Goal: Leave review/rating: Leave review/rating

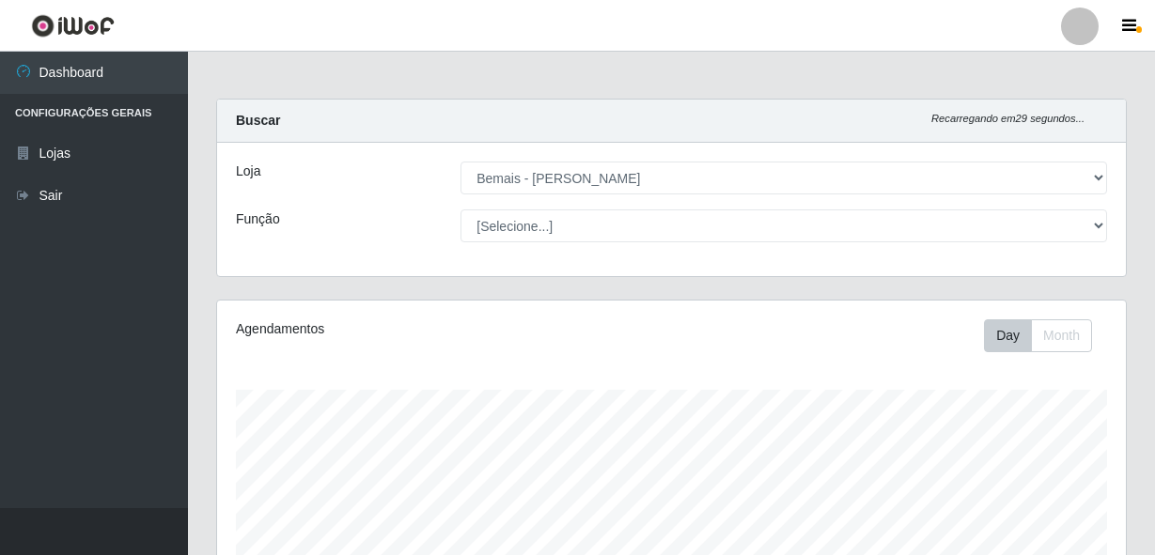
select select "230"
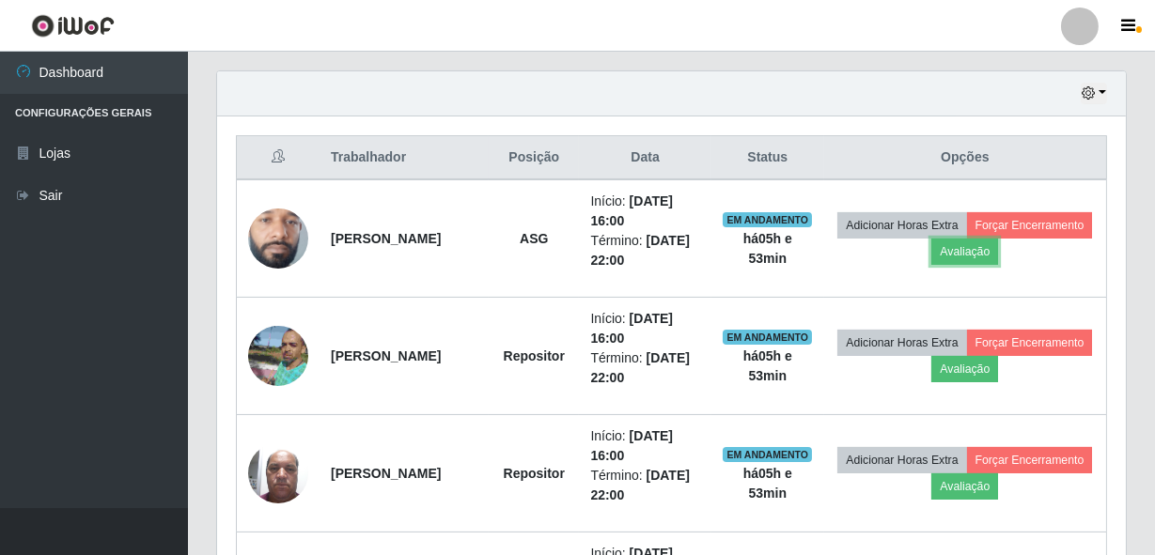
click at [998, 244] on button "Avaliação" at bounding box center [964, 252] width 67 height 26
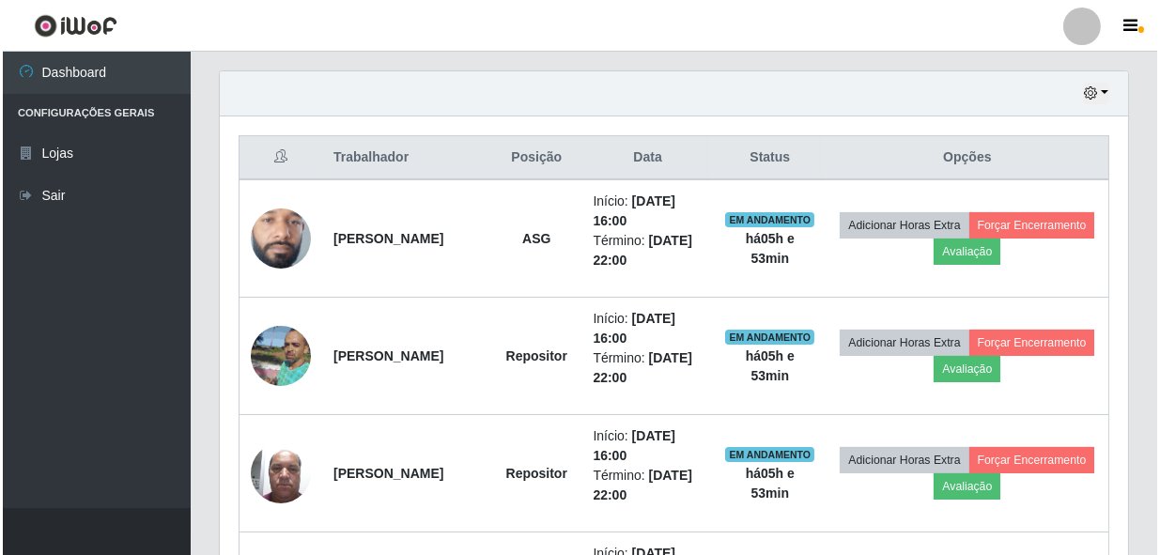
scroll to position [390, 900]
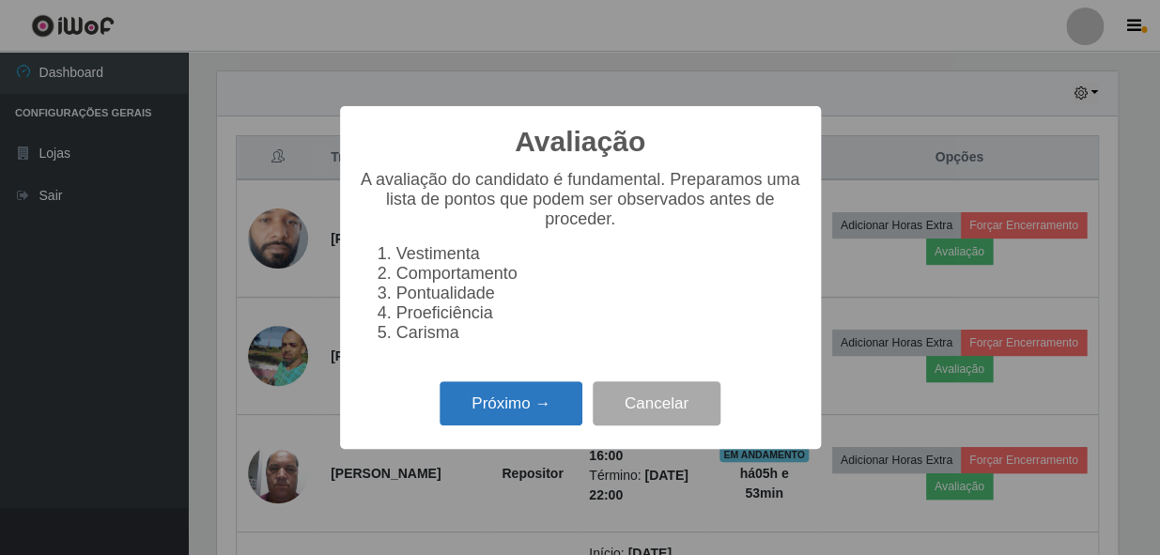
click at [531, 408] on button "Próximo →" at bounding box center [511, 403] width 143 height 44
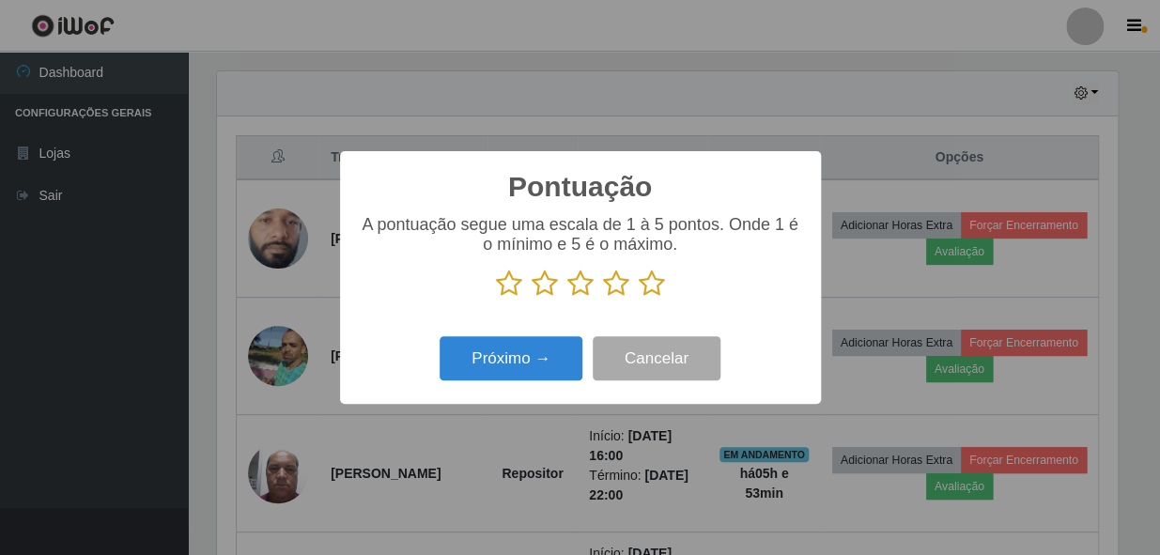
click at [647, 285] on icon at bounding box center [652, 284] width 26 height 28
click at [639, 298] on input "radio" at bounding box center [639, 298] width 0 height 0
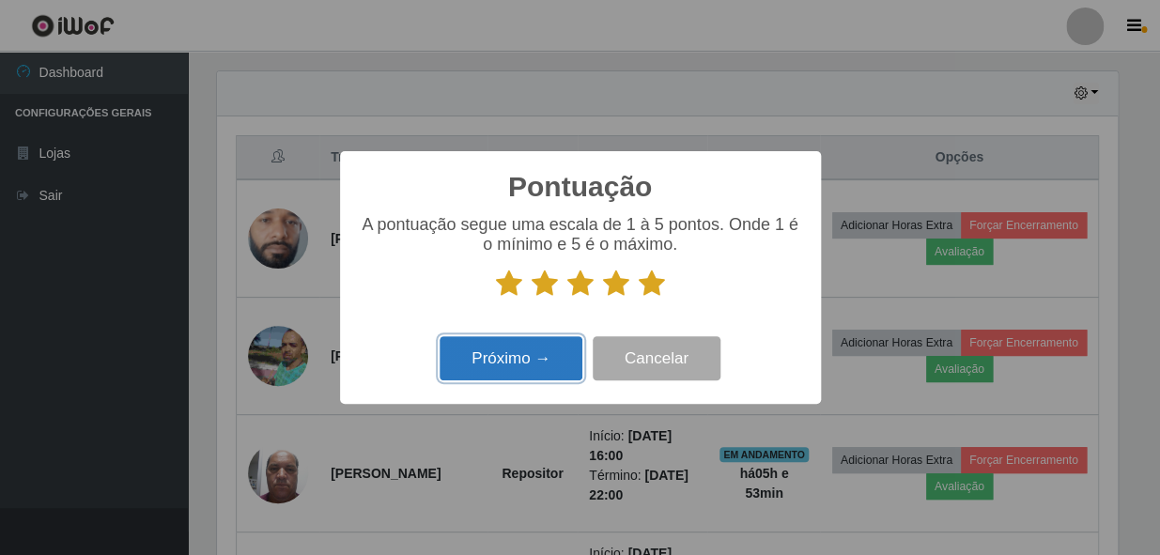
click at [481, 362] on button "Próximo →" at bounding box center [511, 358] width 143 height 44
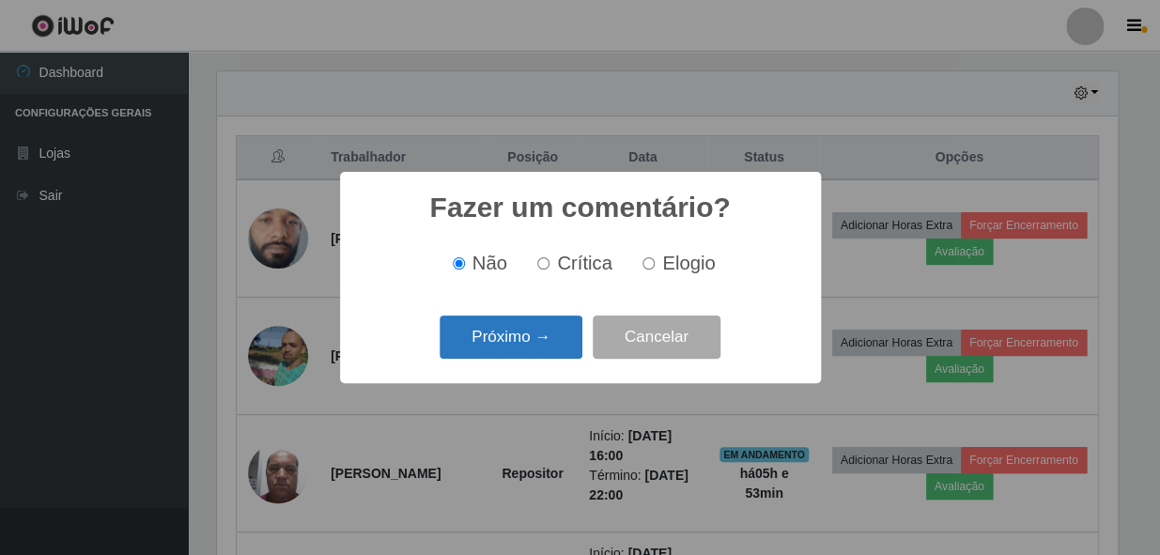
click at [521, 343] on button "Próximo →" at bounding box center [511, 338] width 143 height 44
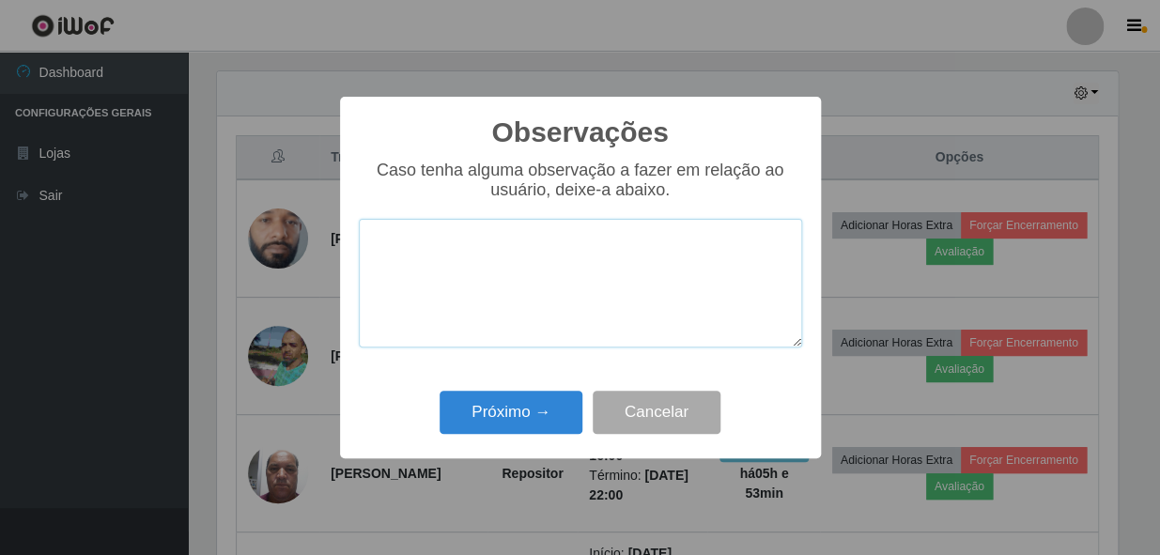
paste textarea "COLABORADOR PROATIVO E CHEGOU PONTUALMENTE."
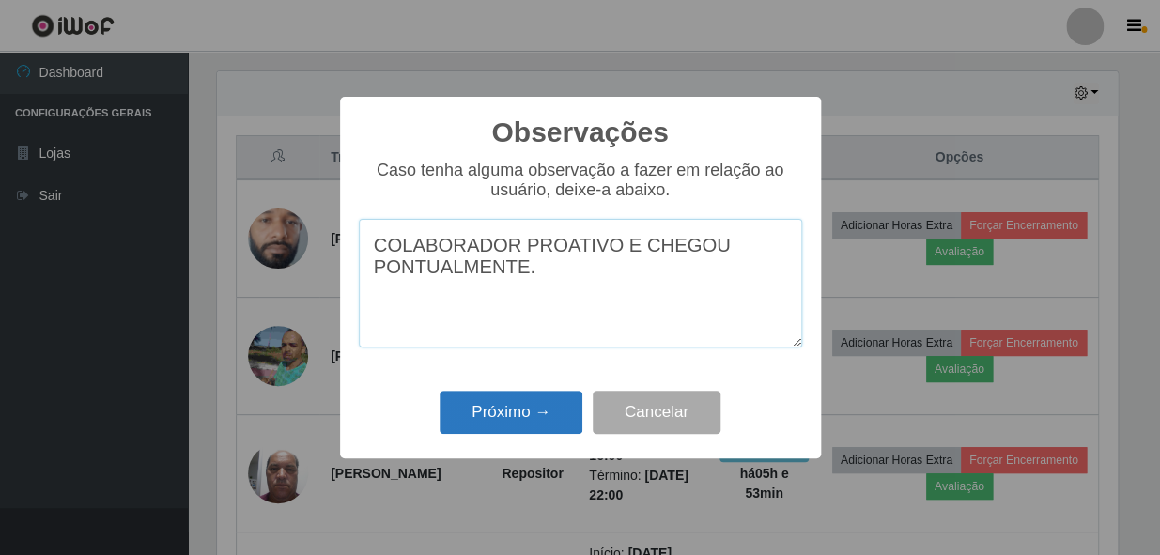
type textarea "COLABORADOR PROATIVO E CHEGOU PONTUALMENTE."
click at [528, 403] on button "Próximo →" at bounding box center [511, 413] width 143 height 44
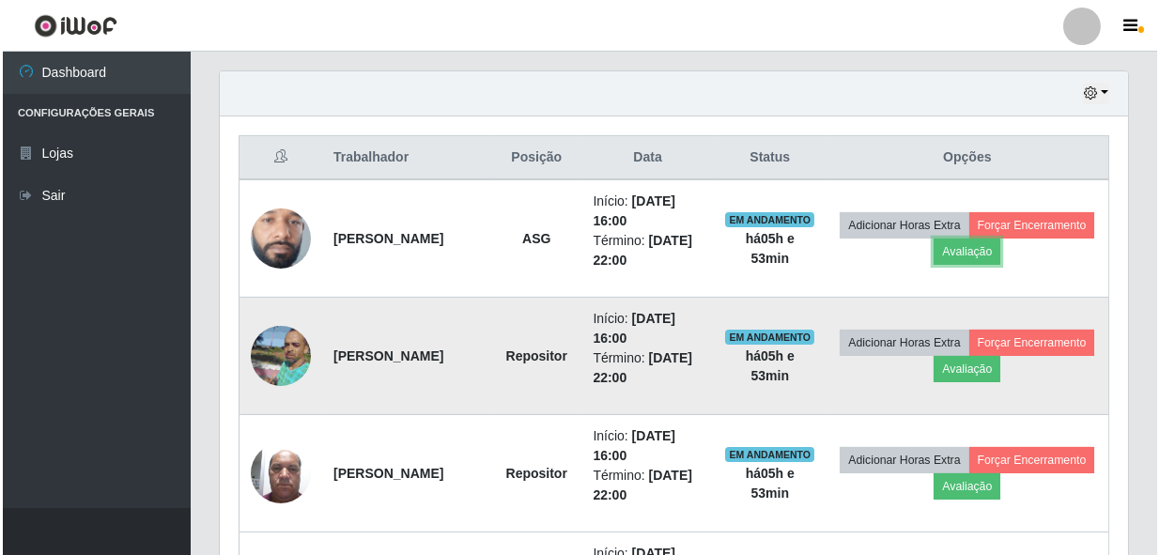
scroll to position [390, 909]
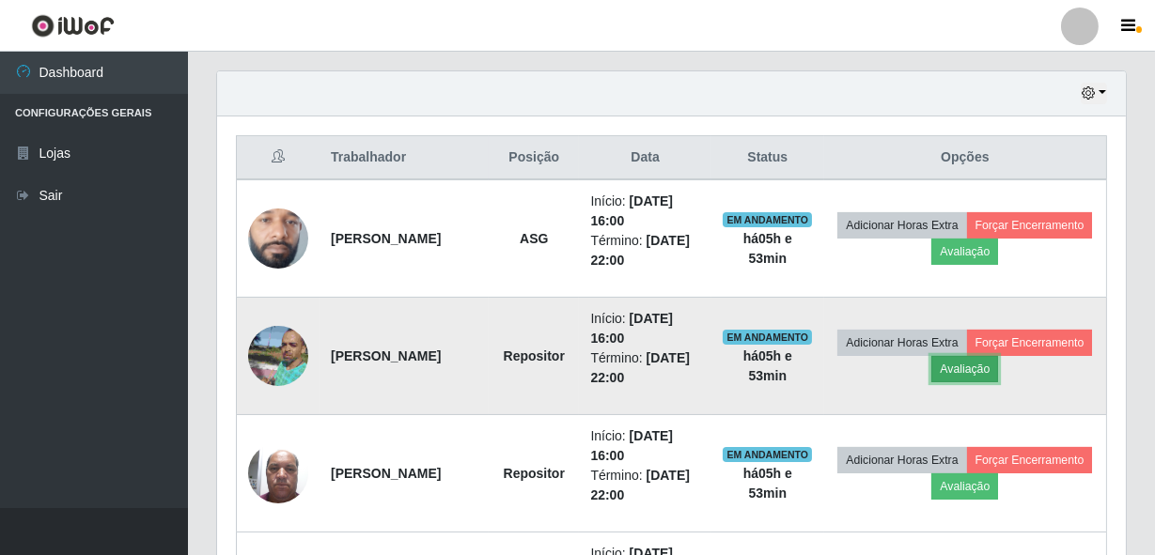
click at [998, 376] on button "Avaliação" at bounding box center [964, 369] width 67 height 26
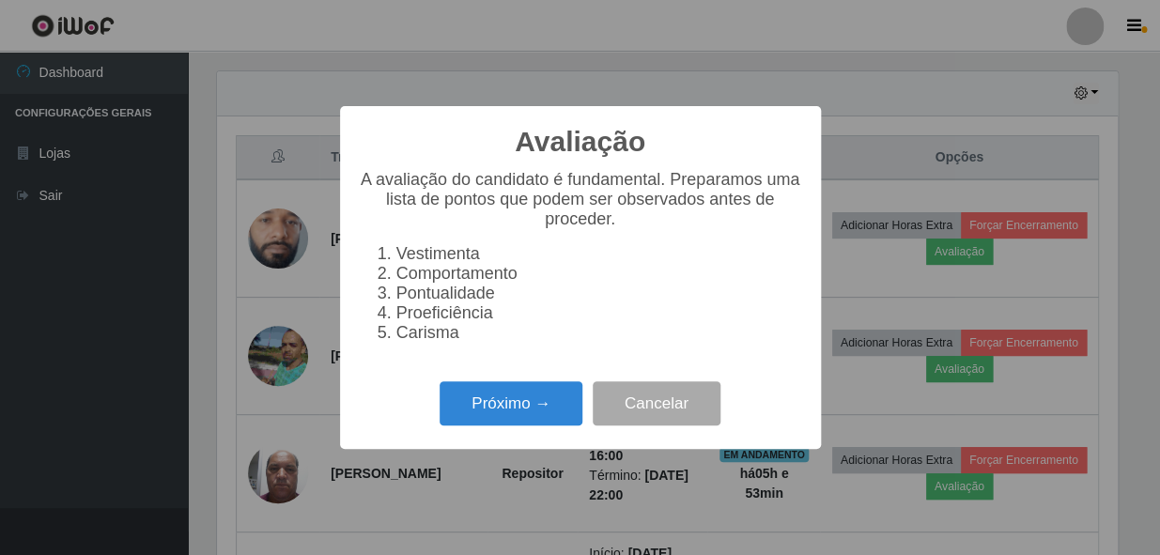
scroll to position [390, 900]
click at [553, 406] on button "Próximo →" at bounding box center [511, 403] width 143 height 44
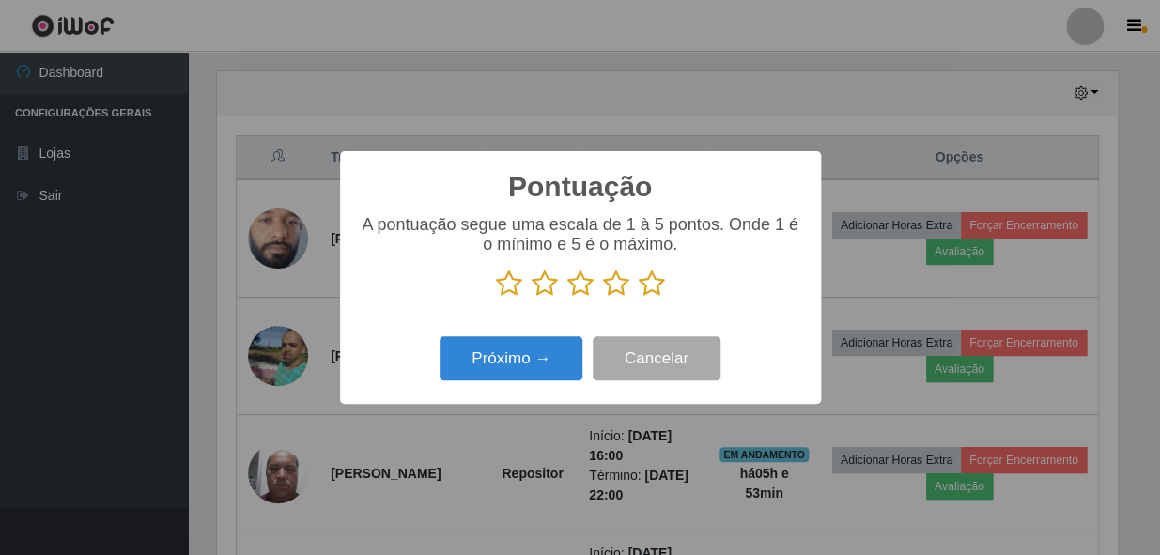
scroll to position [939120, 938608]
click at [643, 289] on icon at bounding box center [652, 284] width 26 height 28
click at [639, 298] on input "radio" at bounding box center [639, 298] width 0 height 0
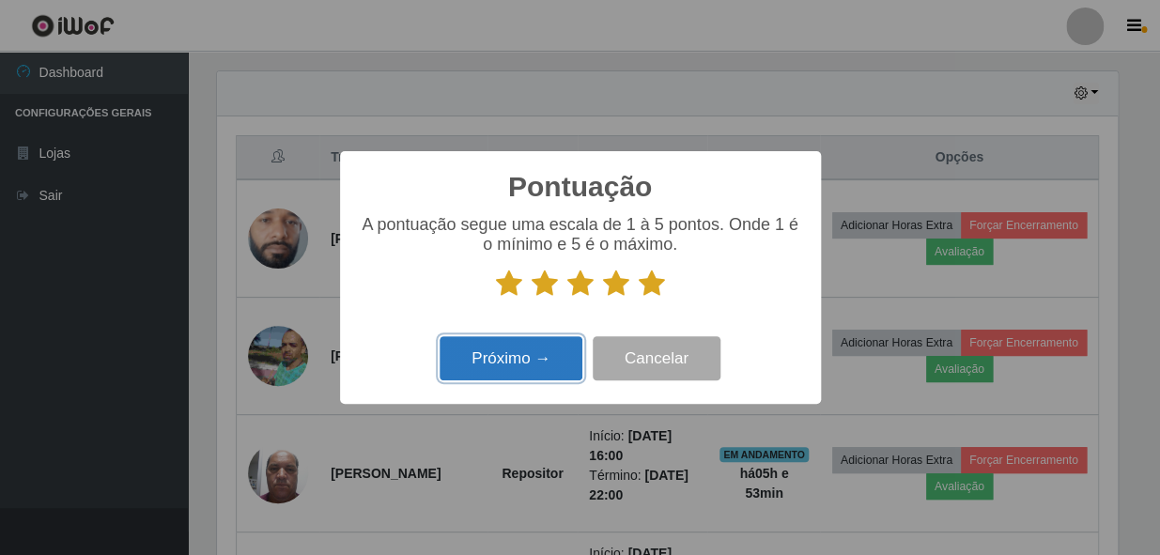
click at [521, 368] on button "Próximo →" at bounding box center [511, 358] width 143 height 44
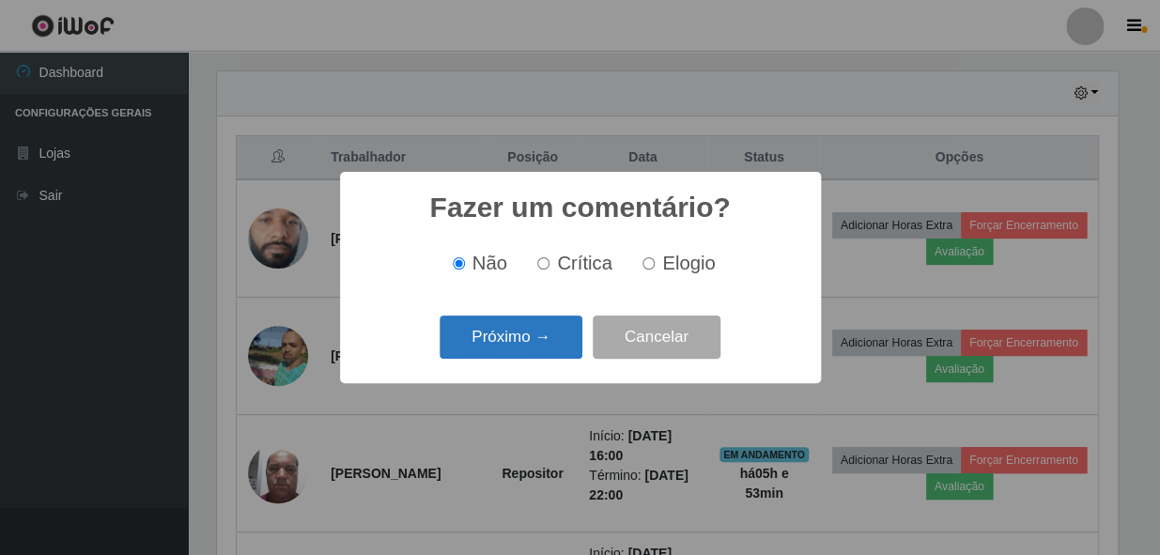
click at [521, 354] on button "Próximo →" at bounding box center [511, 338] width 143 height 44
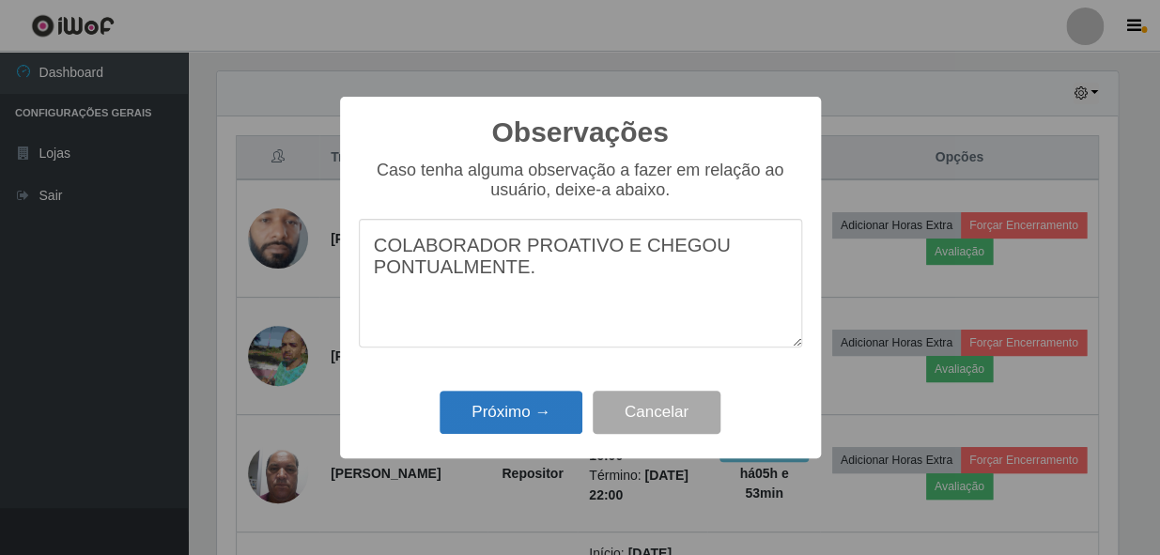
type textarea "COLABORADOR PROATIVO E CHEGOU PONTUALMENTE."
click at [482, 415] on button "Próximo →" at bounding box center [511, 413] width 143 height 44
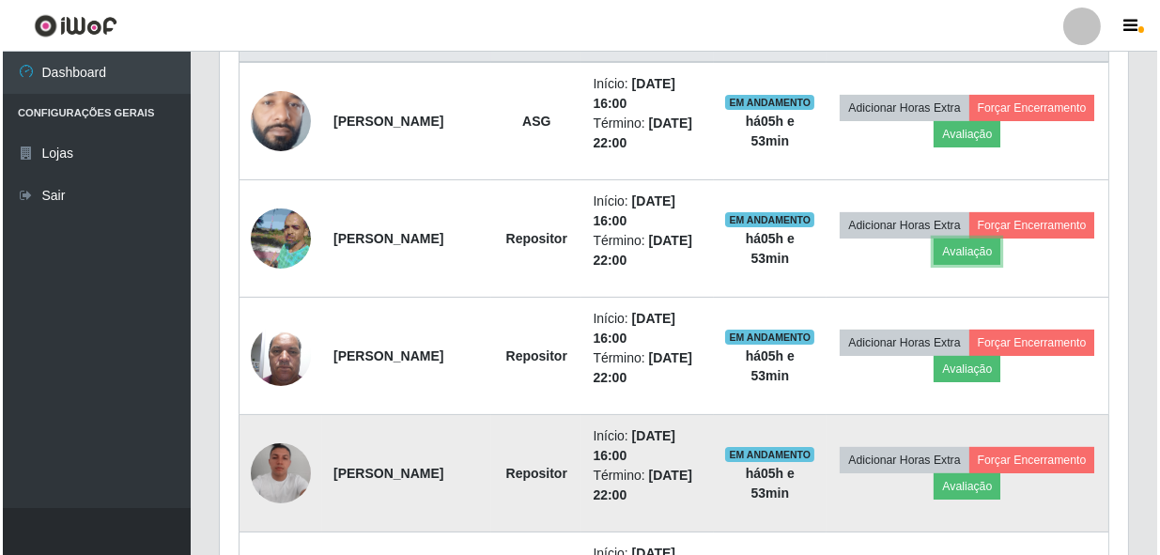
scroll to position [815, 0]
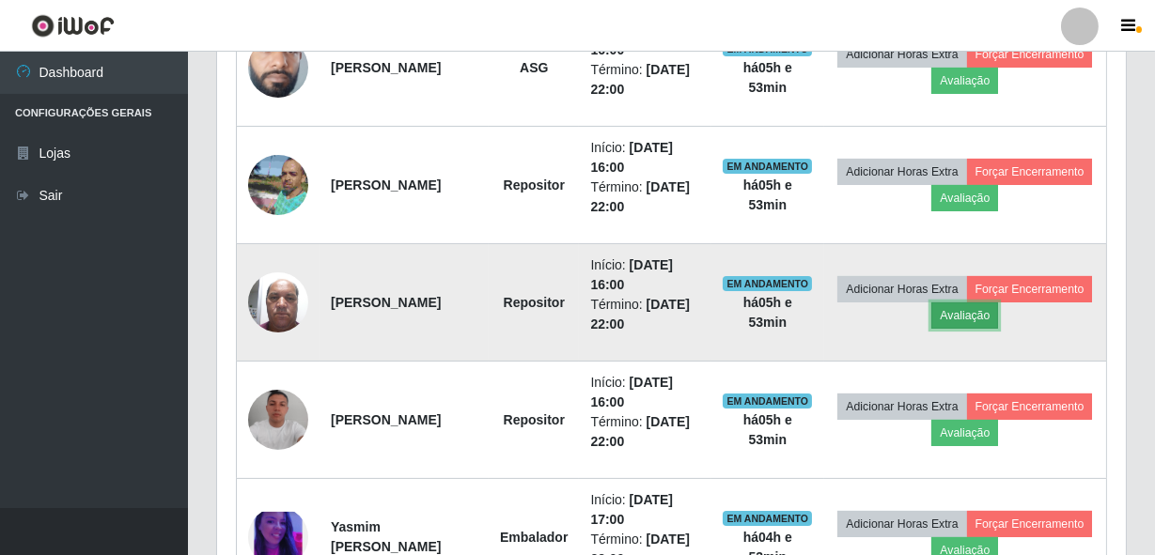
click at [998, 307] on button "Avaliação" at bounding box center [964, 316] width 67 height 26
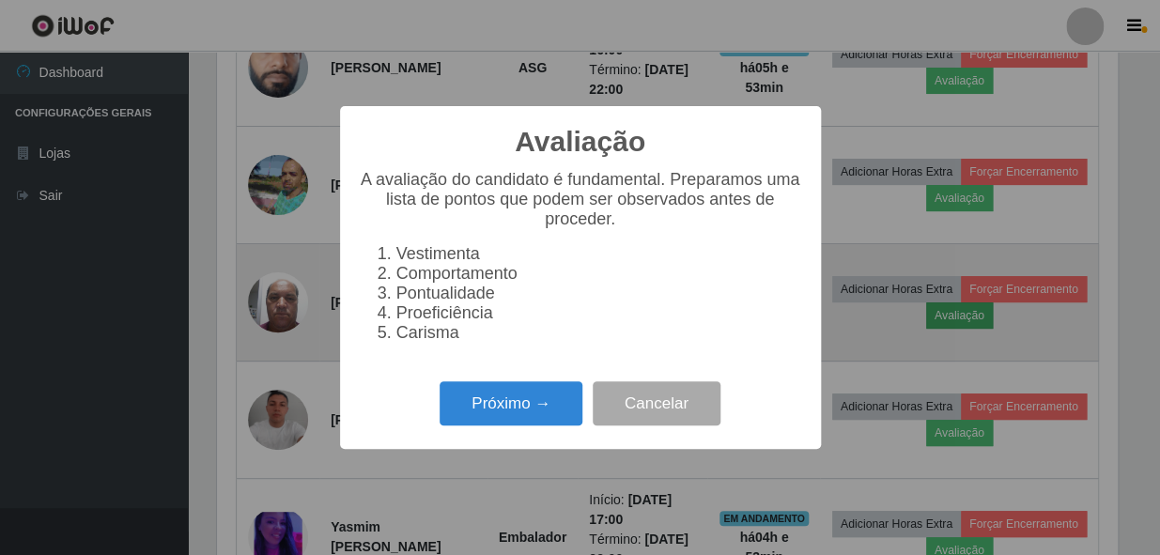
scroll to position [390, 900]
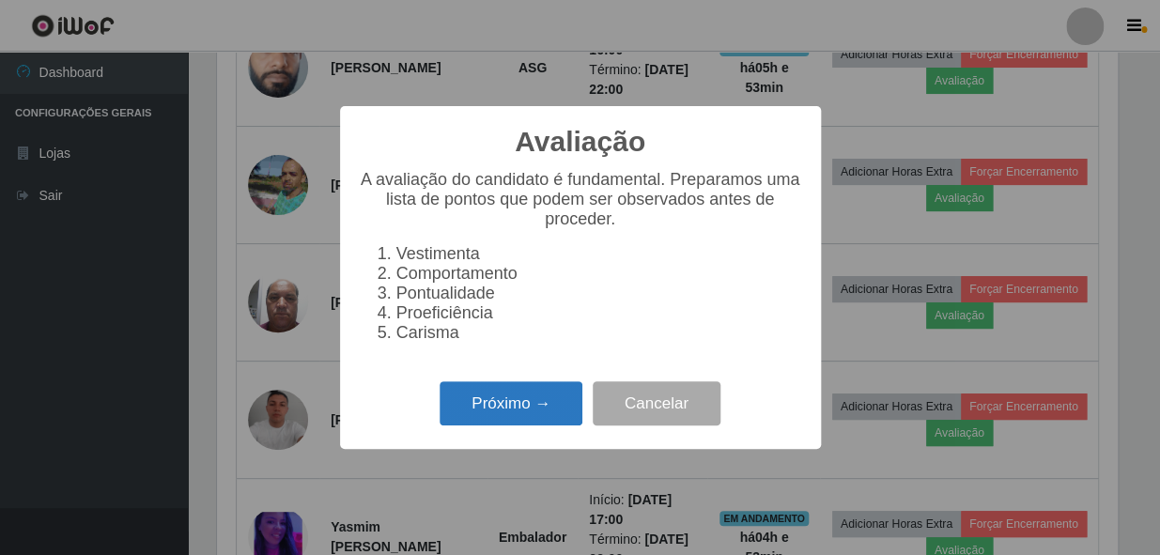
click at [513, 416] on button "Próximo →" at bounding box center [511, 403] width 143 height 44
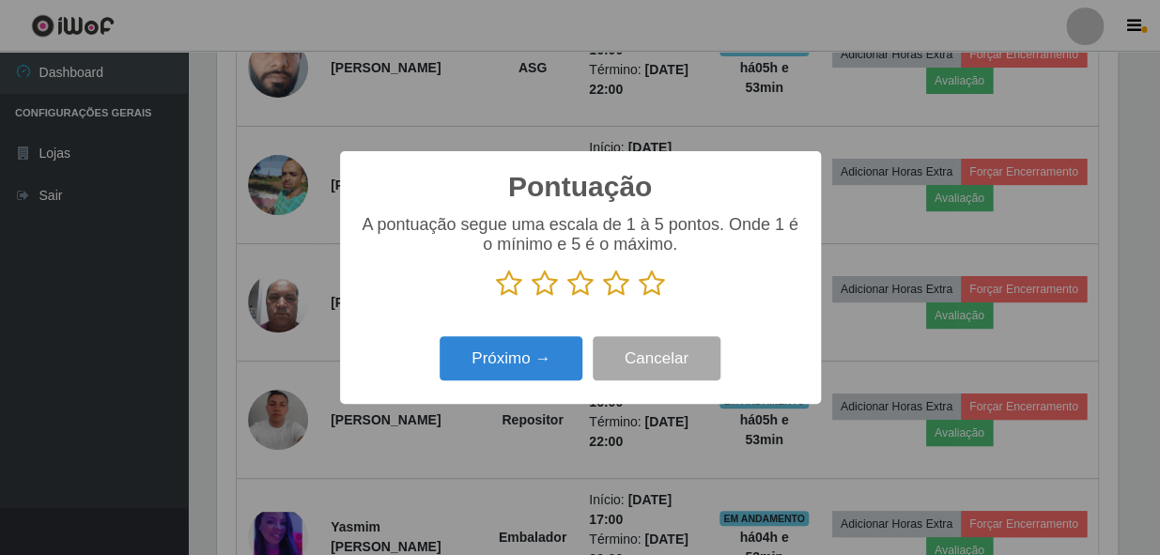
click at [648, 289] on icon at bounding box center [652, 284] width 26 height 28
click at [639, 298] on input "radio" at bounding box center [639, 298] width 0 height 0
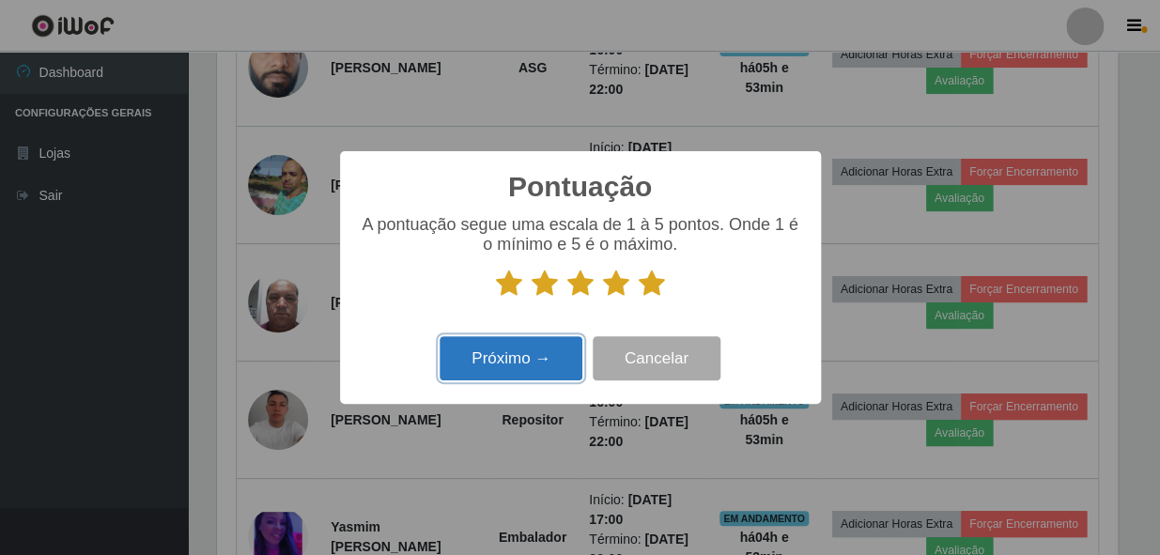
click at [504, 352] on button "Próximo →" at bounding box center [511, 358] width 143 height 44
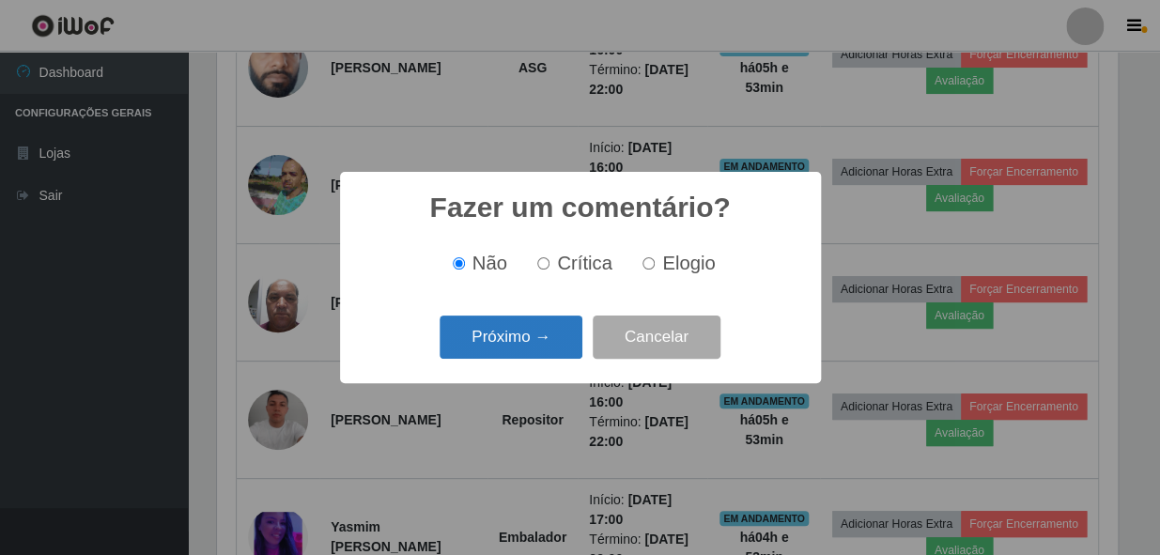
click at [498, 327] on button "Próximo →" at bounding box center [511, 338] width 143 height 44
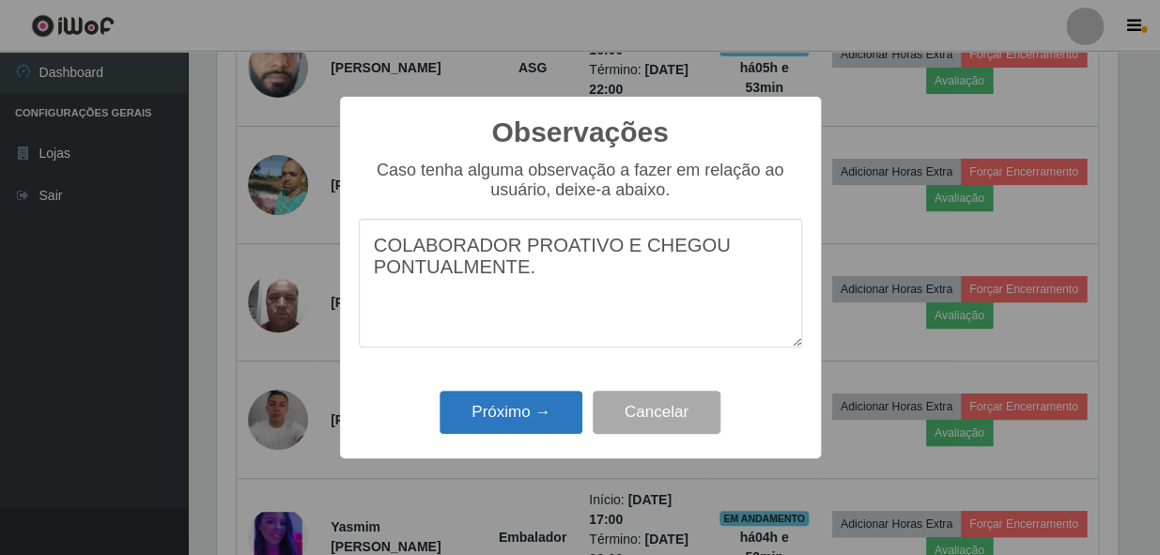
type textarea "COLABORADOR PROATIVO E CHEGOU PONTUALMENTE."
click at [528, 413] on button "Próximo →" at bounding box center [511, 413] width 143 height 44
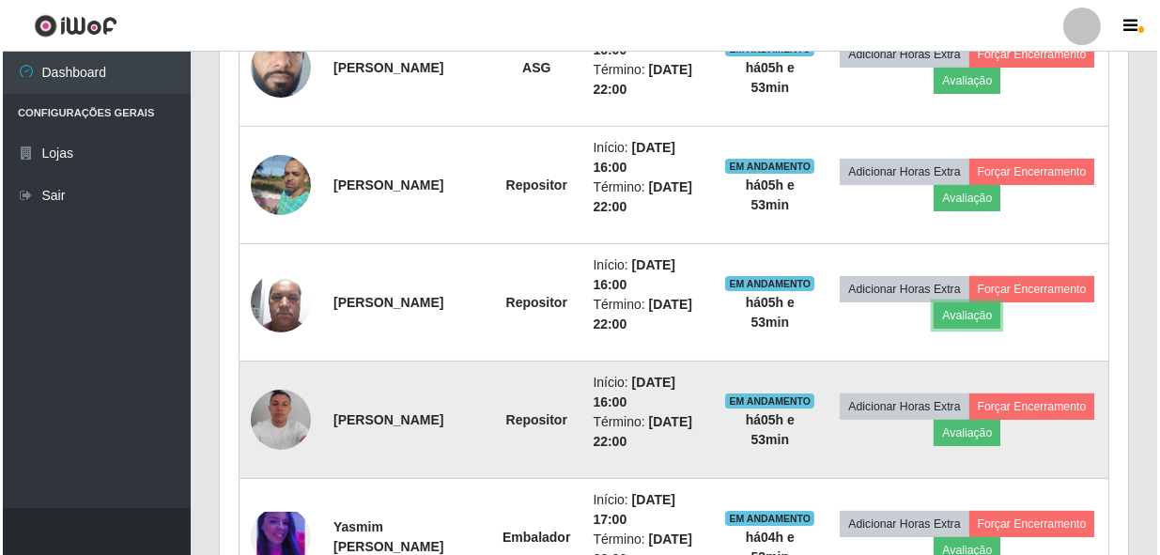
scroll to position [390, 909]
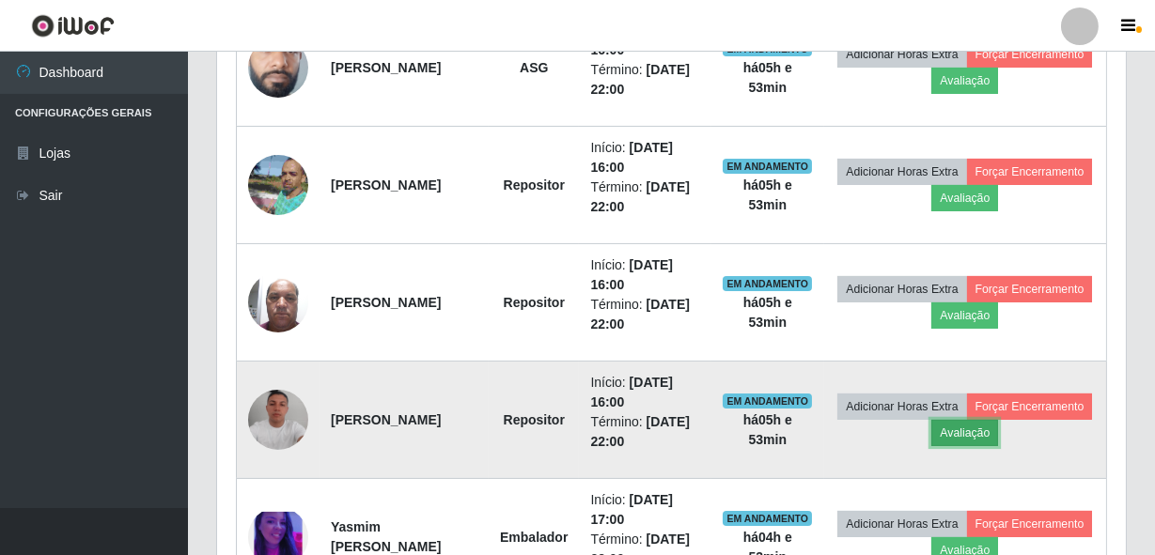
click at [998, 425] on button "Avaliação" at bounding box center [964, 433] width 67 height 26
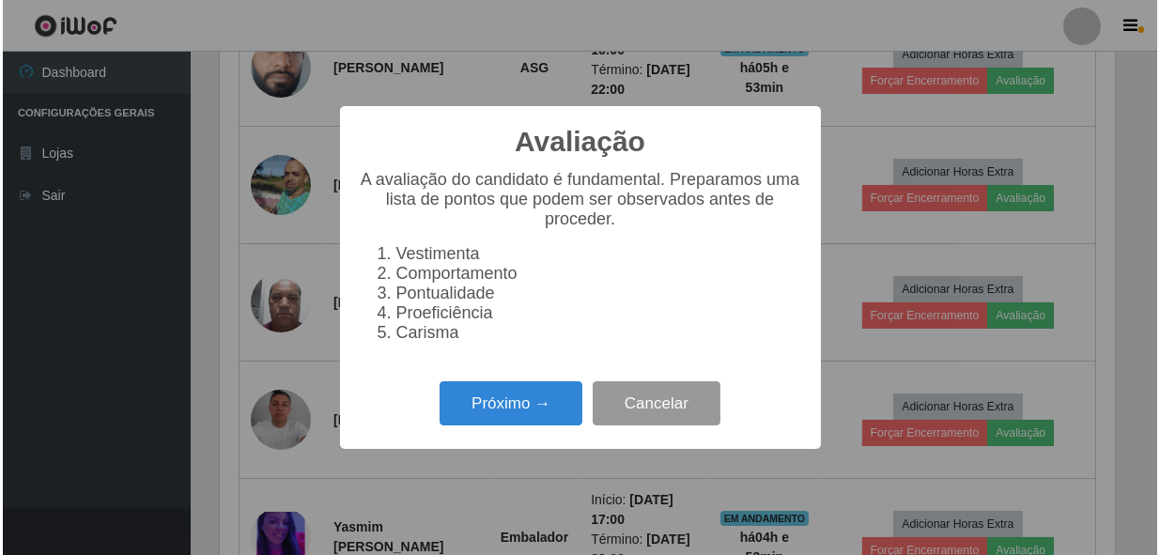
scroll to position [390, 900]
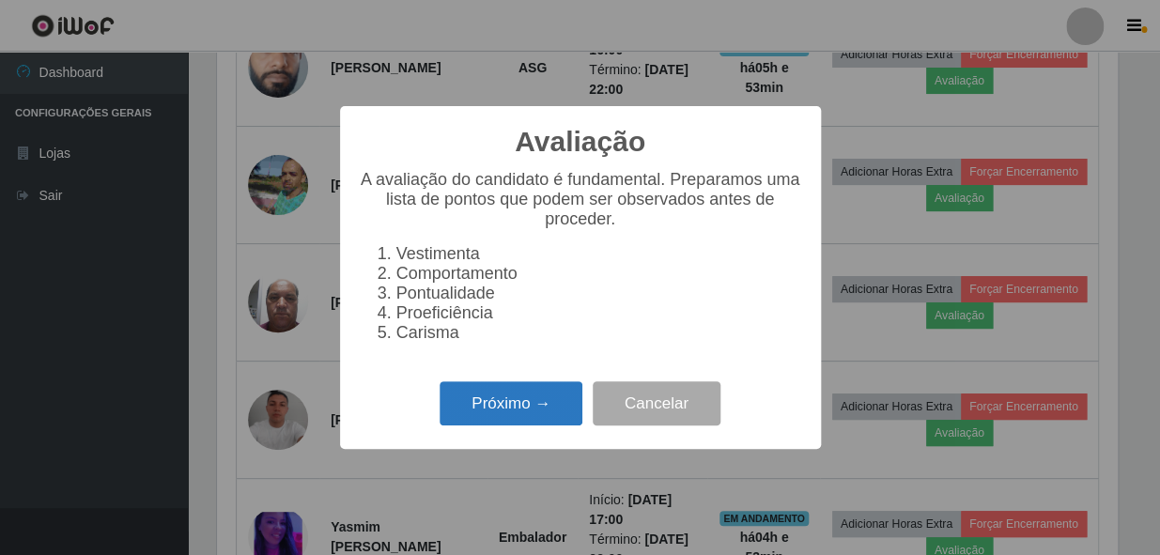
click at [508, 414] on button "Próximo →" at bounding box center [511, 403] width 143 height 44
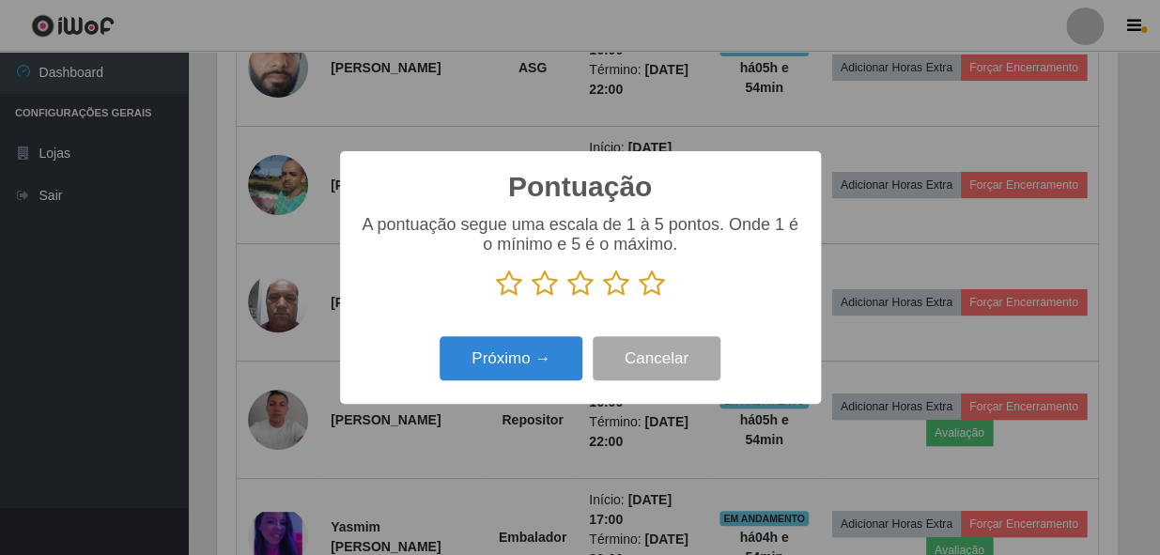
scroll to position [939120, 938608]
click at [646, 284] on icon at bounding box center [652, 284] width 26 height 28
click at [639, 298] on input "radio" at bounding box center [639, 298] width 0 height 0
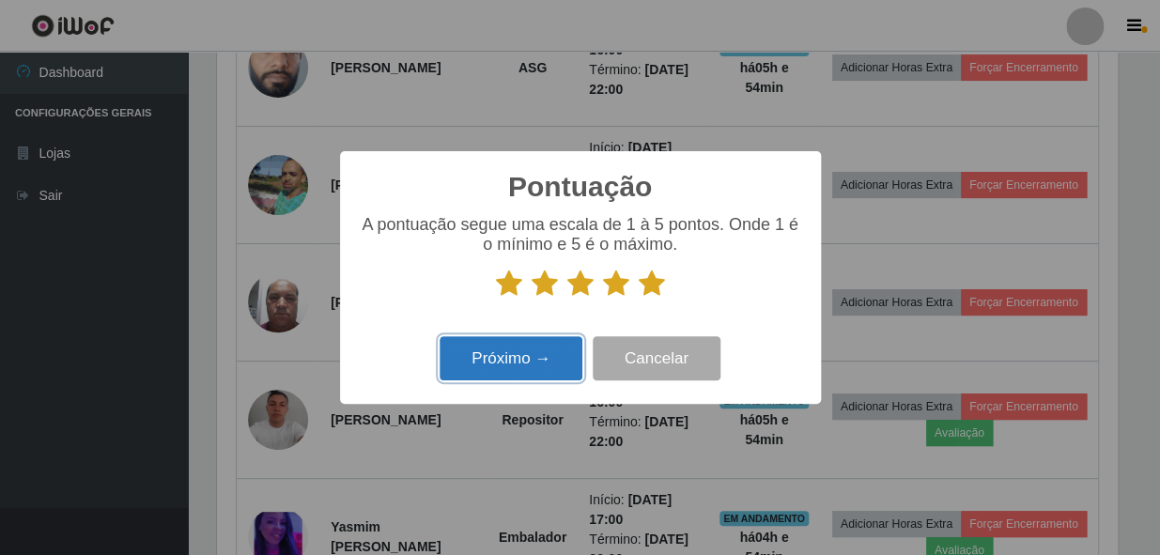
click at [548, 347] on button "Próximo →" at bounding box center [511, 358] width 143 height 44
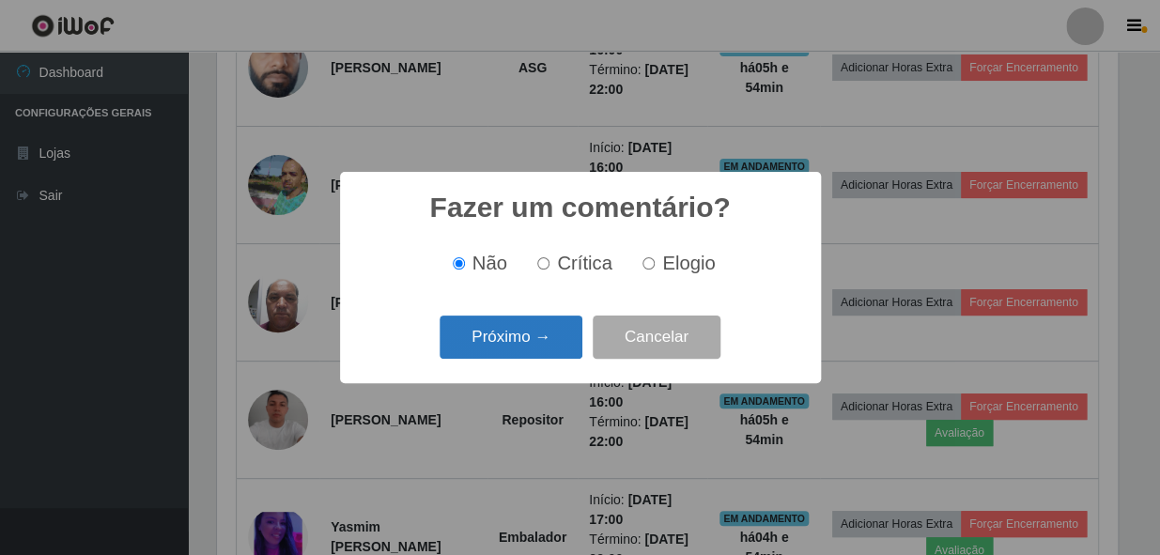
click at [548, 335] on button "Próximo →" at bounding box center [511, 338] width 143 height 44
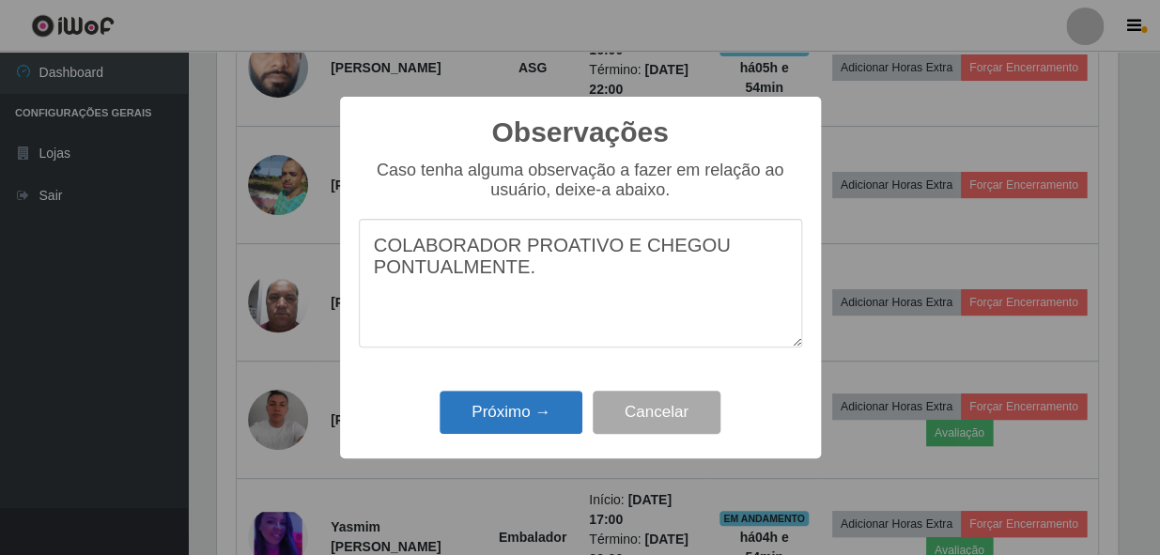
type textarea "COLABORADOR PROATIVO E CHEGOU PONTUALMENTE."
click at [516, 412] on button "Próximo →" at bounding box center [511, 413] width 143 height 44
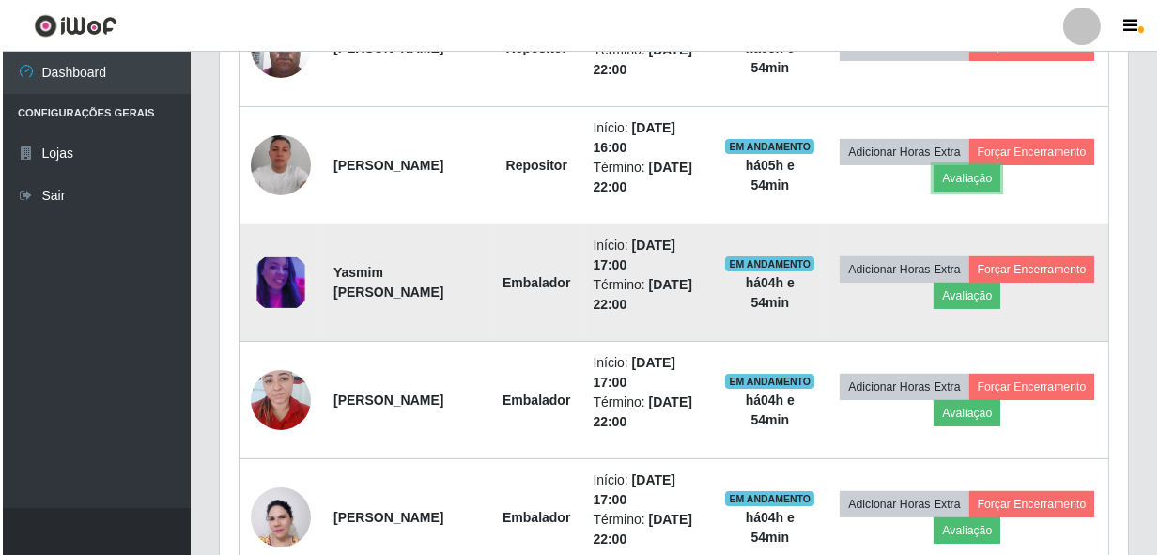
scroll to position [1071, 0]
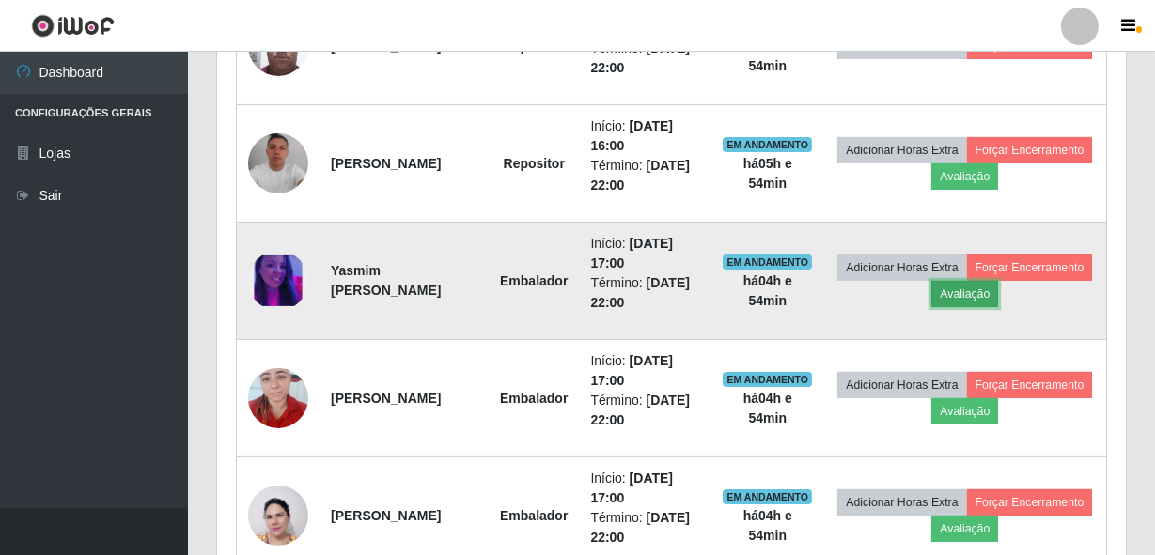
click at [998, 292] on button "Avaliação" at bounding box center [964, 294] width 67 height 26
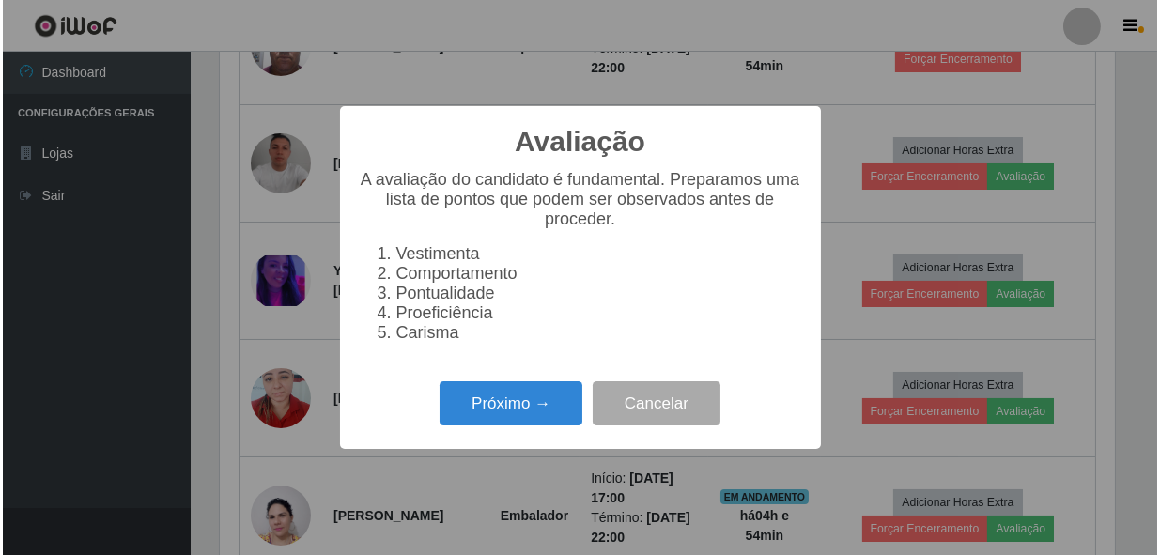
scroll to position [390, 900]
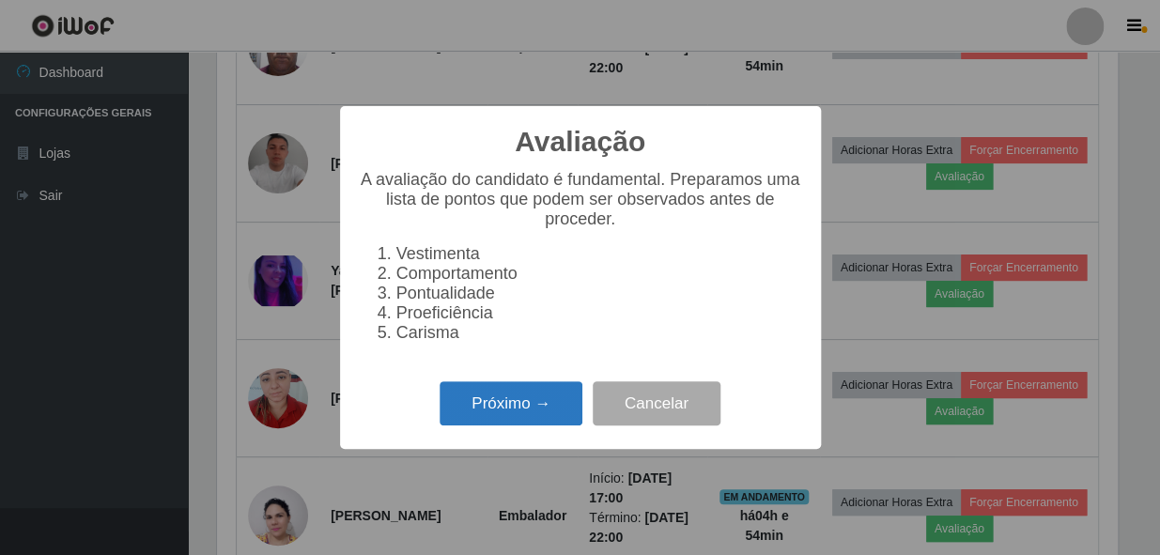
click at [523, 392] on button "Próximo →" at bounding box center [511, 403] width 143 height 44
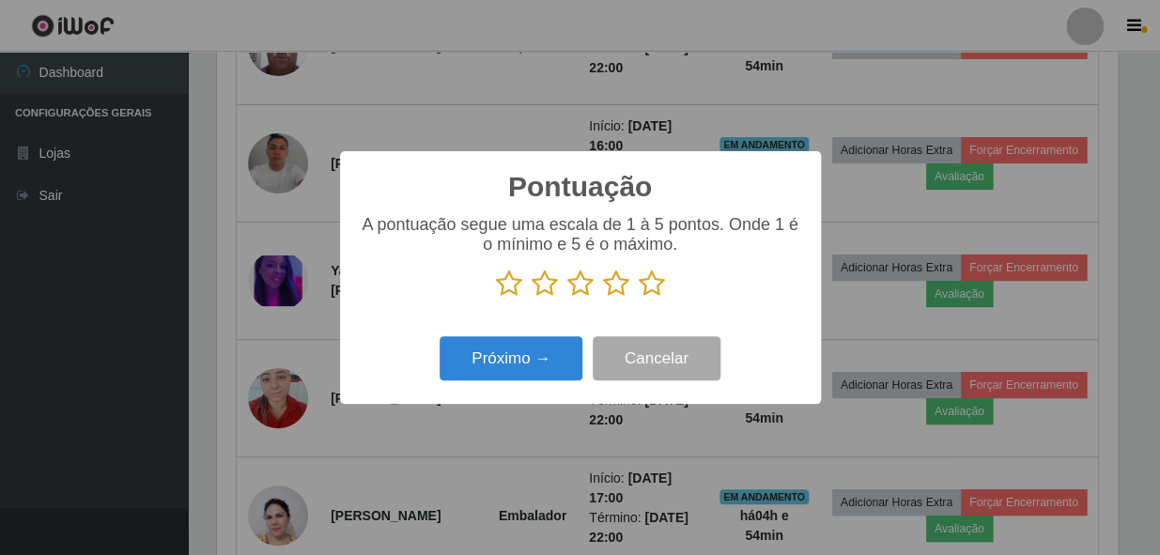
scroll to position [939120, 938608]
click at [648, 280] on icon at bounding box center [652, 284] width 26 height 28
click at [639, 298] on input "radio" at bounding box center [639, 298] width 0 height 0
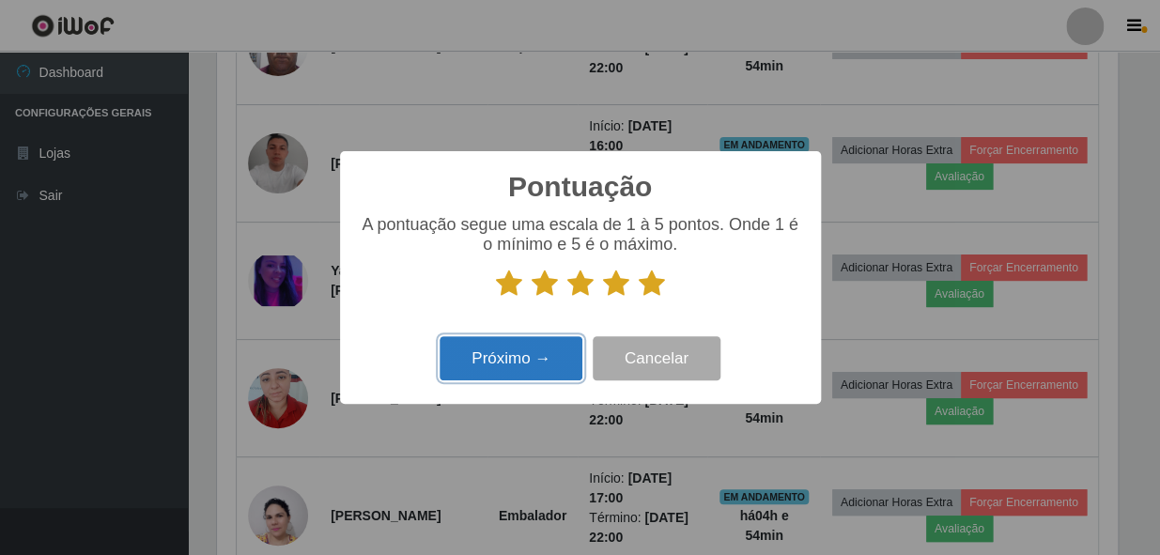
click at [546, 357] on button "Próximo →" at bounding box center [511, 358] width 143 height 44
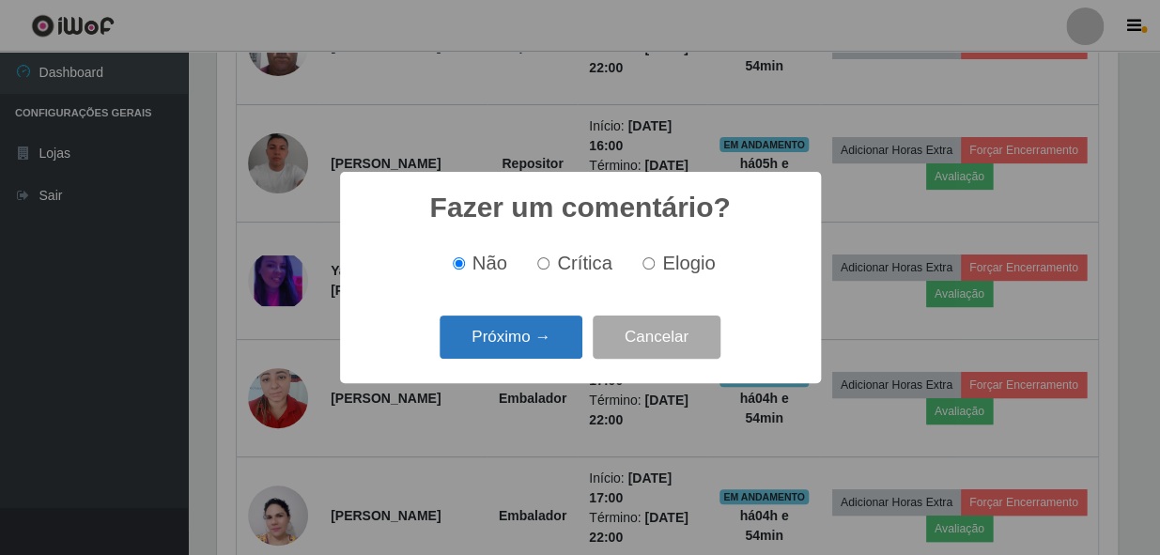
click at [538, 346] on button "Próximo →" at bounding box center [511, 338] width 143 height 44
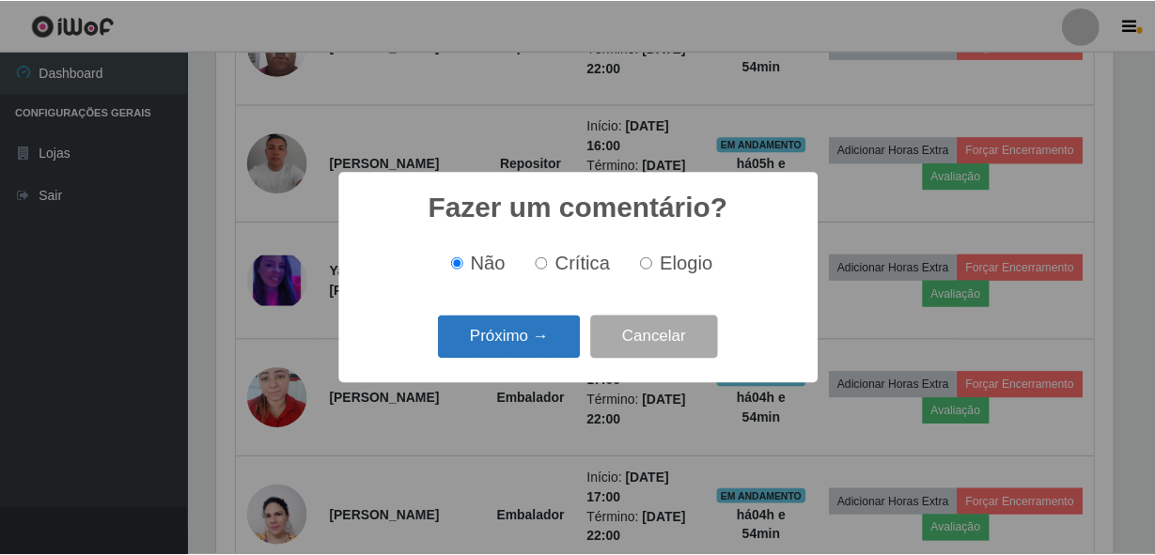
scroll to position [0, 0]
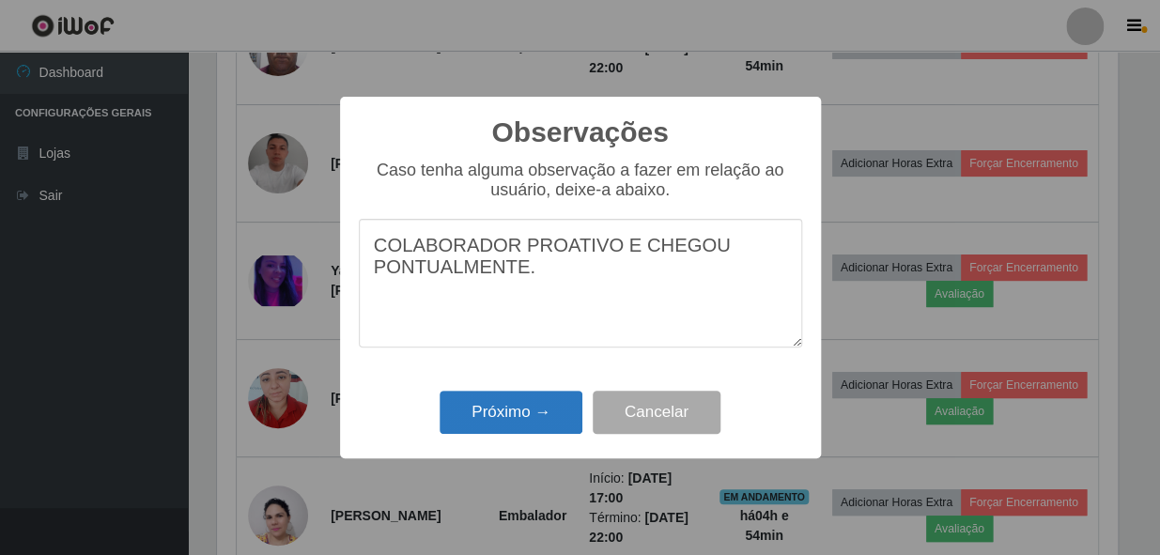
type textarea "COLABORADOR PROATIVO E CHEGOU PONTUALMENTE."
click at [535, 404] on button "Próximo →" at bounding box center [511, 413] width 143 height 44
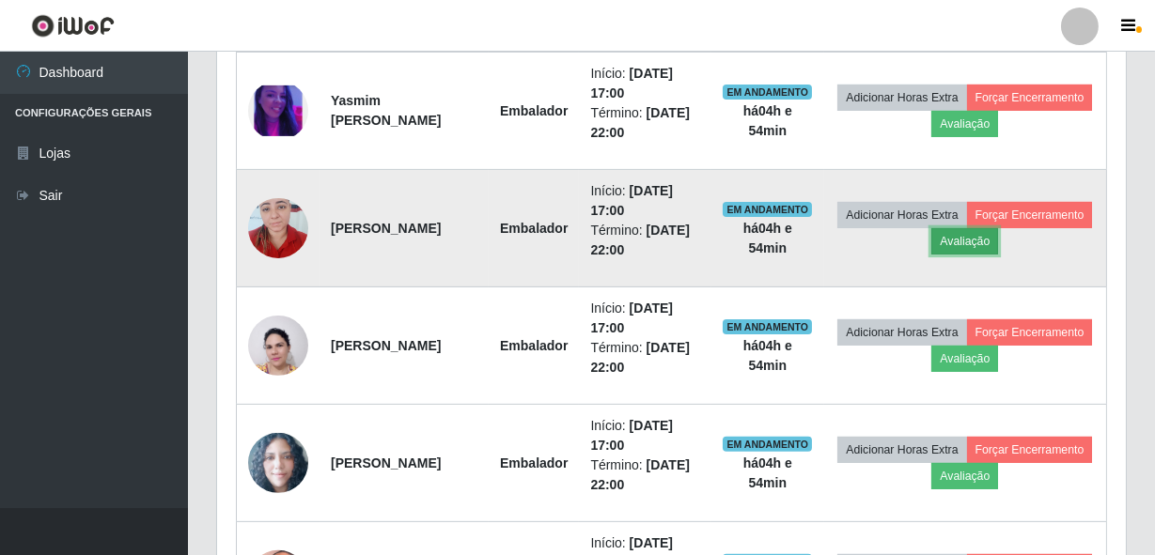
click at [998, 239] on button "Avaliação" at bounding box center [964, 241] width 67 height 26
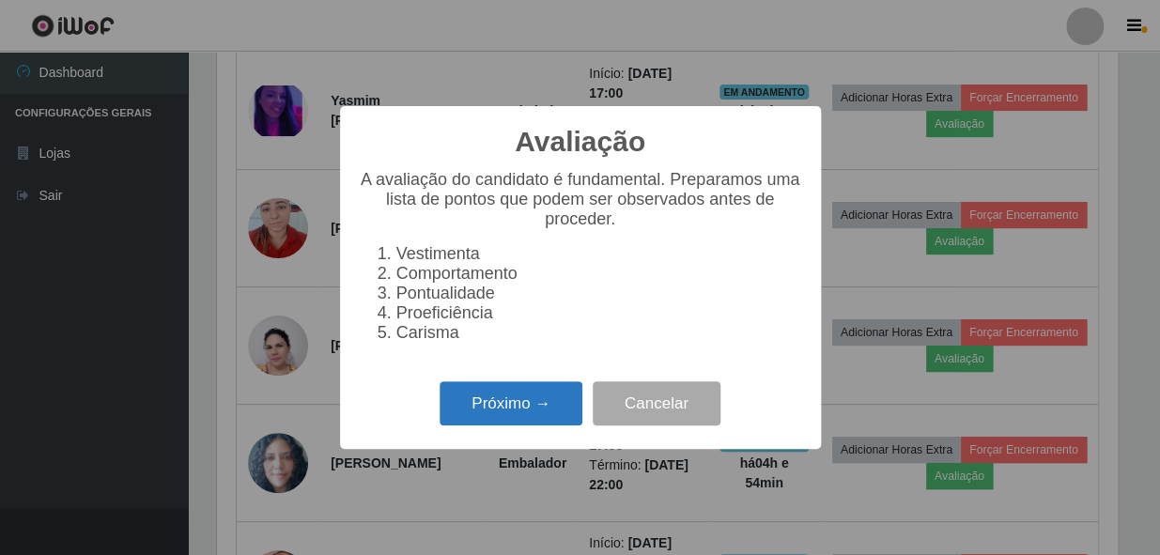
click at [530, 415] on button "Próximo →" at bounding box center [511, 403] width 143 height 44
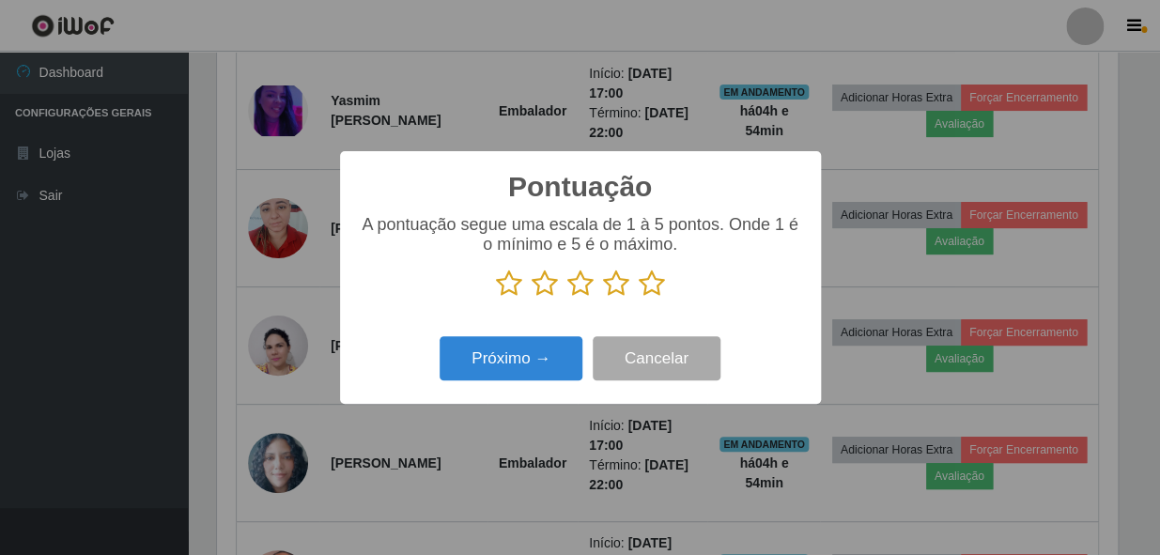
click at [653, 278] on icon at bounding box center [652, 284] width 26 height 28
click at [639, 298] on input "radio" at bounding box center [639, 298] width 0 height 0
click at [462, 385] on div "Próximo → Cancelar" at bounding box center [580, 359] width 443 height 54
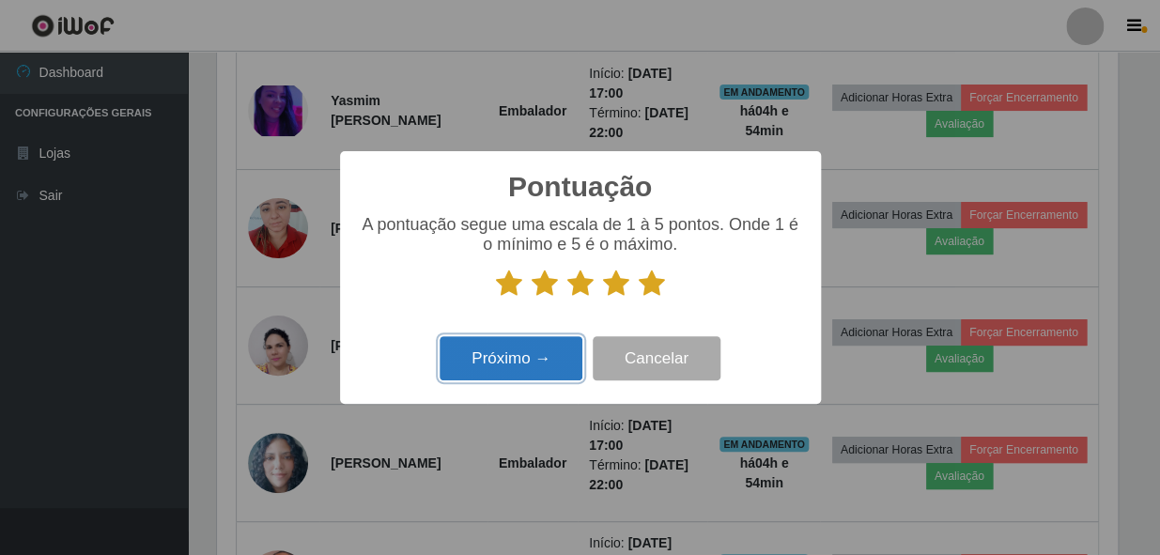
click at [492, 355] on button "Próximo →" at bounding box center [511, 358] width 143 height 44
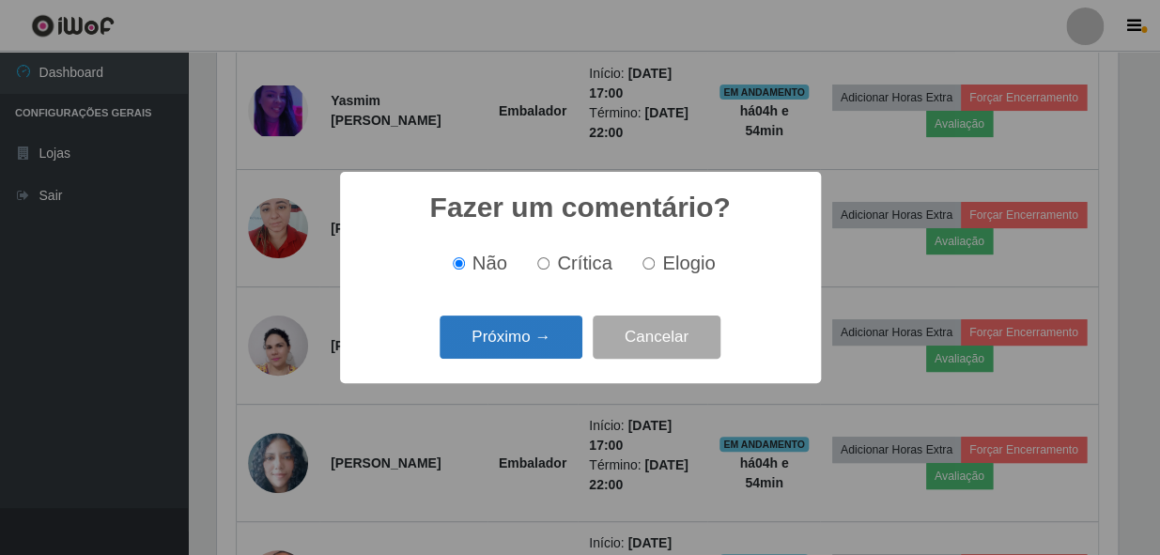
click at [529, 329] on button "Próximo →" at bounding box center [511, 338] width 143 height 44
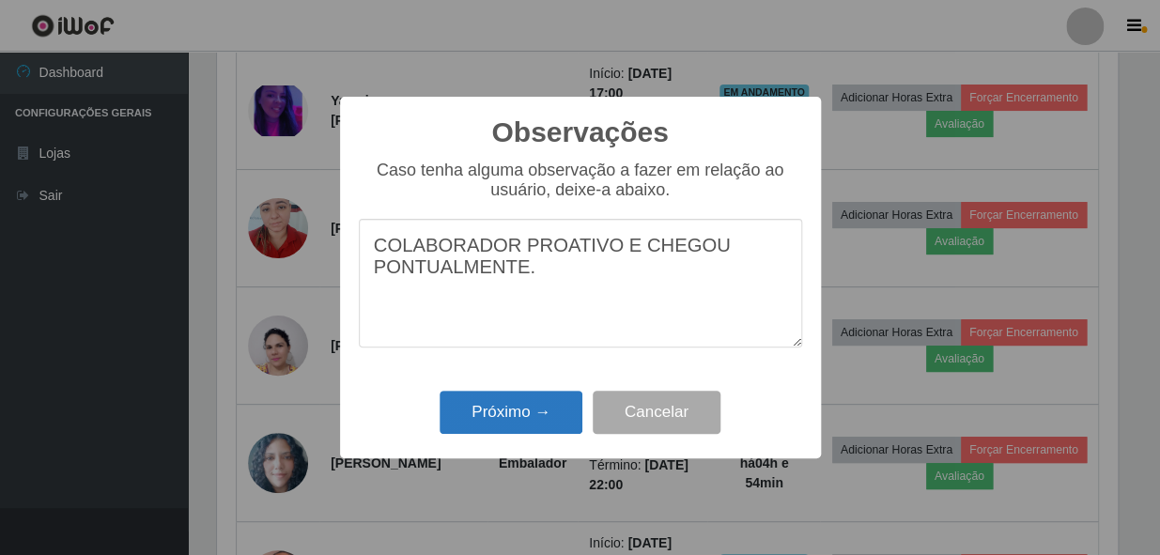
type textarea "COLABORADOR PROATIVO E CHEGOU PONTUALMENTE."
click at [493, 414] on button "Próximo →" at bounding box center [511, 413] width 143 height 44
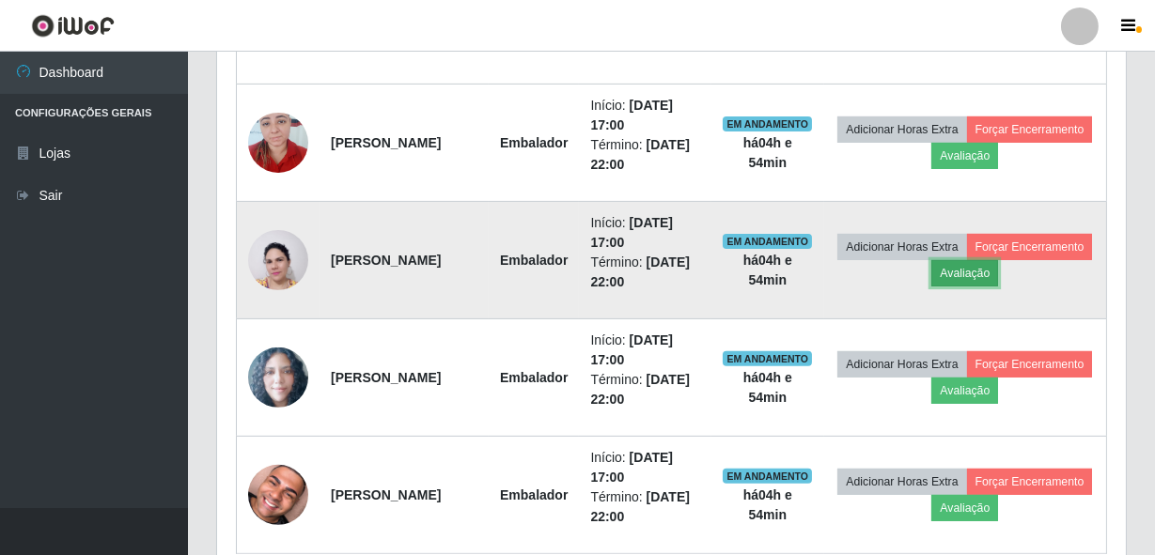
click at [998, 271] on button "Avaliação" at bounding box center [964, 273] width 67 height 26
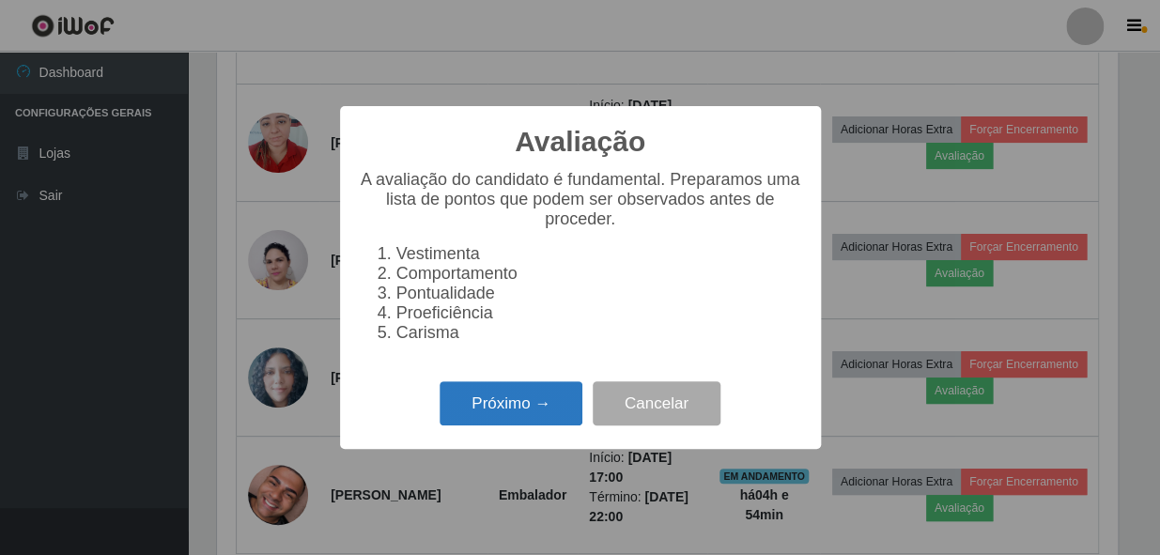
click at [545, 400] on button "Próximo →" at bounding box center [511, 403] width 143 height 44
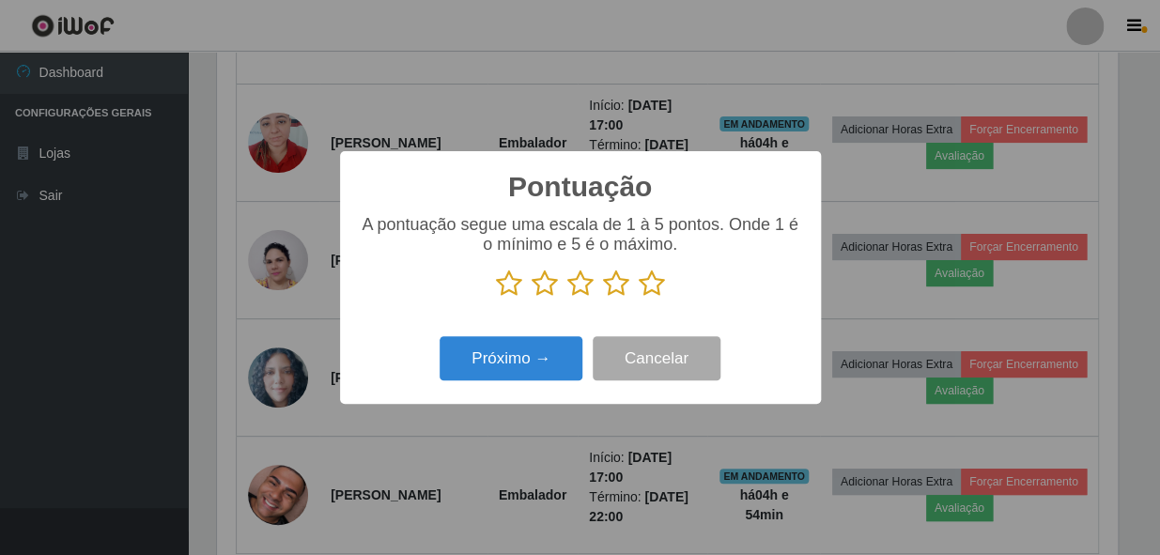
click at [641, 285] on icon at bounding box center [652, 284] width 26 height 28
click at [639, 298] on input "radio" at bounding box center [639, 298] width 0 height 0
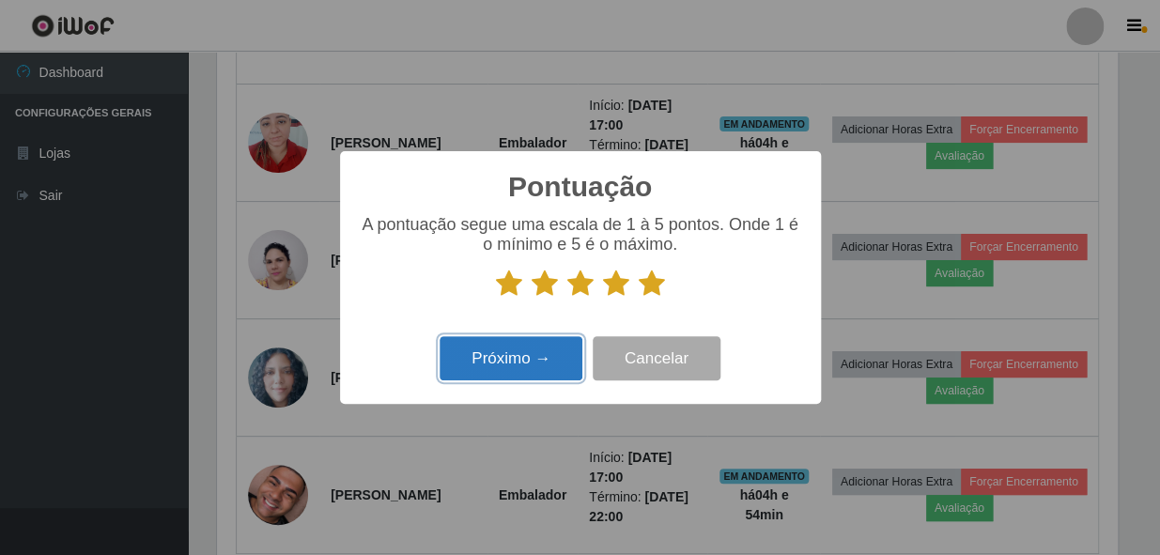
click at [545, 359] on button "Próximo →" at bounding box center [511, 358] width 143 height 44
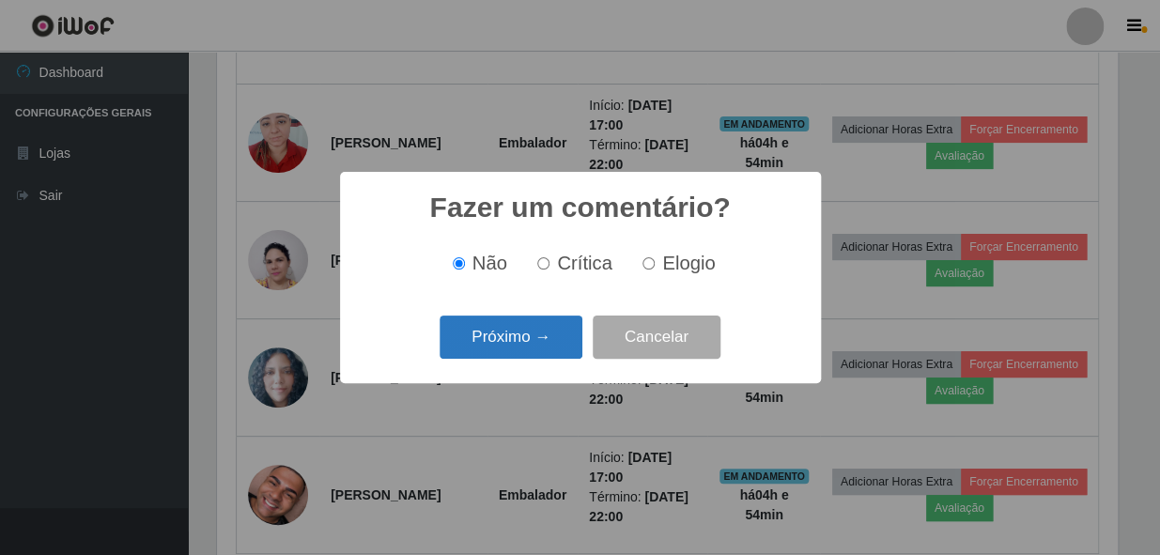
drag, startPoint x: 545, startPoint y: 359, endPoint x: 536, endPoint y: 343, distance: 18.5
click at [536, 343] on button "Próximo →" at bounding box center [511, 338] width 143 height 44
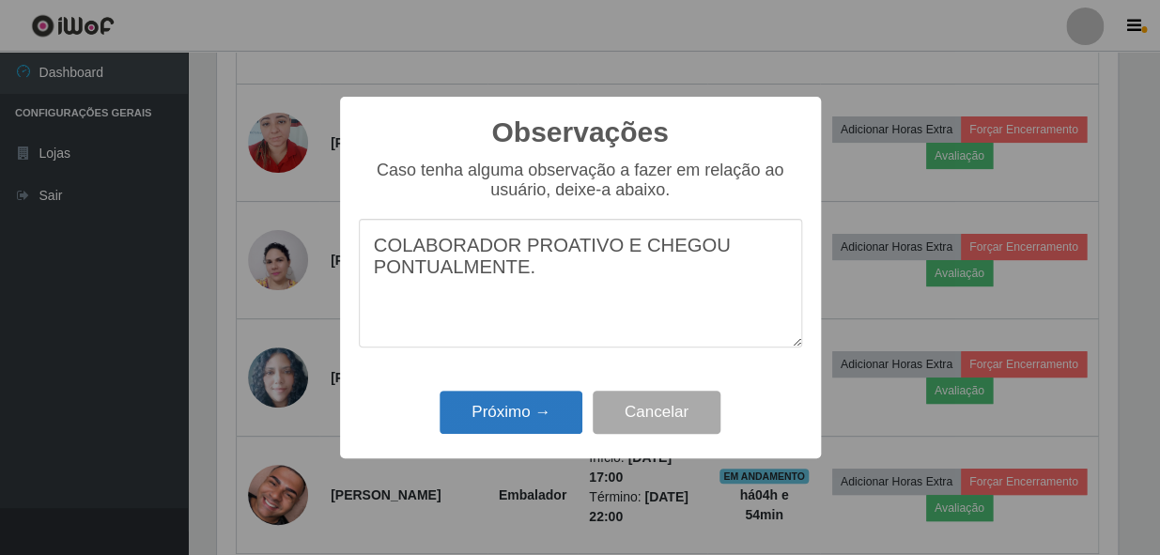
type textarea "COLABORADOR PROATIVO E CHEGOU PONTUALMENTE."
click at [474, 416] on button "Próximo →" at bounding box center [511, 413] width 143 height 44
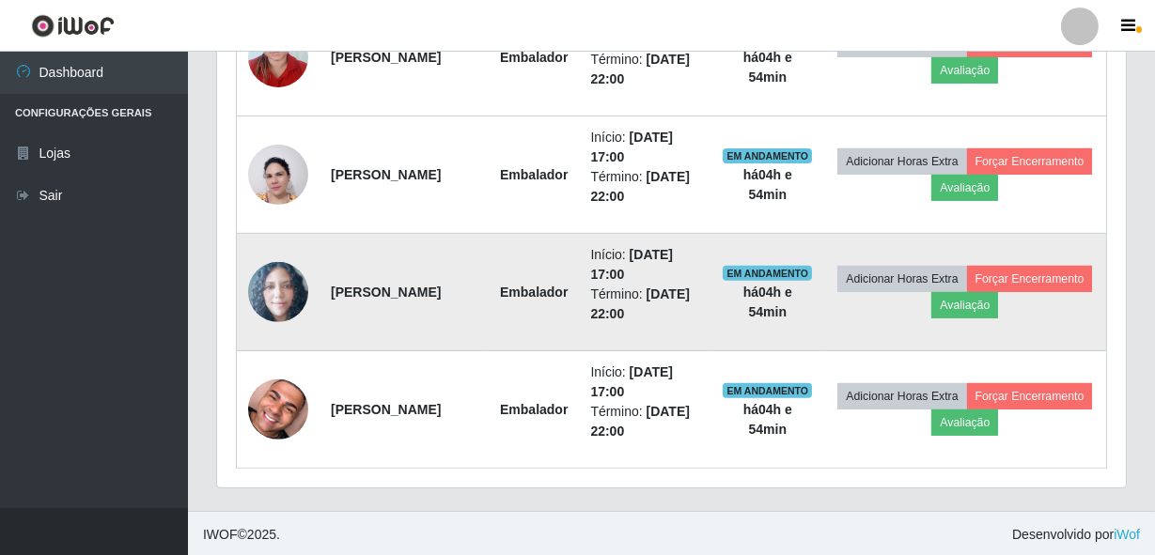
click at [1049, 284] on td "Adicionar Horas Extra Forçar Encerramento Avaliação" at bounding box center [965, 292] width 283 height 117
click at [998, 298] on button "Avaliação" at bounding box center [964, 305] width 67 height 26
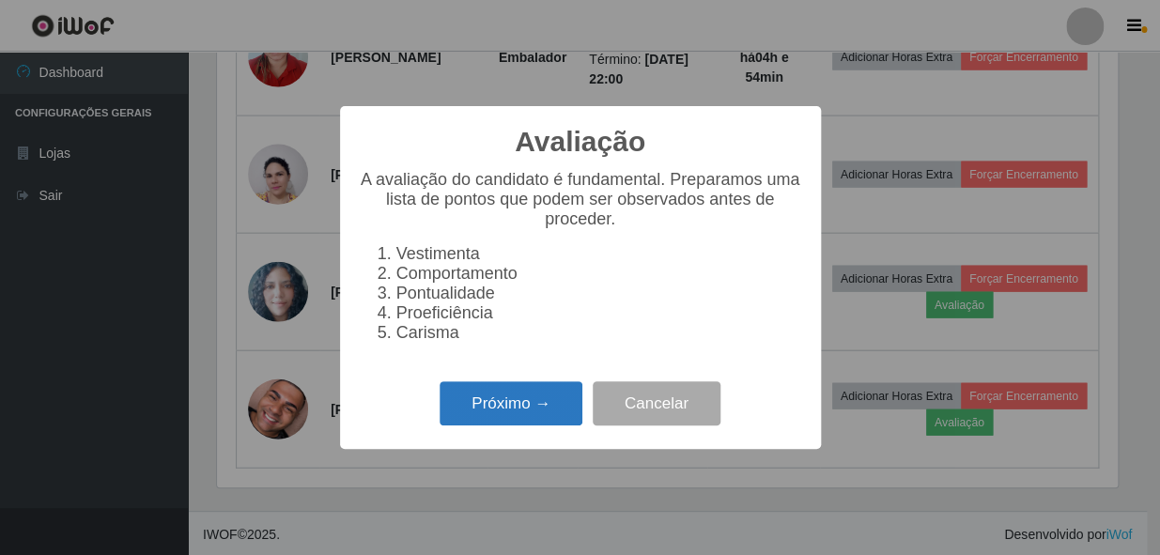
click at [556, 414] on button "Próximo →" at bounding box center [511, 403] width 143 height 44
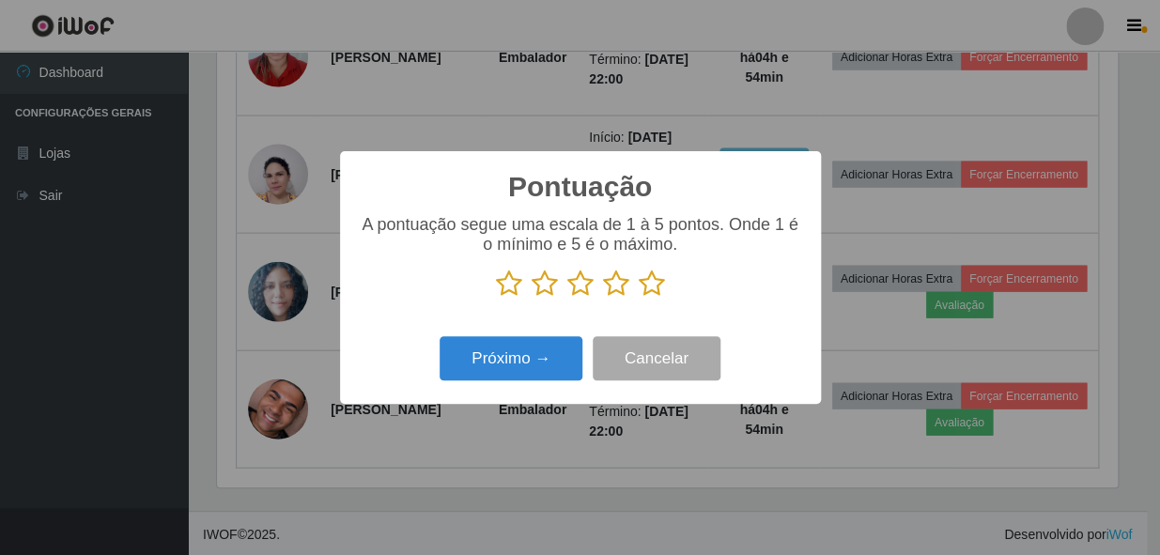
drag, startPoint x: 651, startPoint y: 285, endPoint x: 577, endPoint y: 301, distance: 75.9
click at [650, 285] on icon at bounding box center [652, 284] width 26 height 28
click at [639, 298] on input "radio" at bounding box center [639, 298] width 0 height 0
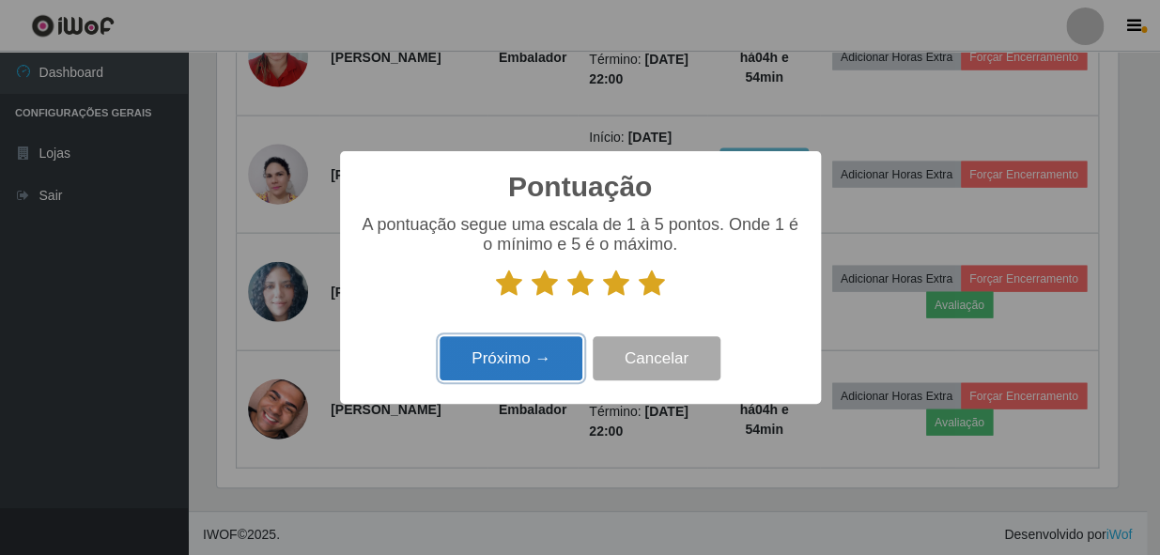
click at [507, 356] on button "Próximo →" at bounding box center [511, 358] width 143 height 44
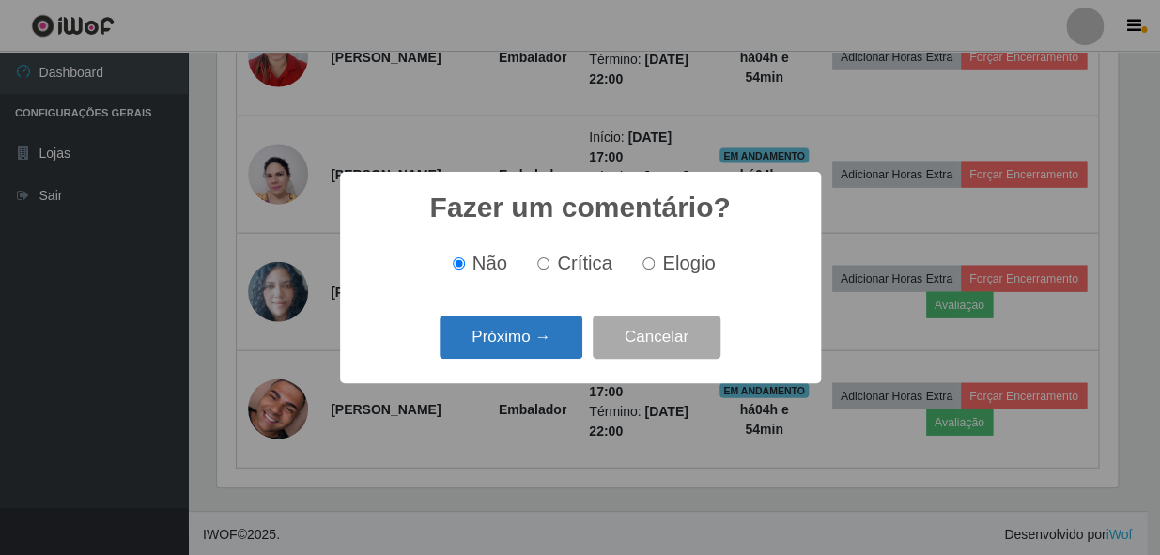
click at [516, 332] on button "Próximo →" at bounding box center [511, 338] width 143 height 44
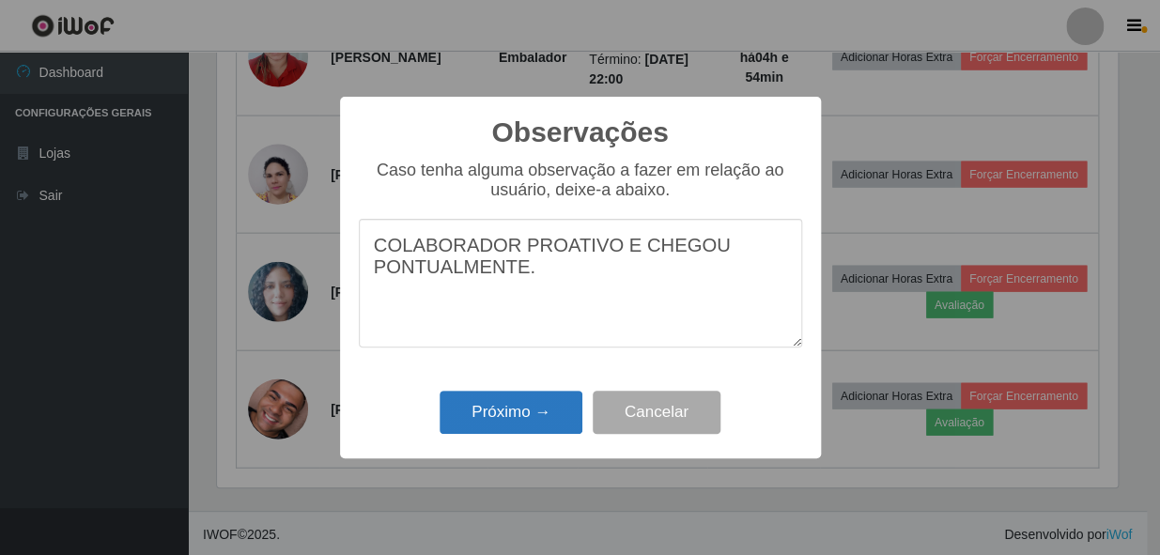
type textarea "COLABORADOR PROATIVO E CHEGOU PONTUALMENTE."
click at [526, 411] on button "Próximo →" at bounding box center [511, 413] width 143 height 44
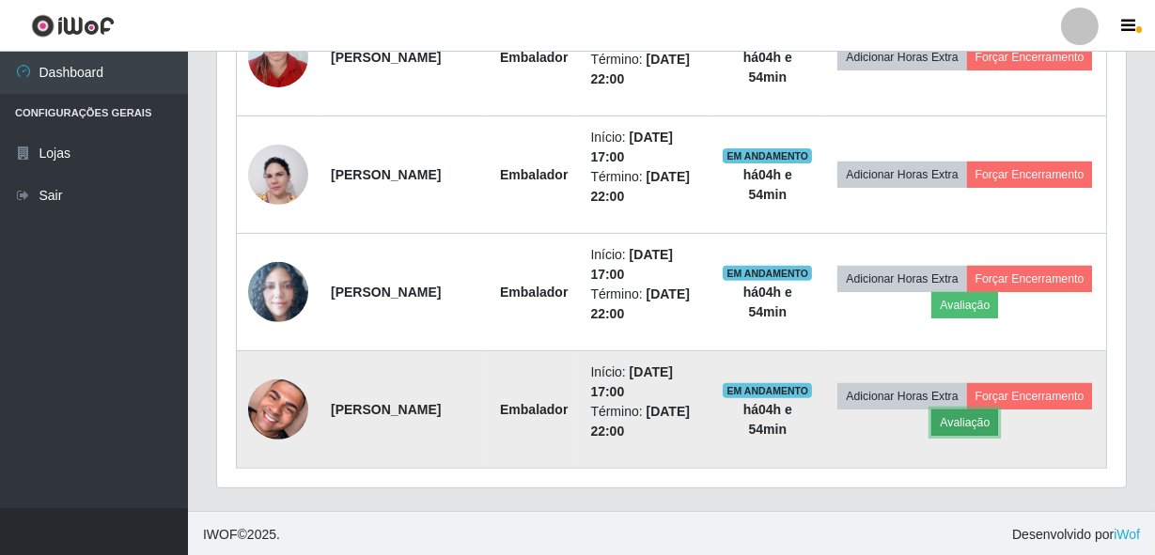
click at [998, 418] on button "Avaliação" at bounding box center [964, 423] width 67 height 26
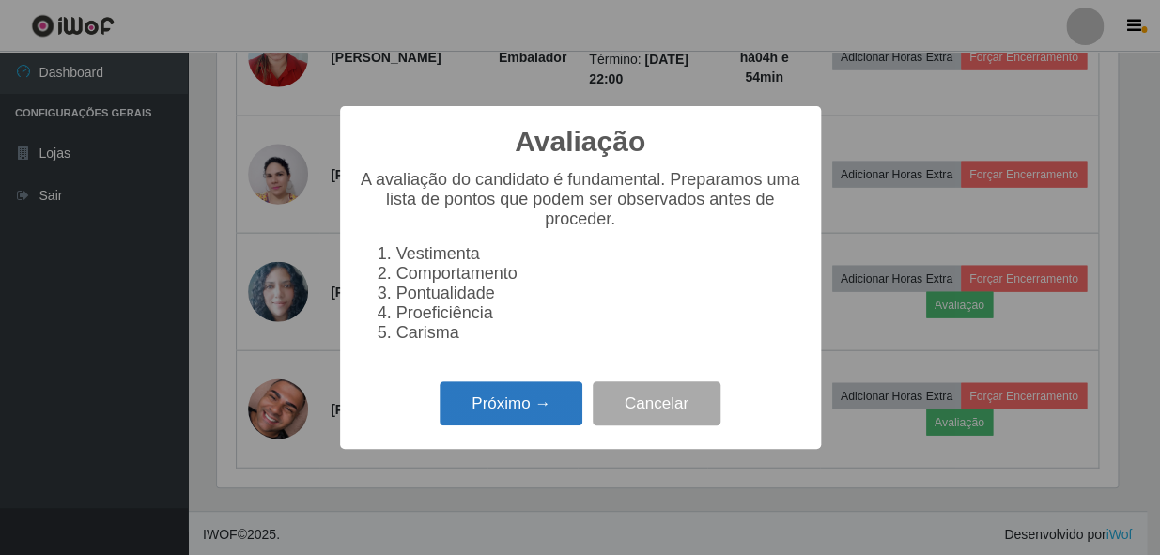
click at [498, 412] on button "Próximo →" at bounding box center [511, 403] width 143 height 44
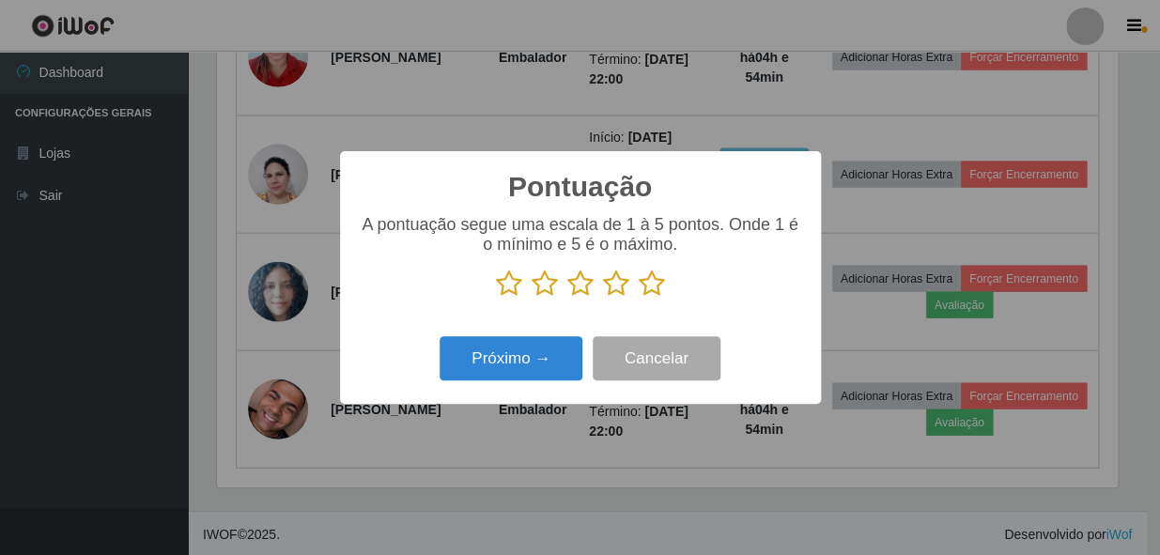
click at [648, 279] on icon at bounding box center [652, 284] width 26 height 28
click at [639, 298] on input "radio" at bounding box center [639, 298] width 0 height 0
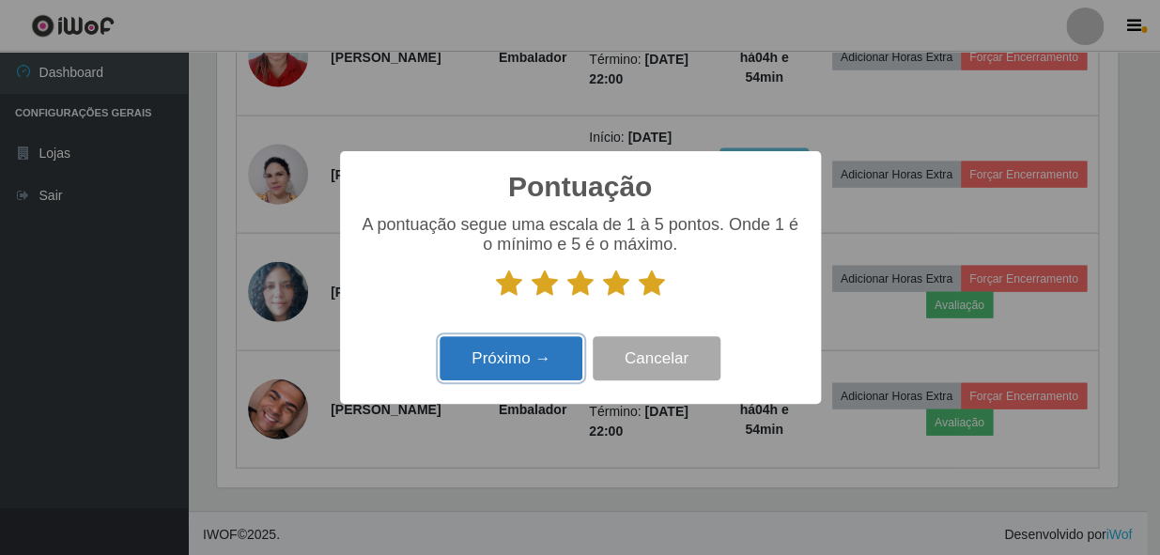
click at [551, 356] on button "Próximo →" at bounding box center [511, 358] width 143 height 44
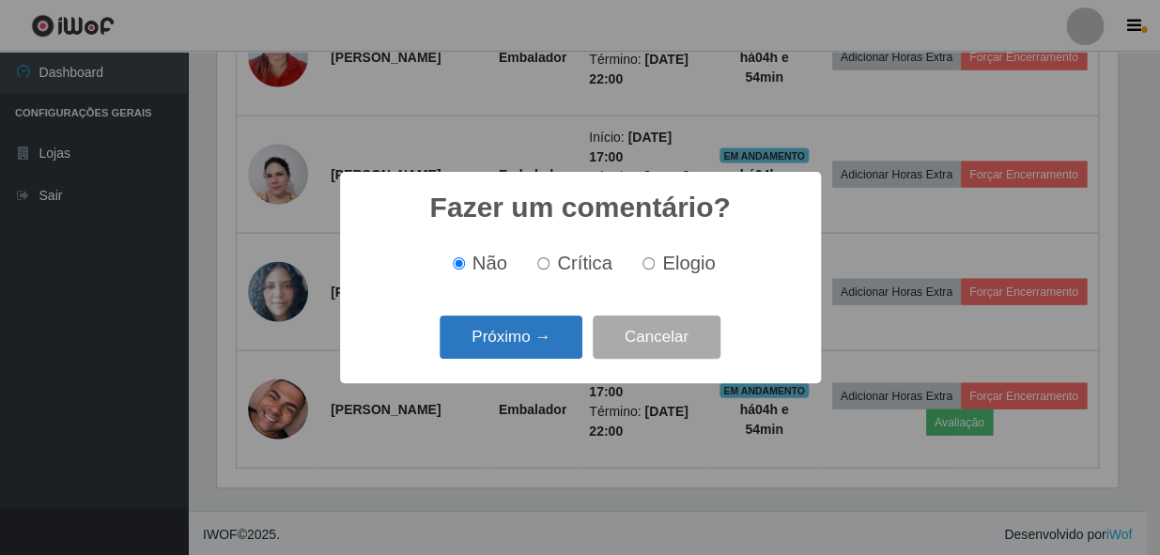
click at [536, 336] on button "Próximo →" at bounding box center [511, 338] width 143 height 44
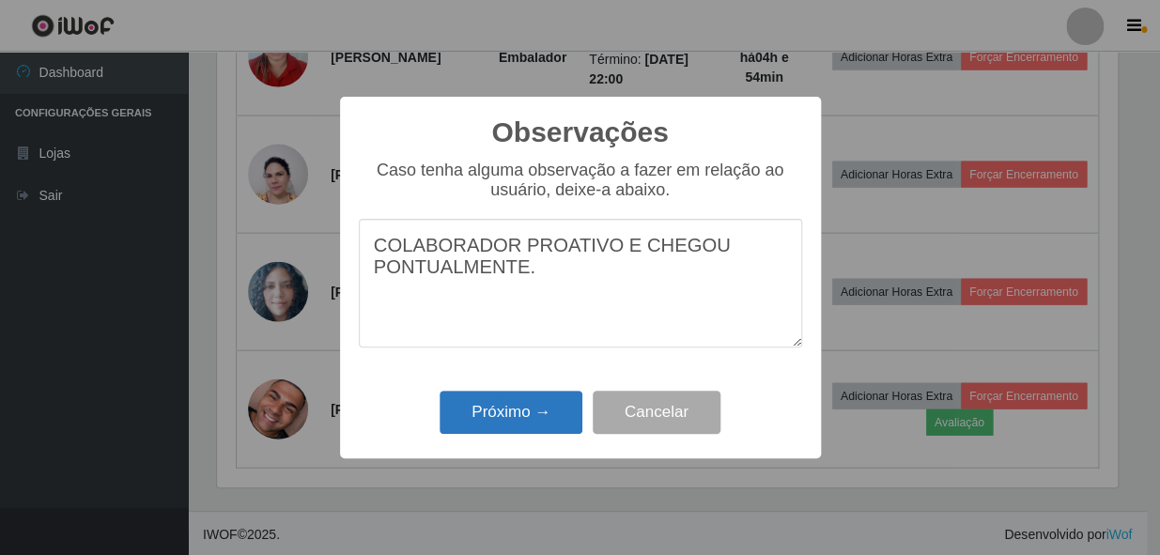
type textarea "COLABORADOR PROATIVO E CHEGOU PONTUALMENTE."
click at [529, 415] on button "Próximo →" at bounding box center [511, 413] width 143 height 44
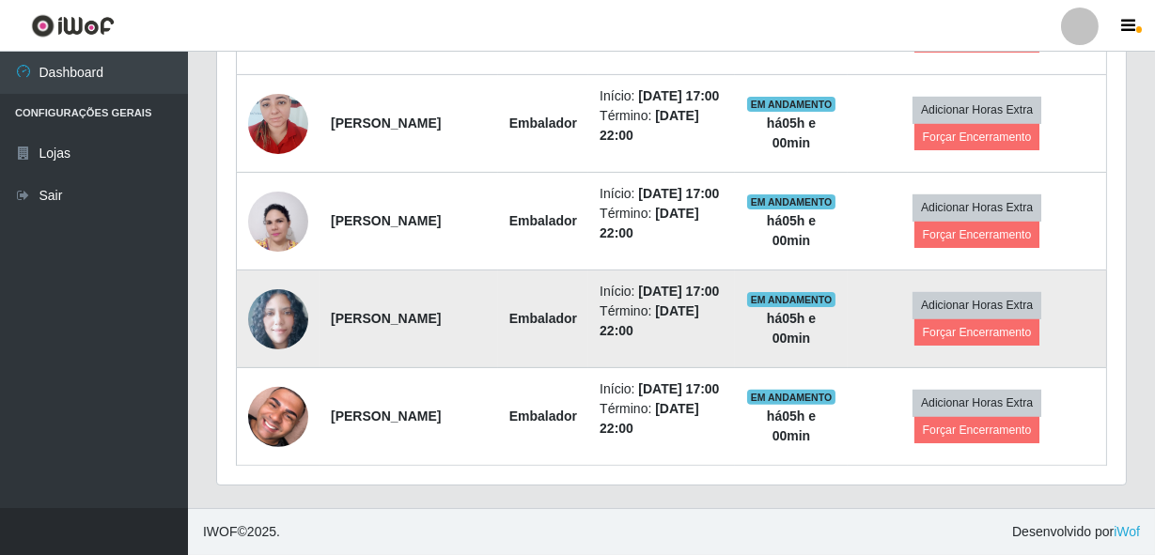
scroll to position [1412, 0]
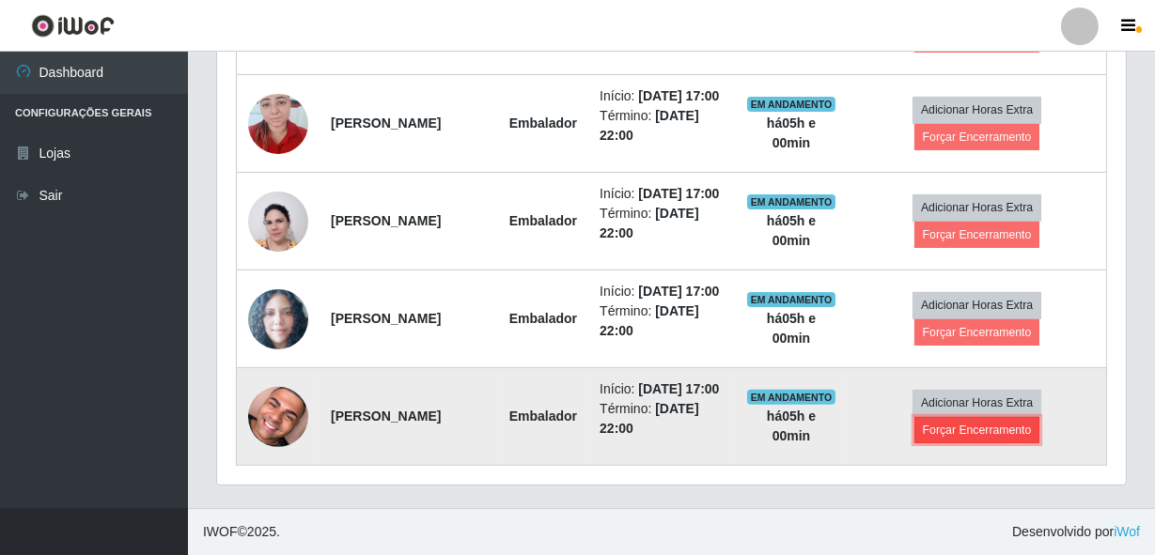
click at [1002, 425] on button "Forçar Encerramento" at bounding box center [977, 430] width 126 height 26
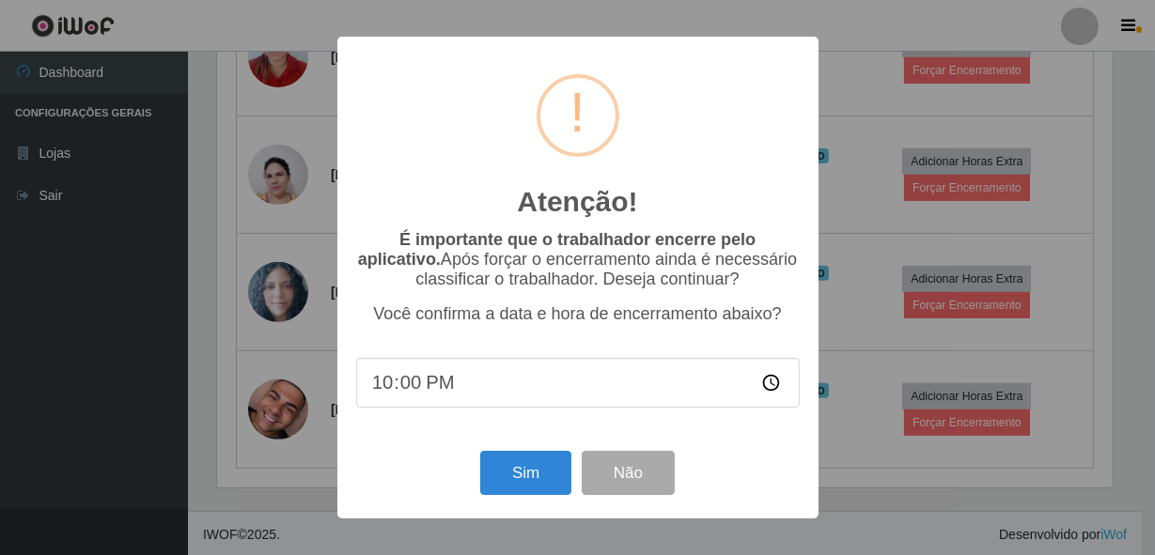
scroll to position [390, 900]
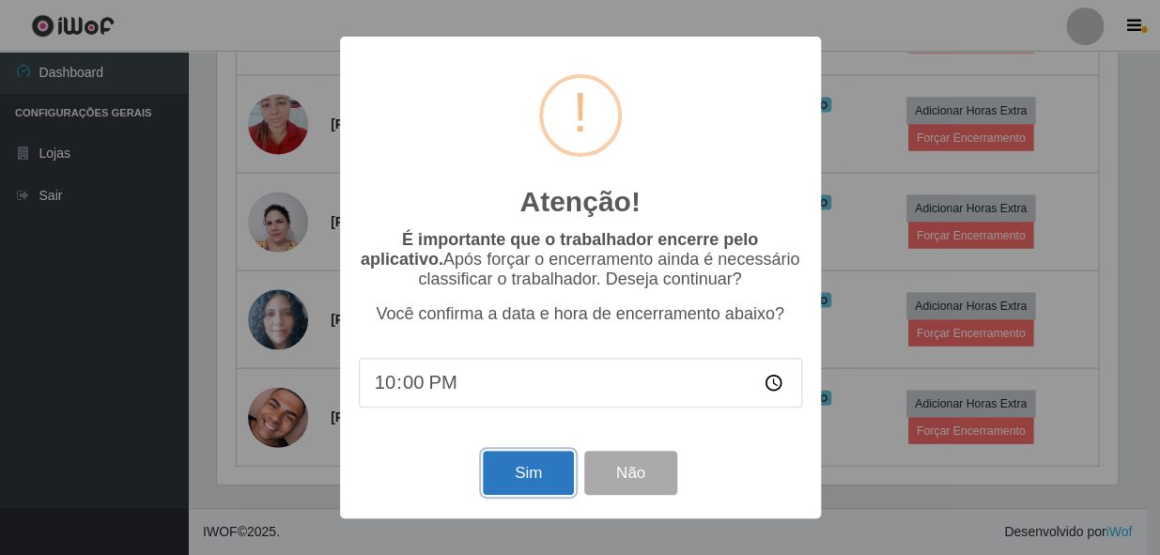
click at [532, 483] on button "Sim" at bounding box center [528, 473] width 91 height 44
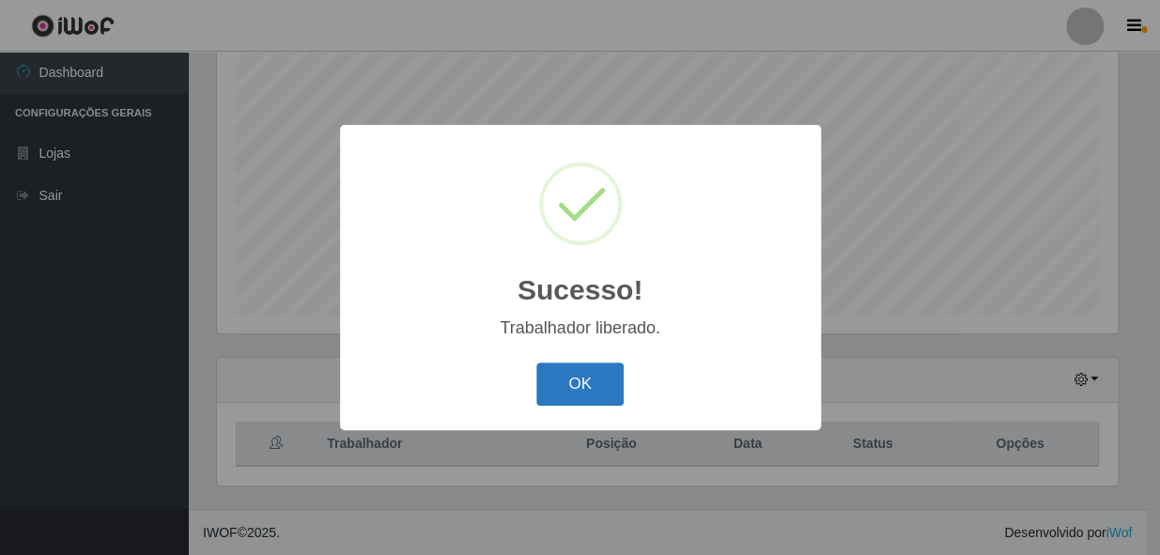
click at [582, 366] on button "OK" at bounding box center [579, 385] width 87 height 44
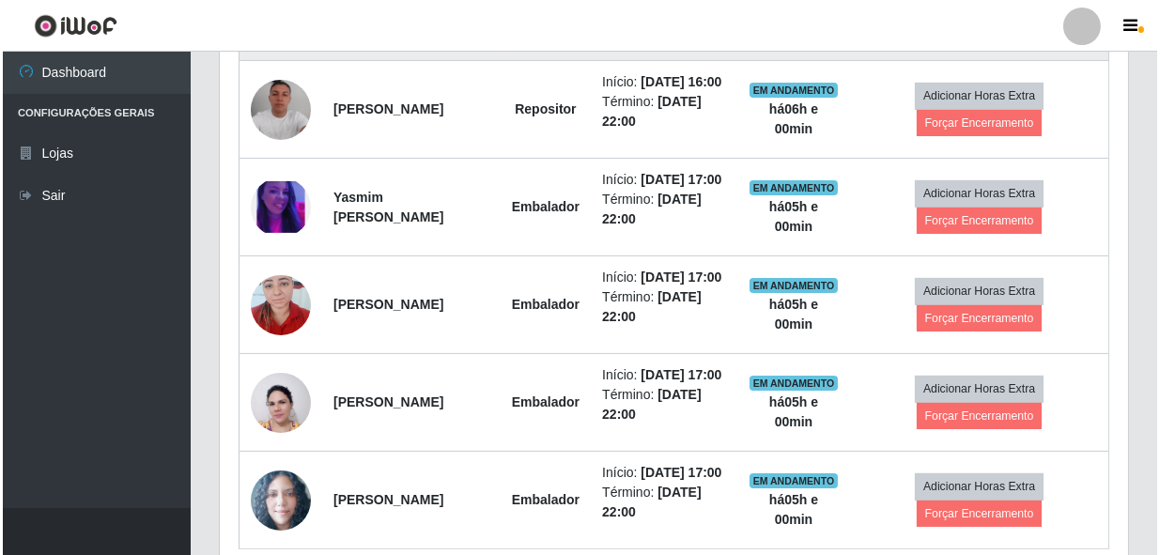
scroll to position [1296, 0]
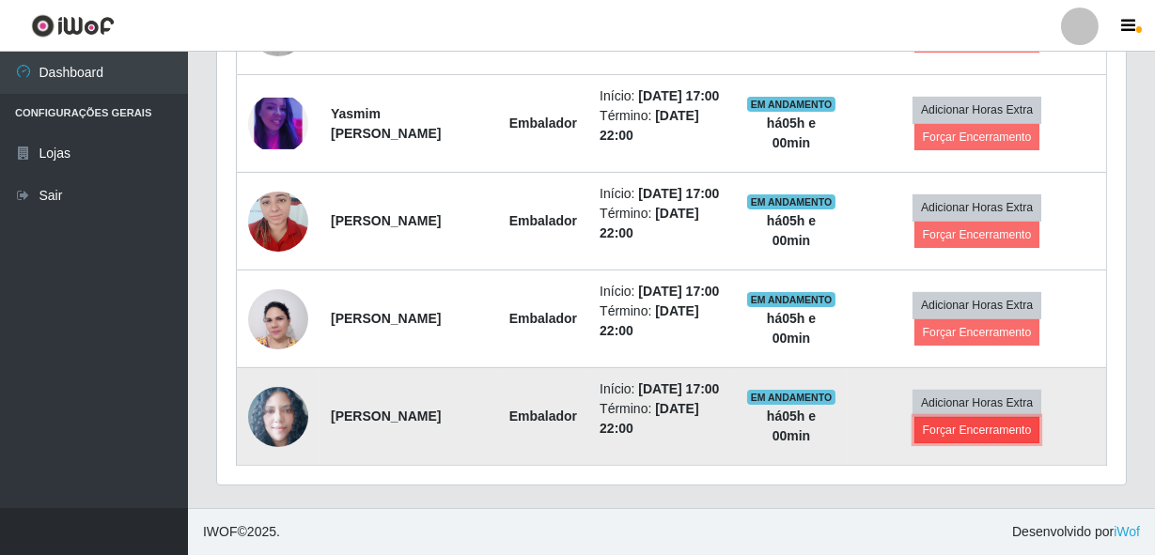
click at [964, 420] on button "Forçar Encerramento" at bounding box center [977, 430] width 126 height 26
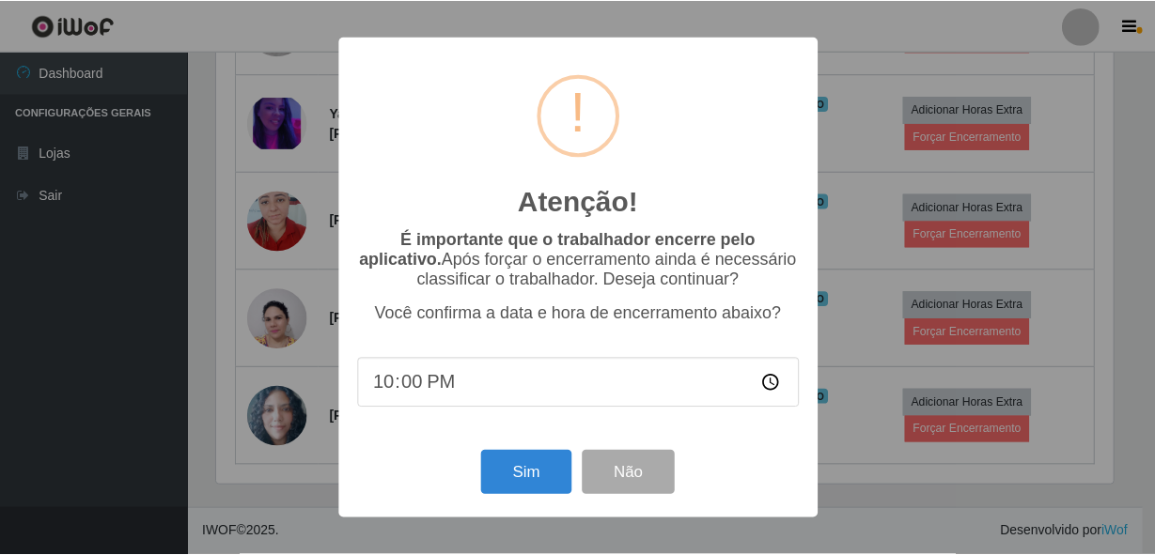
scroll to position [390, 900]
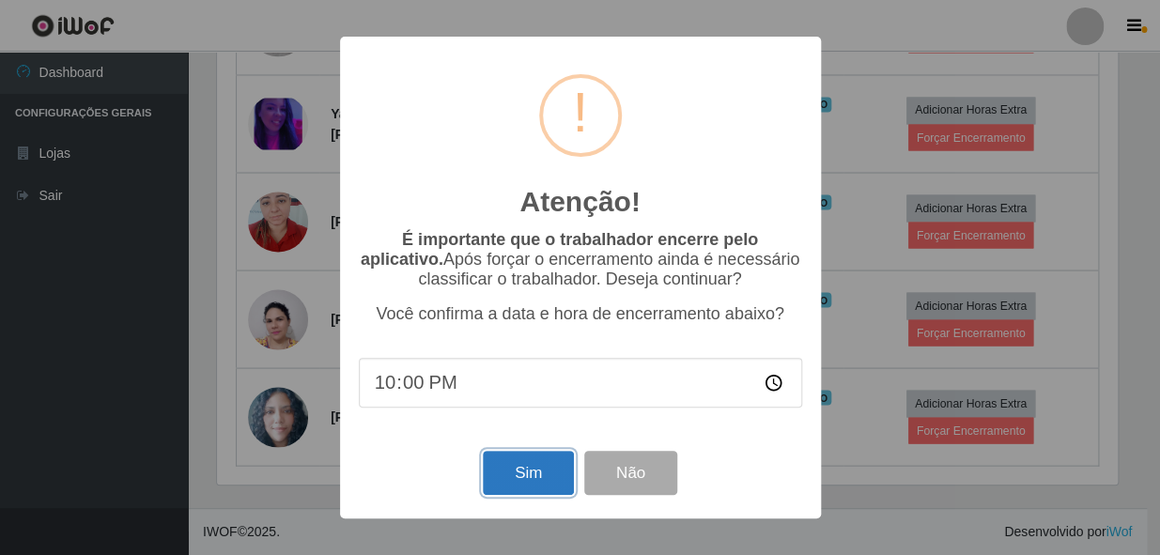
click at [548, 473] on button "Sim" at bounding box center [528, 473] width 91 height 44
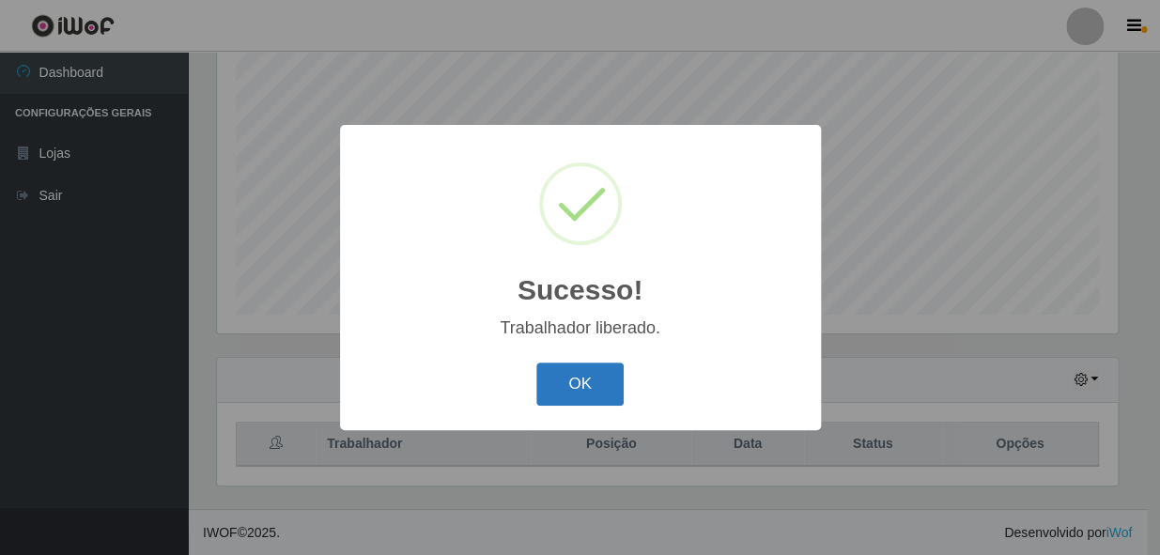
click at [592, 395] on button "OK" at bounding box center [579, 385] width 87 height 44
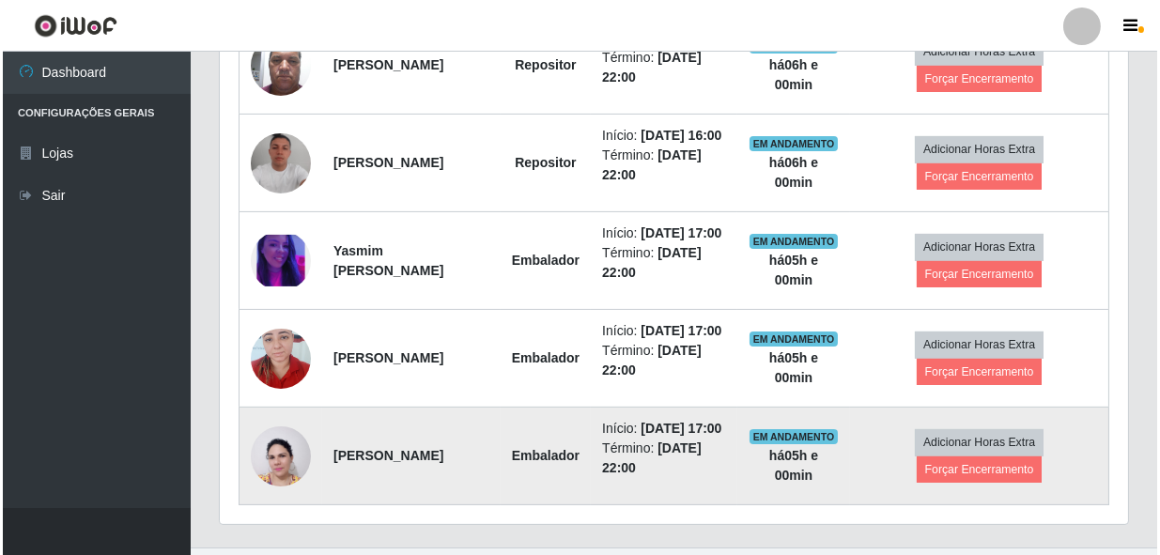
scroll to position [1177, 0]
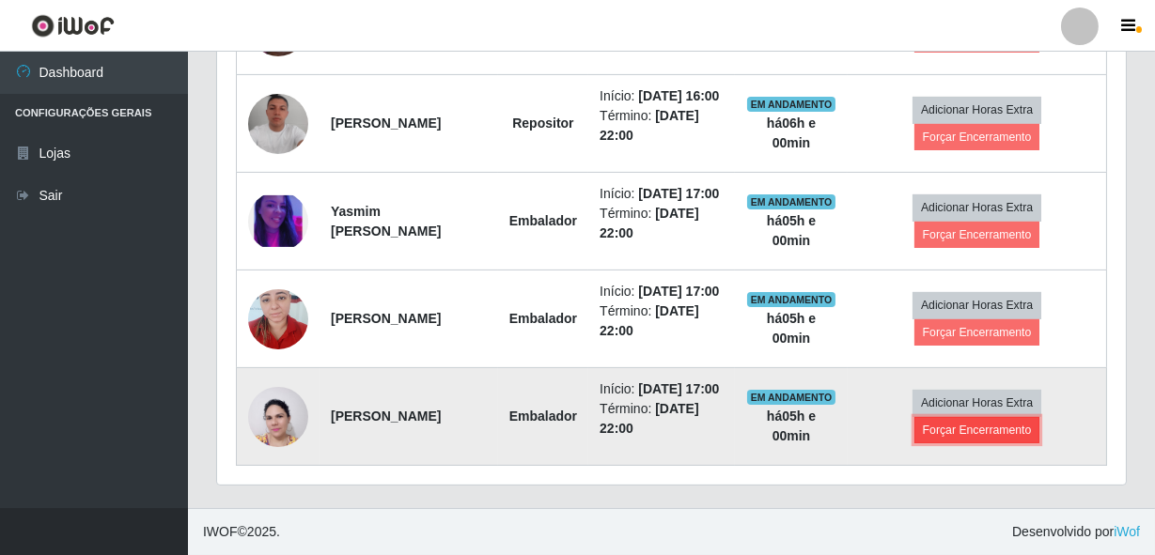
click at [999, 420] on button "Forçar Encerramento" at bounding box center [977, 430] width 126 height 26
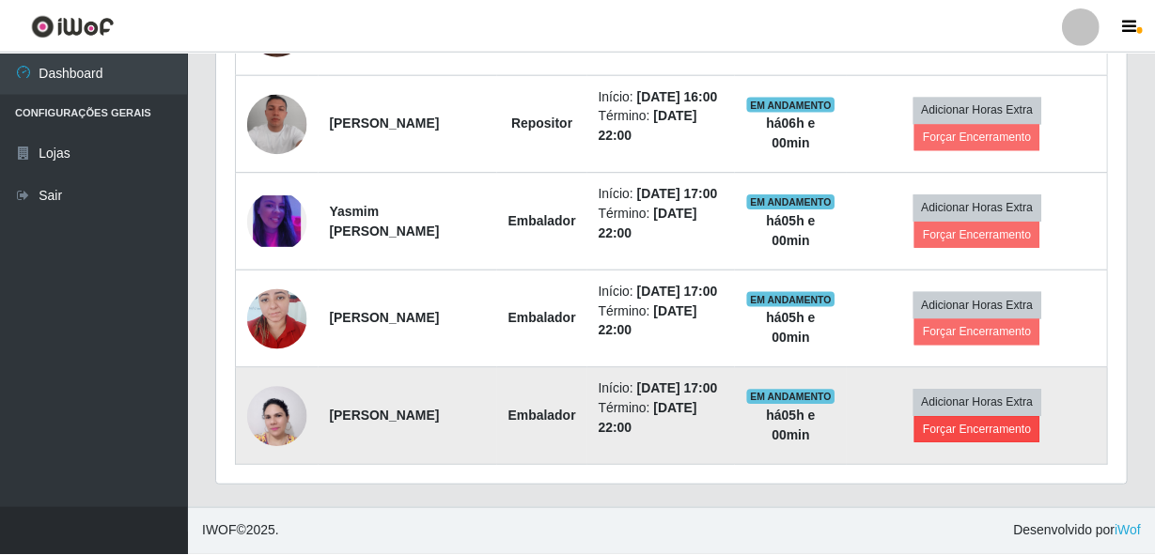
scroll to position [390, 900]
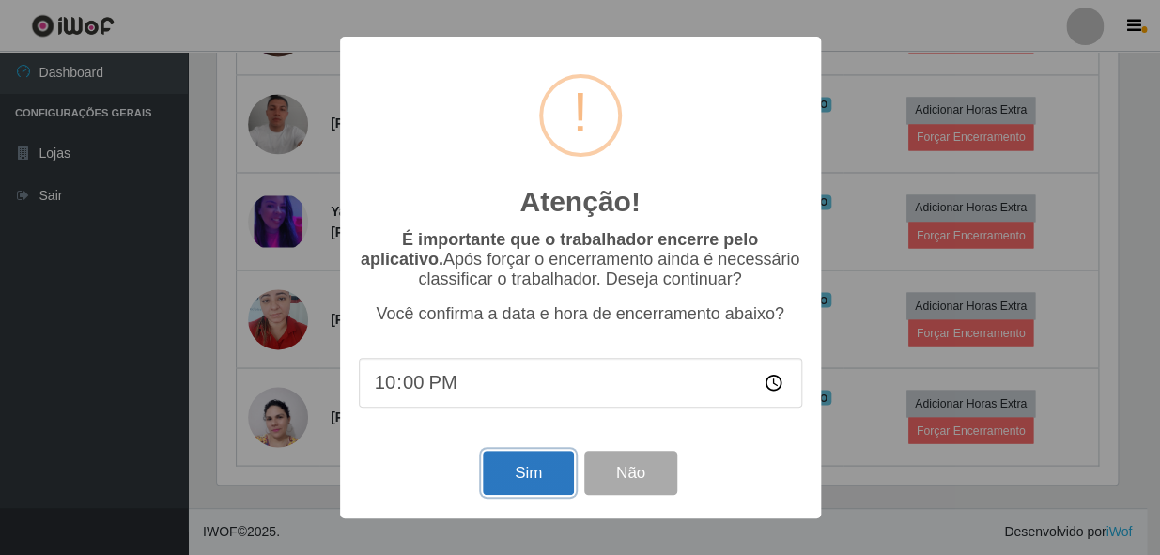
click at [553, 463] on button "Sim" at bounding box center [528, 473] width 91 height 44
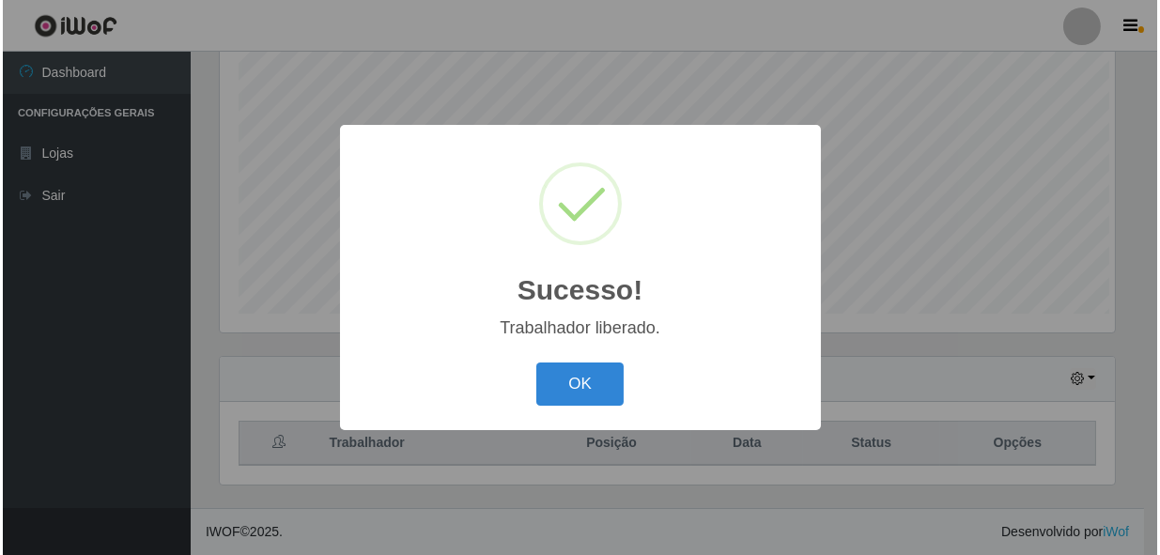
scroll to position [357, 0]
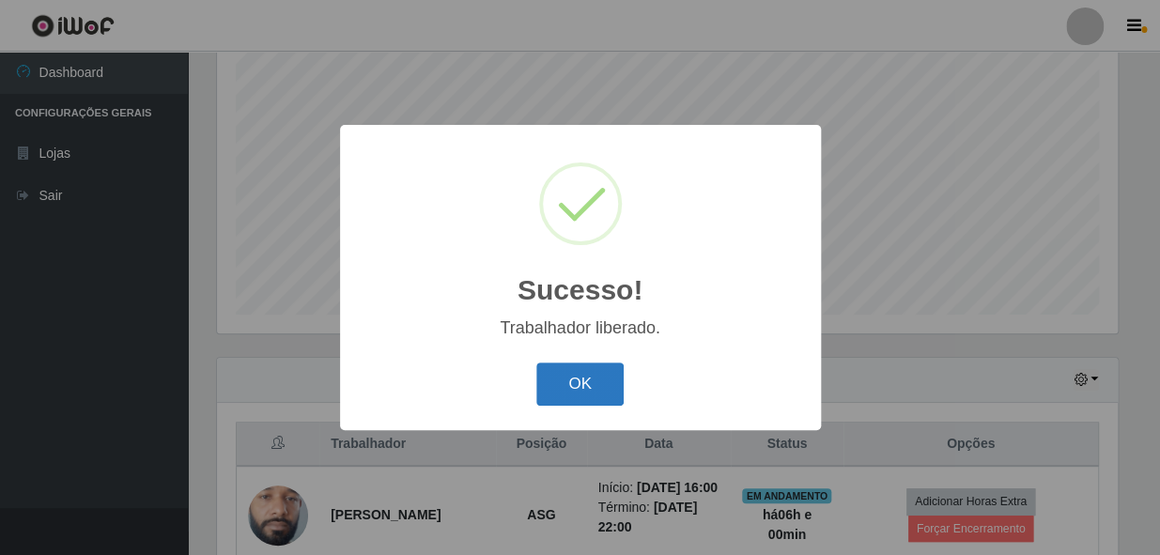
click at [605, 391] on button "OK" at bounding box center [579, 385] width 87 height 44
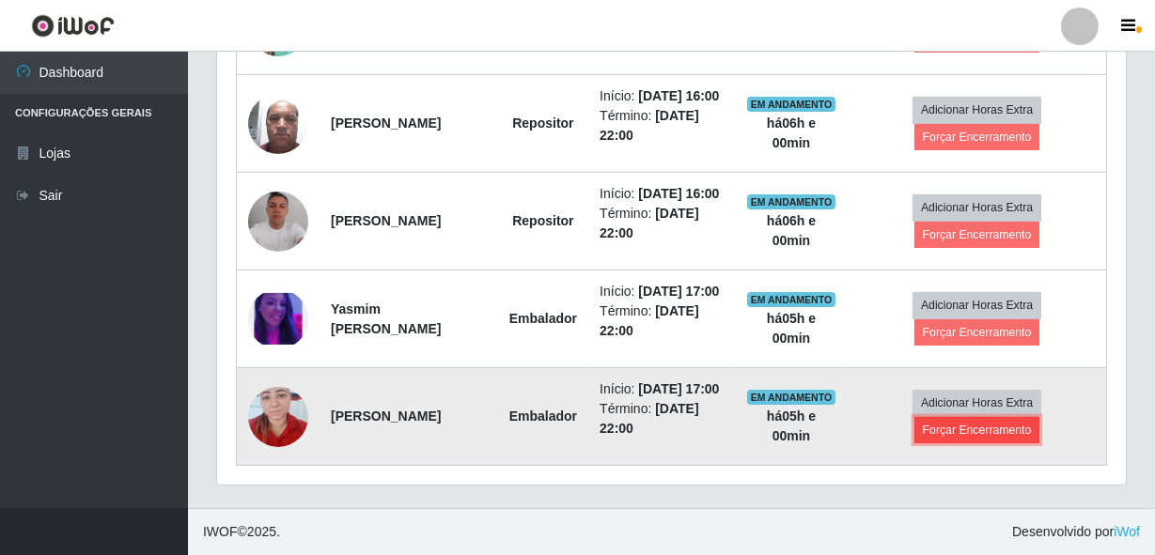
click at [986, 424] on button "Forçar Encerramento" at bounding box center [977, 430] width 126 height 26
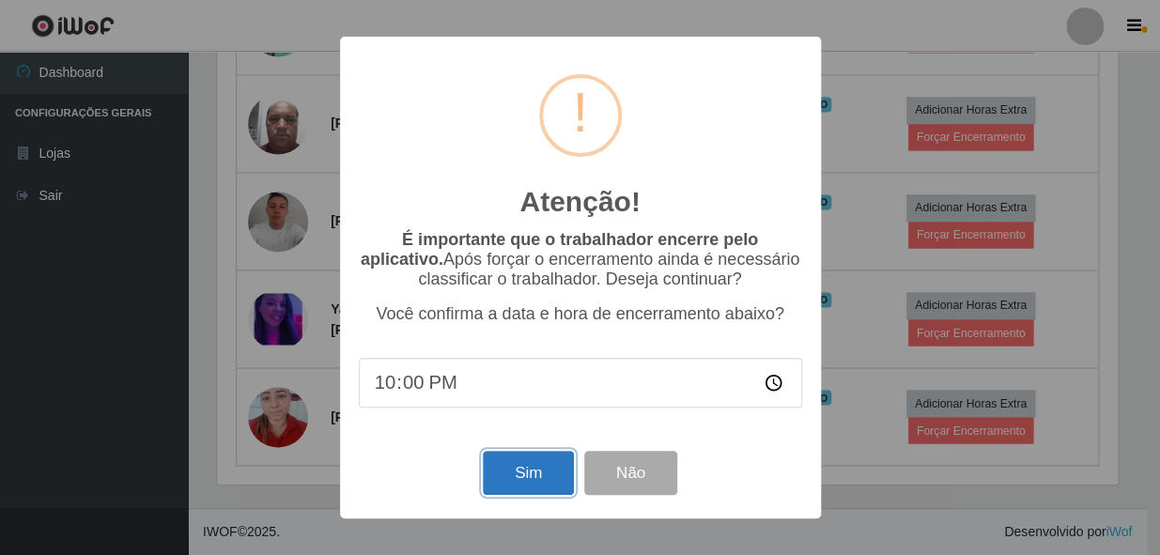
click at [507, 489] on button "Sim" at bounding box center [528, 473] width 91 height 44
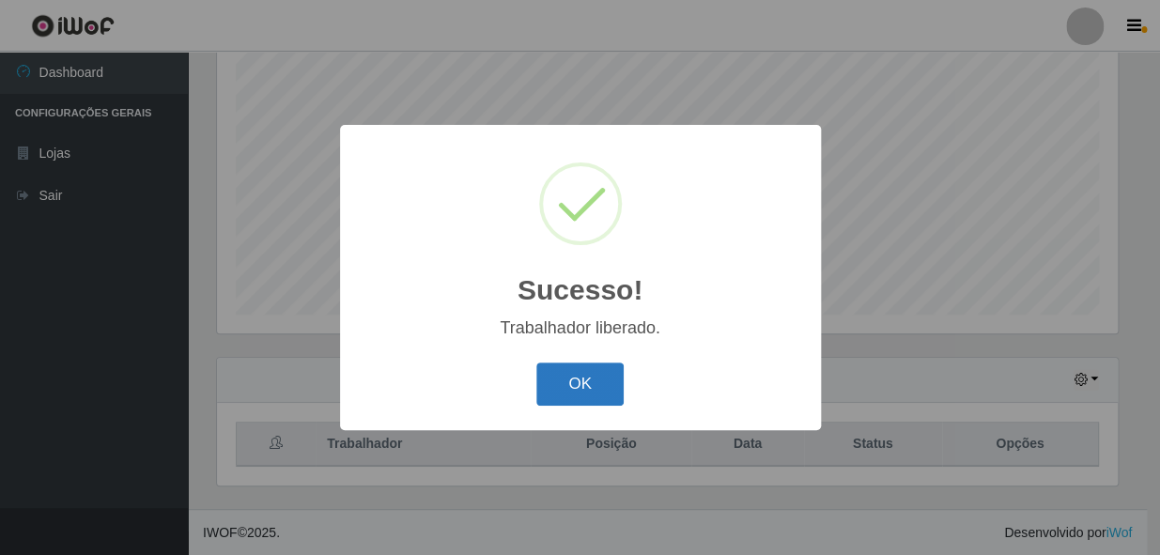
click at [620, 383] on button "OK" at bounding box center [579, 385] width 87 height 44
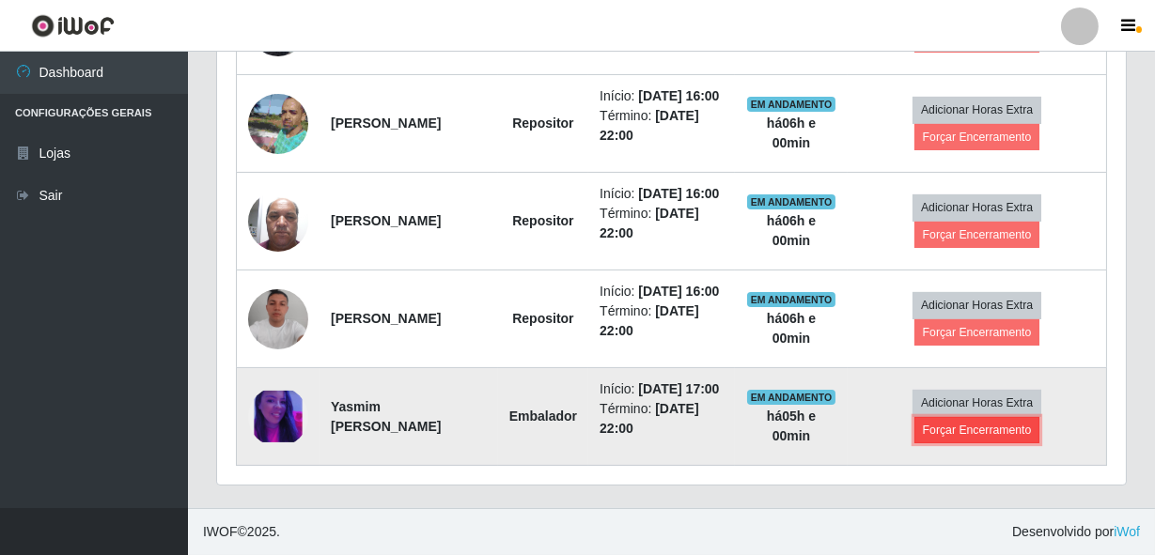
click at [977, 423] on button "Forçar Encerramento" at bounding box center [977, 430] width 126 height 26
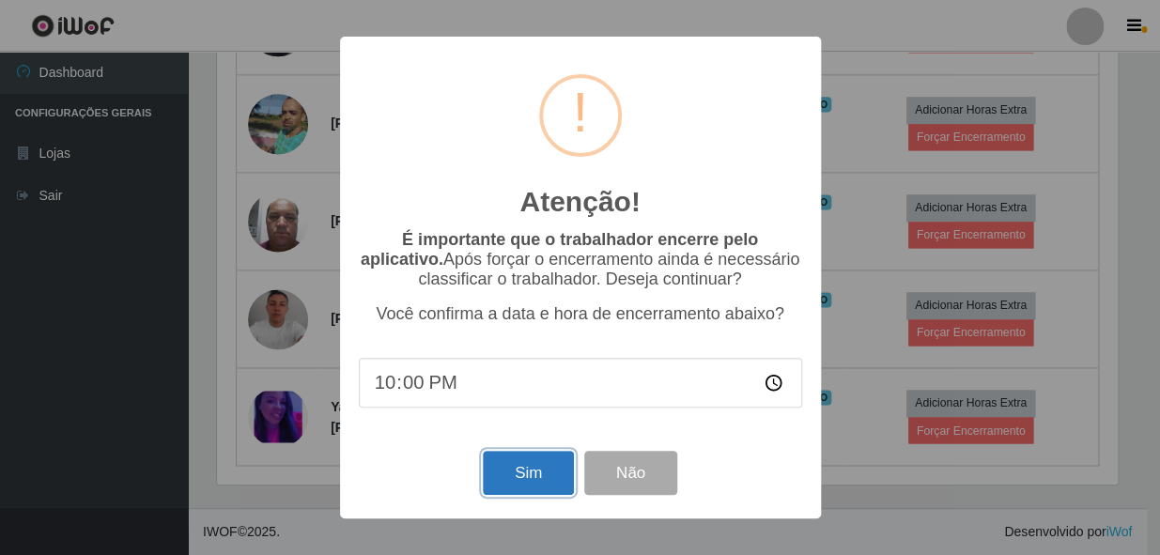
click at [528, 483] on button "Sim" at bounding box center [528, 473] width 91 height 44
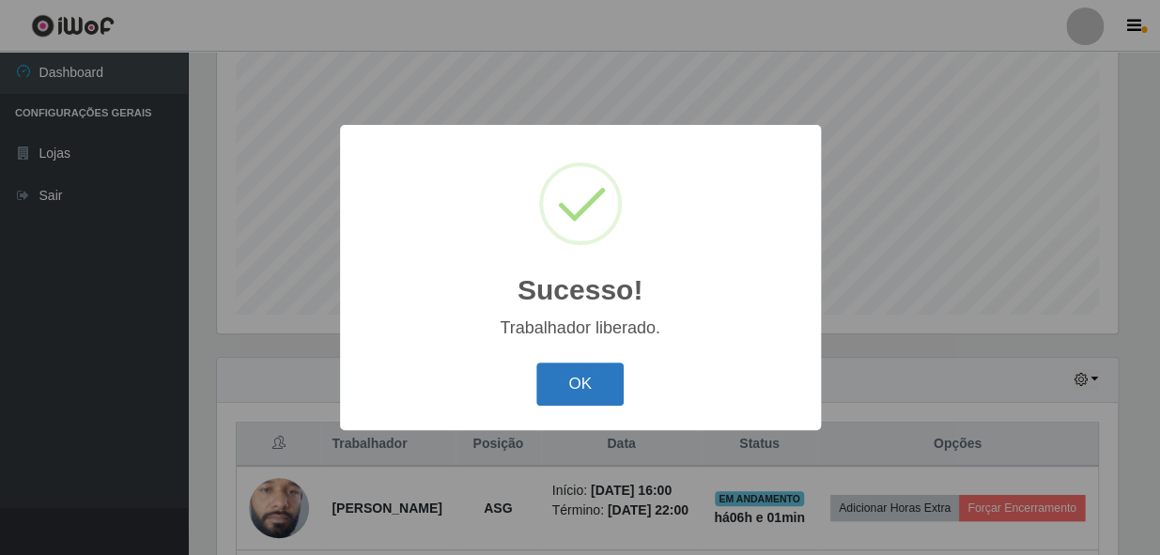
click at [611, 388] on button "OK" at bounding box center [579, 385] width 87 height 44
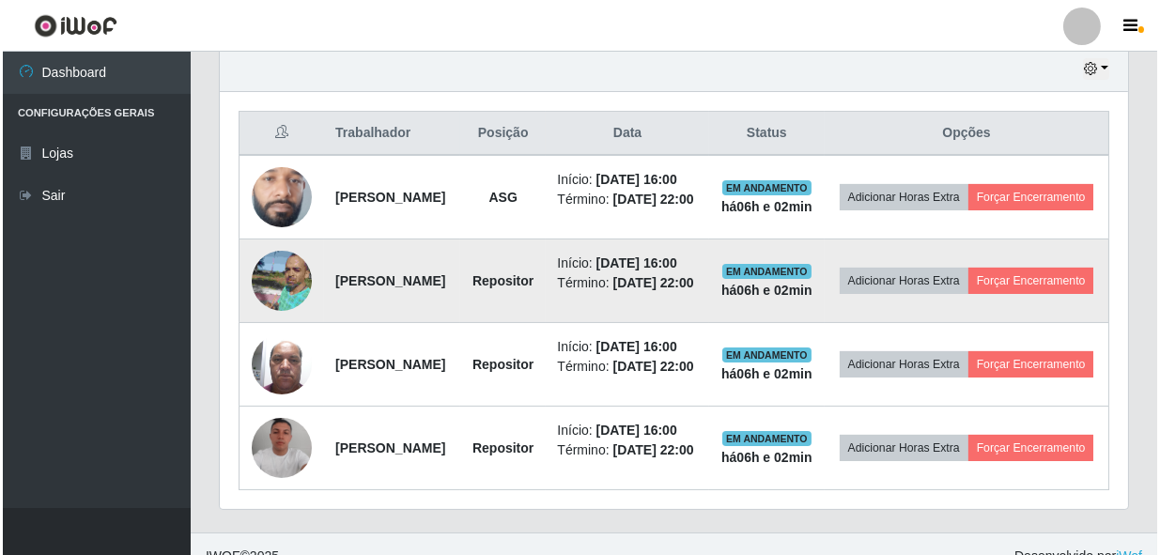
scroll to position [655, 0]
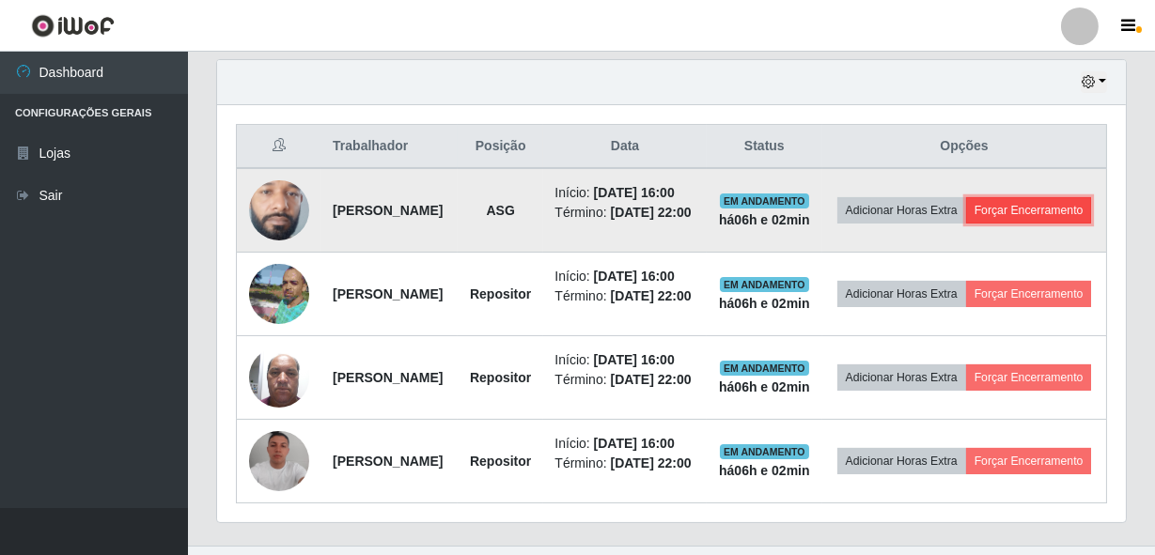
click at [966, 224] on button "Forçar Encerramento" at bounding box center [1029, 210] width 126 height 26
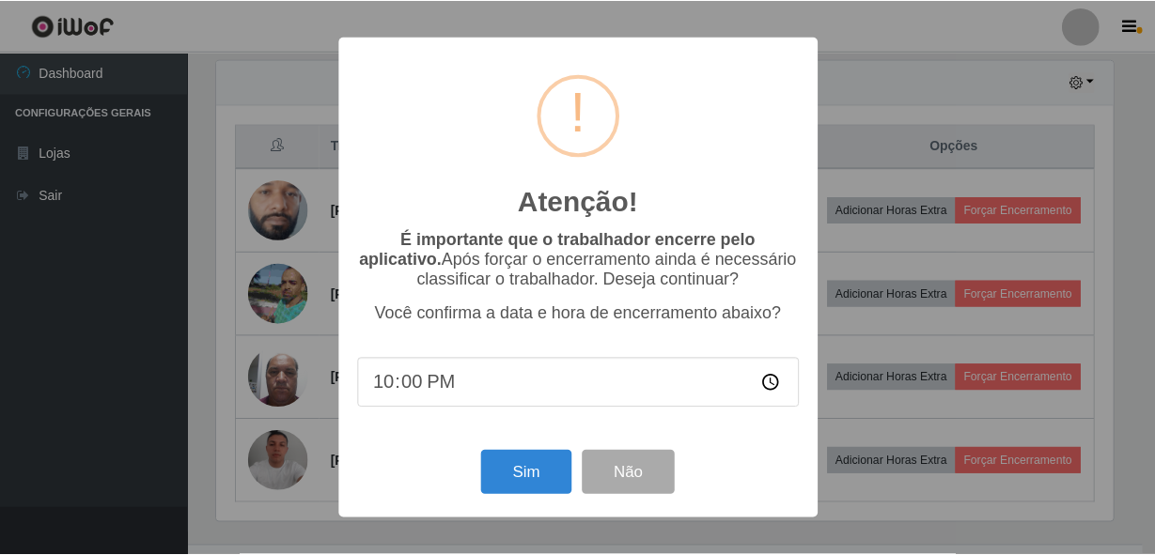
scroll to position [390, 900]
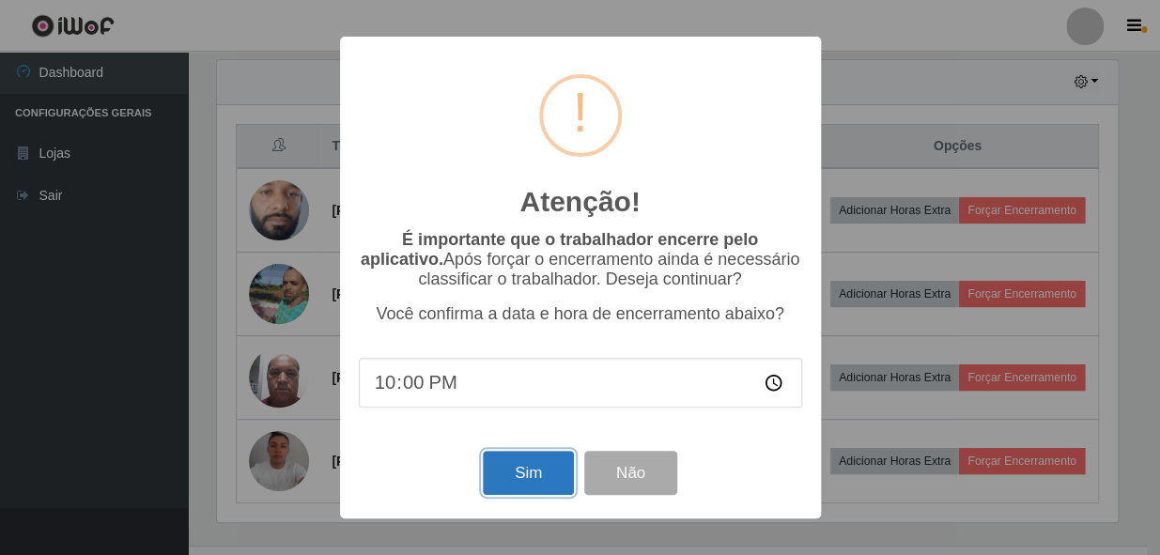
click at [521, 466] on button "Sim" at bounding box center [528, 473] width 91 height 44
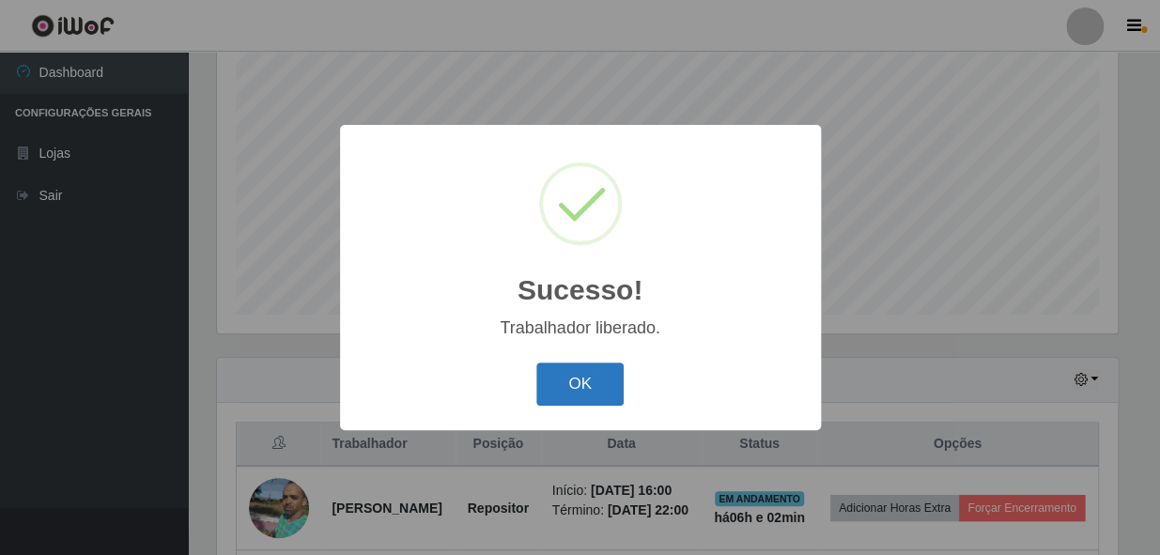
click at [620, 379] on button "OK" at bounding box center [579, 385] width 87 height 44
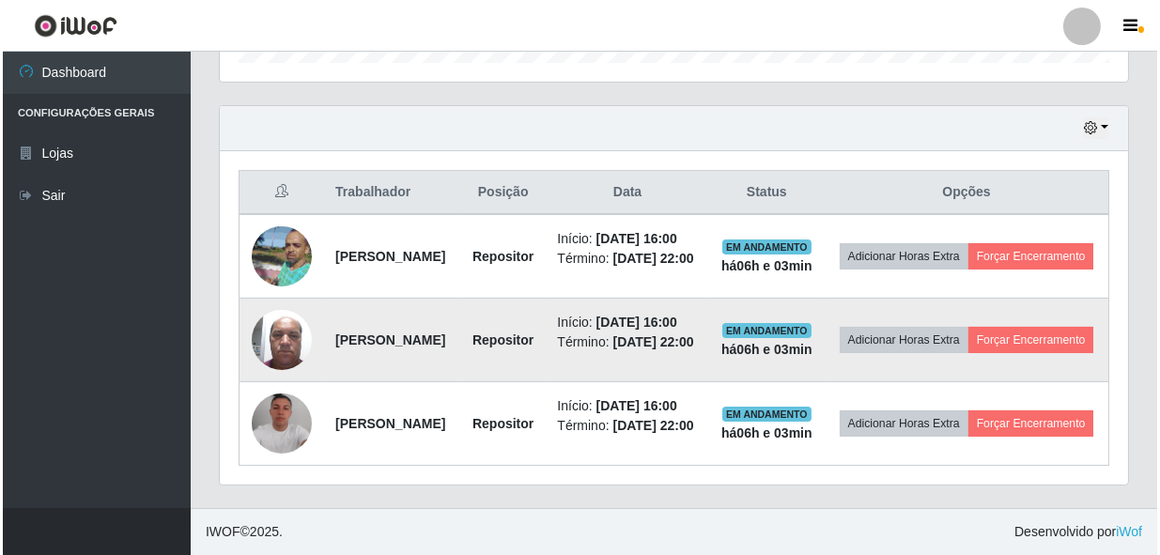
scroll to position [698, 0]
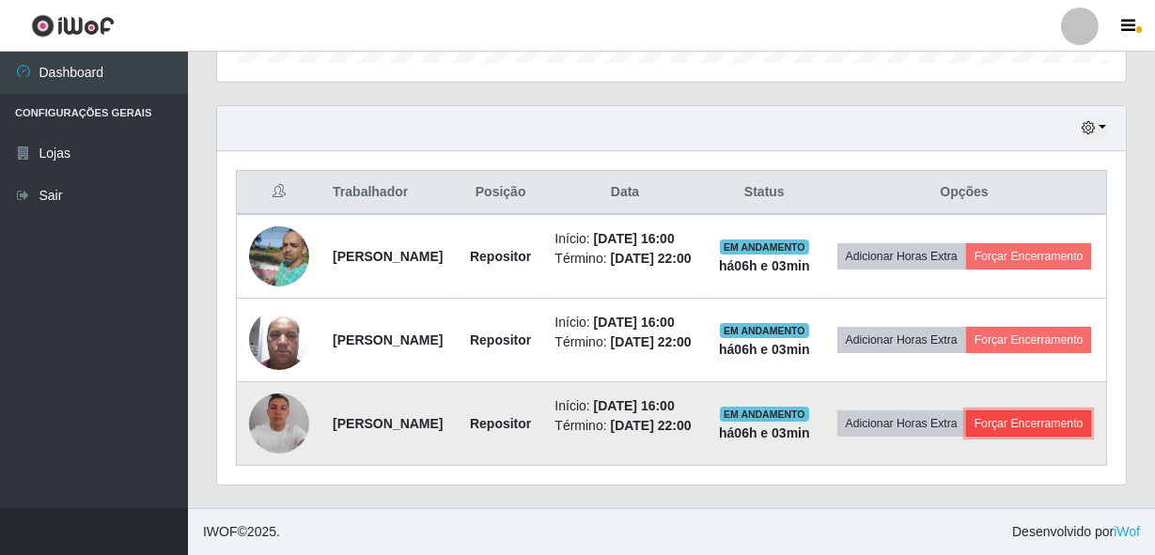
click at [982, 431] on button "Forçar Encerramento" at bounding box center [1029, 424] width 126 height 26
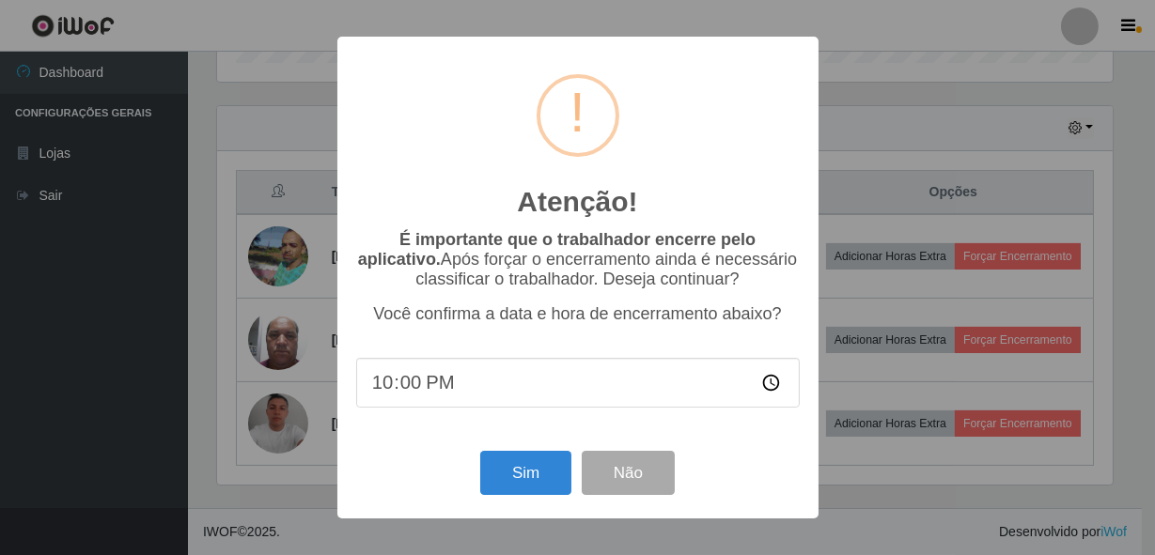
scroll to position [390, 900]
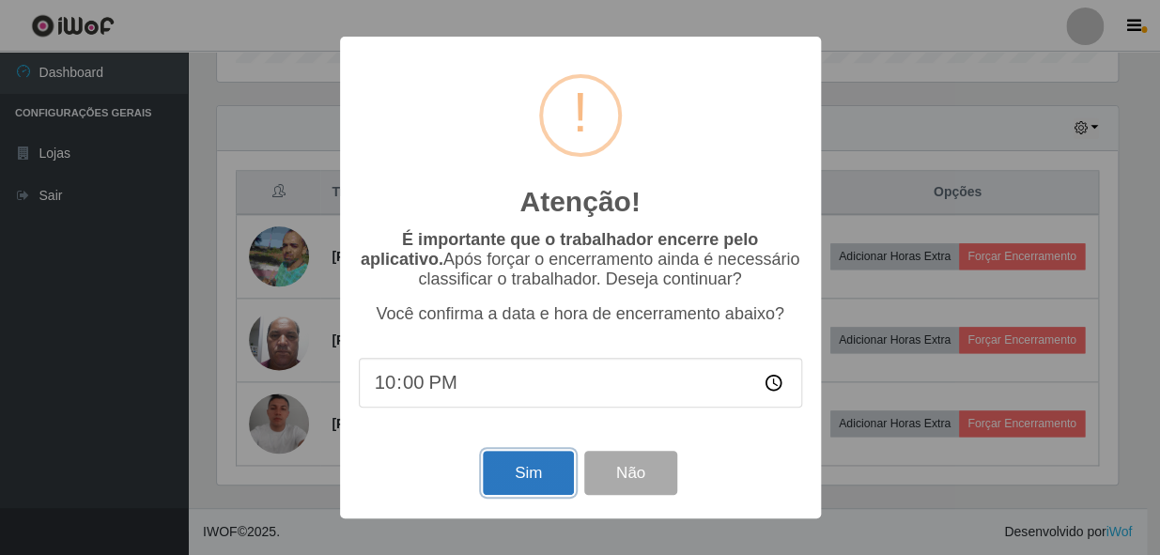
click at [492, 459] on button "Sim" at bounding box center [528, 473] width 91 height 44
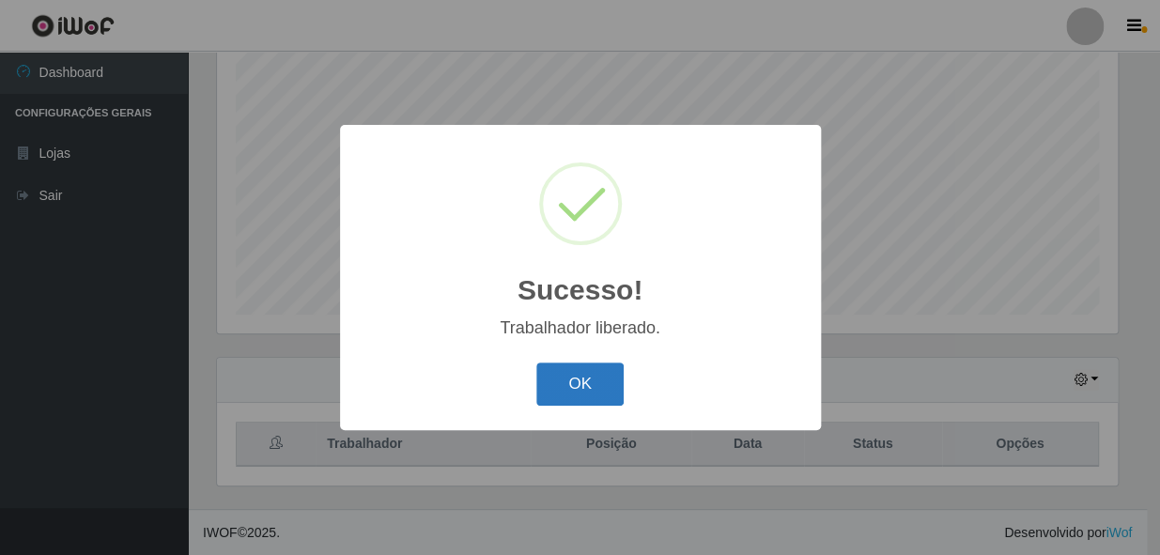
click at [614, 405] on button "OK" at bounding box center [579, 385] width 87 height 44
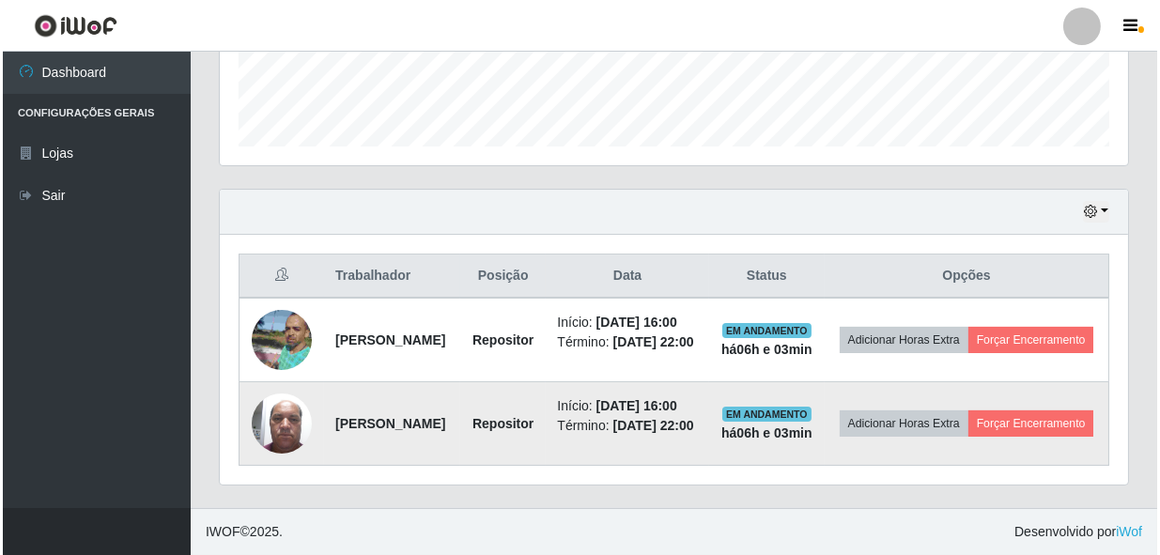
scroll to position [591, 0]
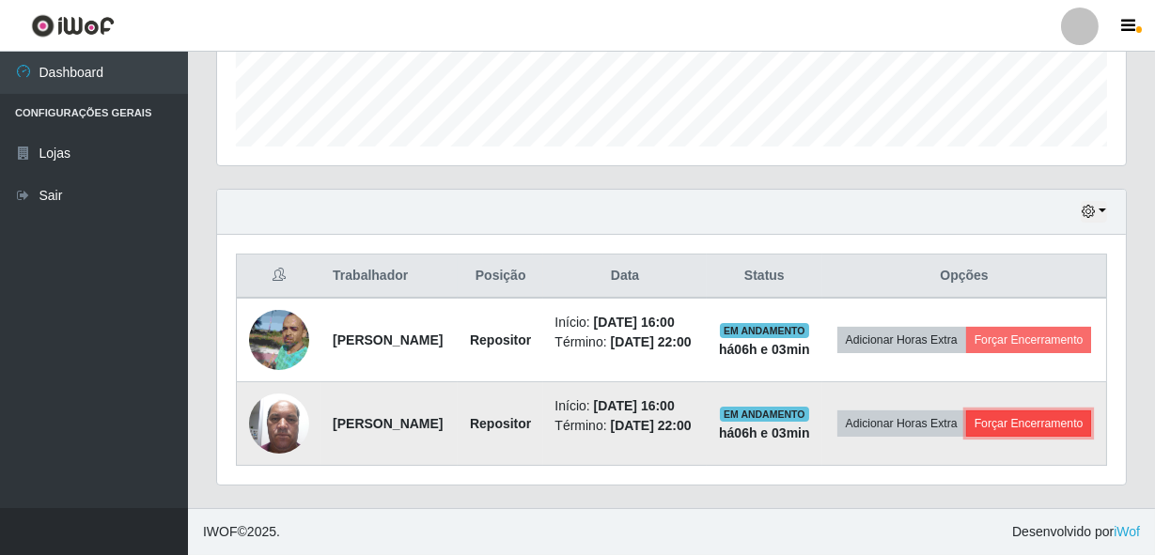
click at [1008, 424] on button "Forçar Encerramento" at bounding box center [1029, 424] width 126 height 26
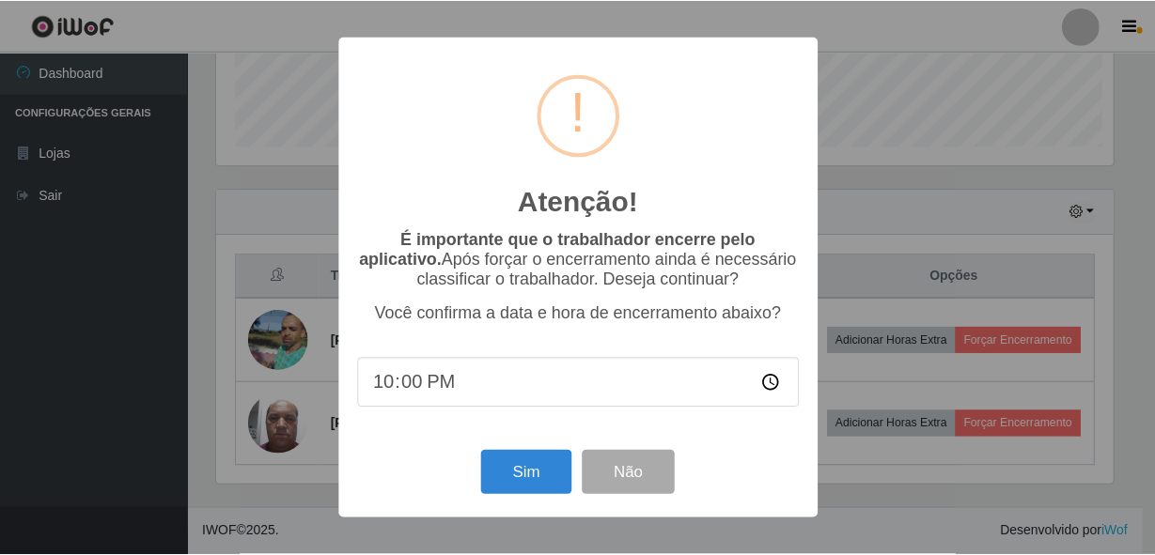
scroll to position [390, 900]
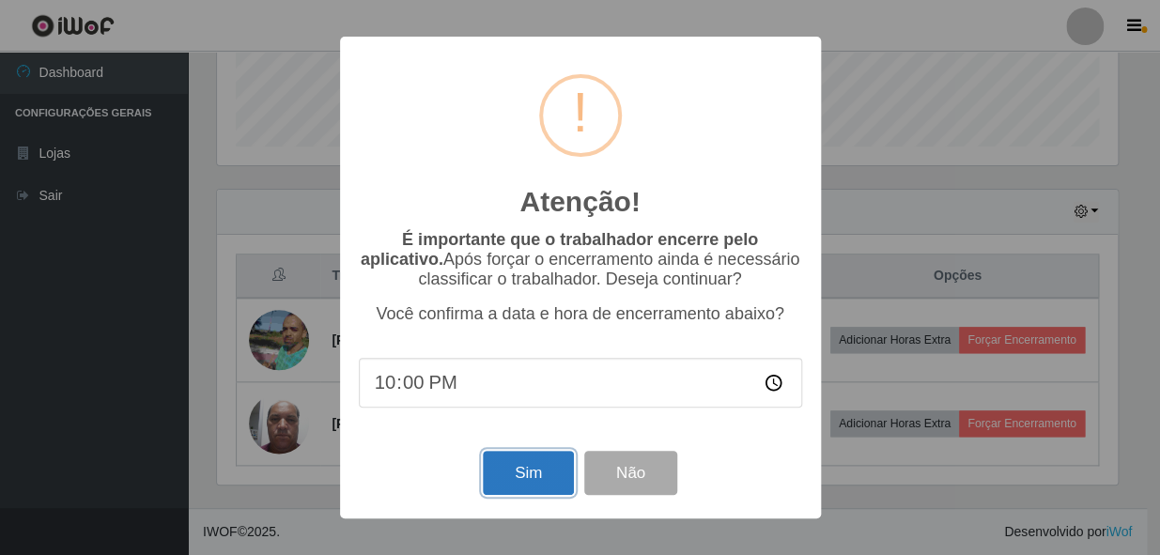
click at [528, 459] on button "Sim" at bounding box center [528, 473] width 91 height 44
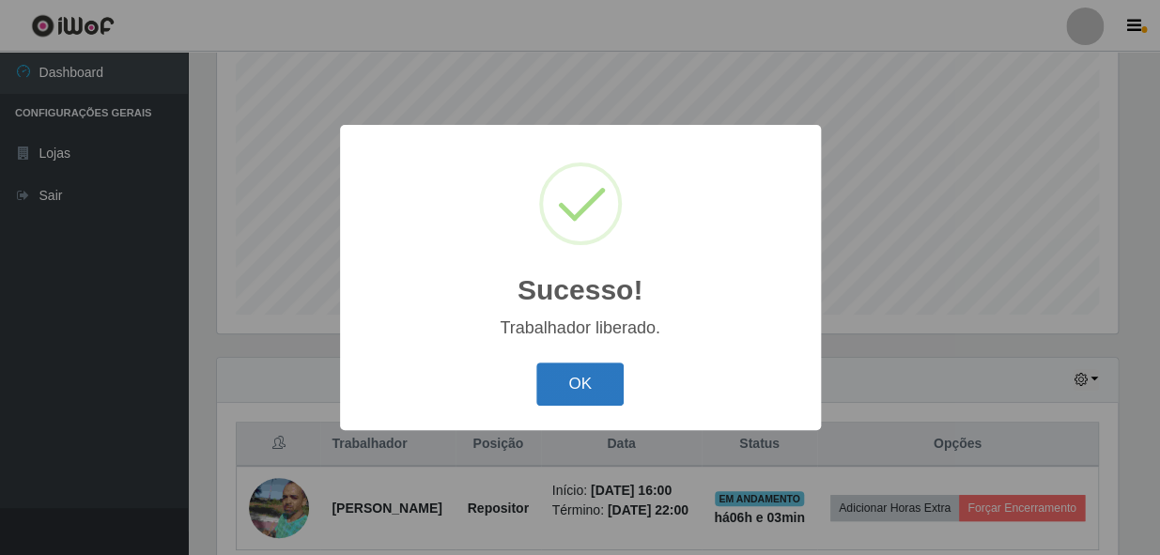
click at [571, 364] on button "OK" at bounding box center [579, 385] width 87 height 44
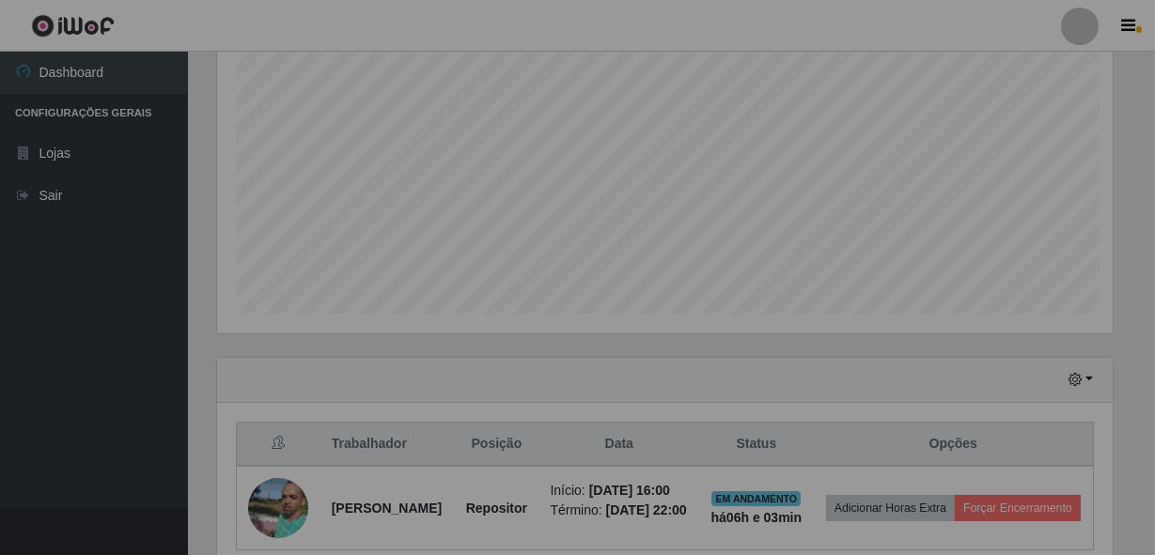
scroll to position [390, 909]
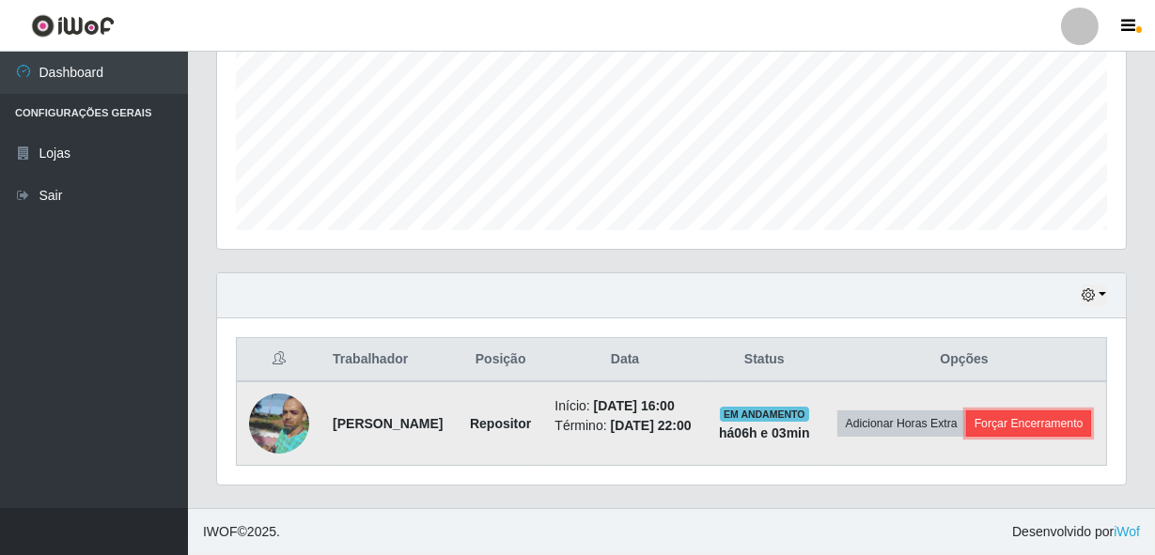
click at [976, 416] on button "Forçar Encerramento" at bounding box center [1029, 424] width 126 height 26
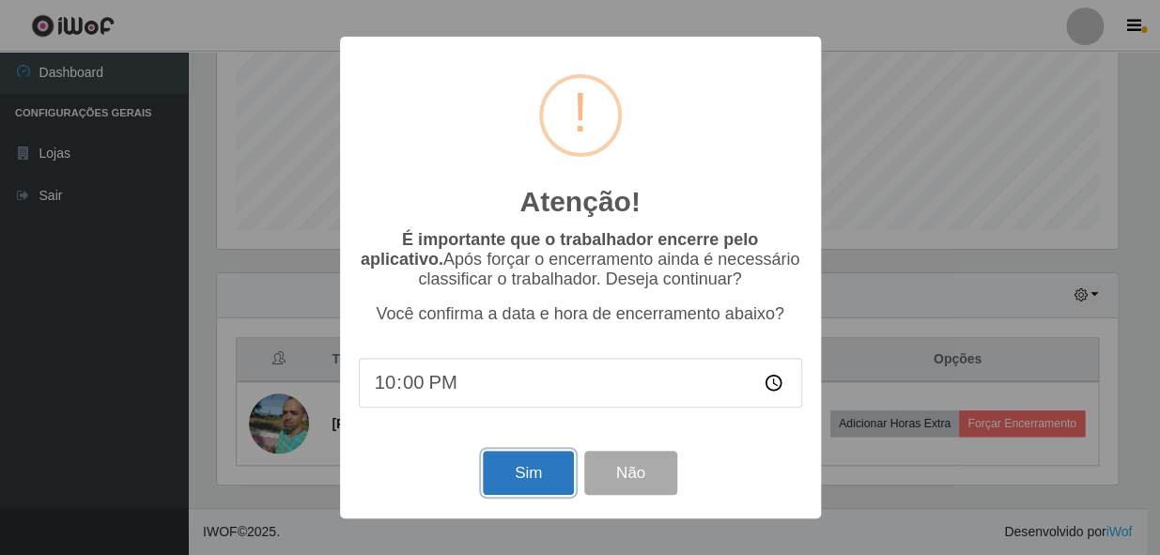
click at [525, 488] on button "Sim" at bounding box center [528, 473] width 91 height 44
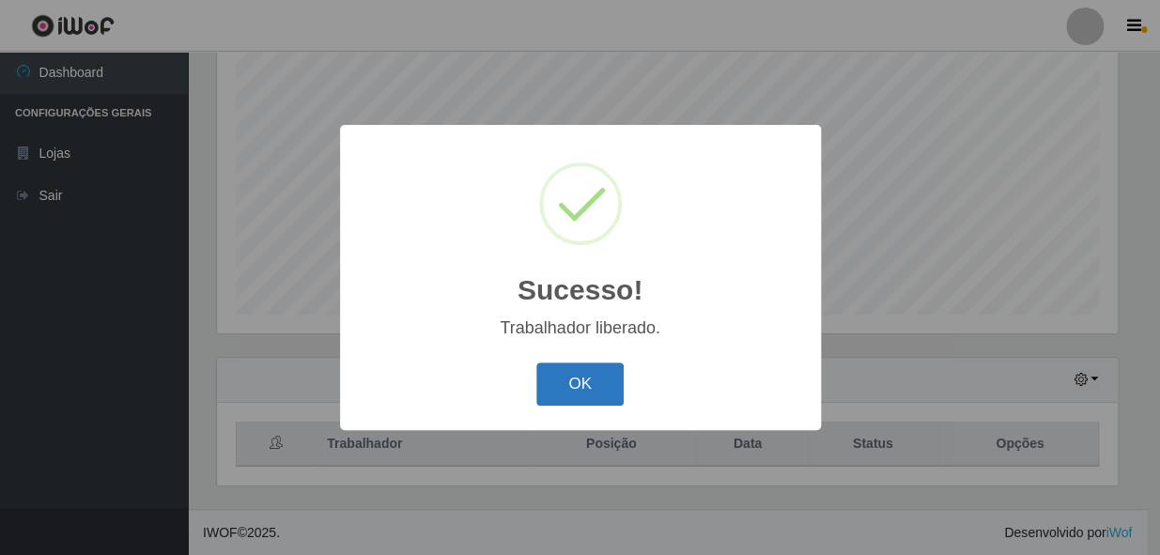
click at [608, 396] on button "OK" at bounding box center [579, 385] width 87 height 44
